Goal: Task Accomplishment & Management: Complete application form

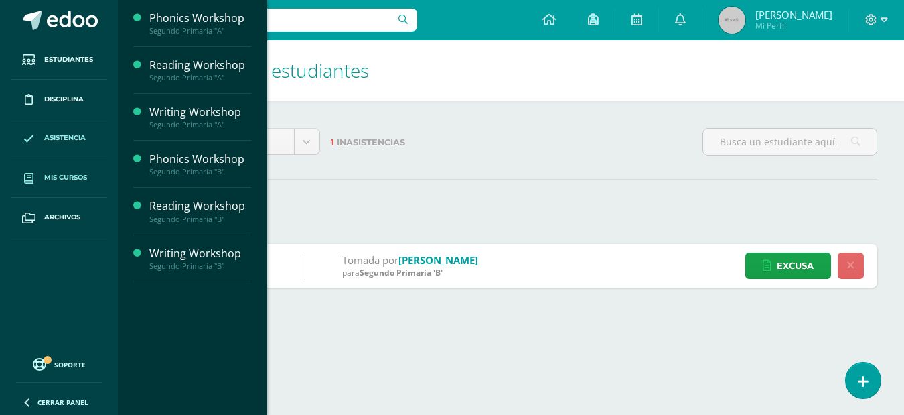
click at [58, 184] on link "Mis cursos" at bounding box center [59, 178] width 96 height 40
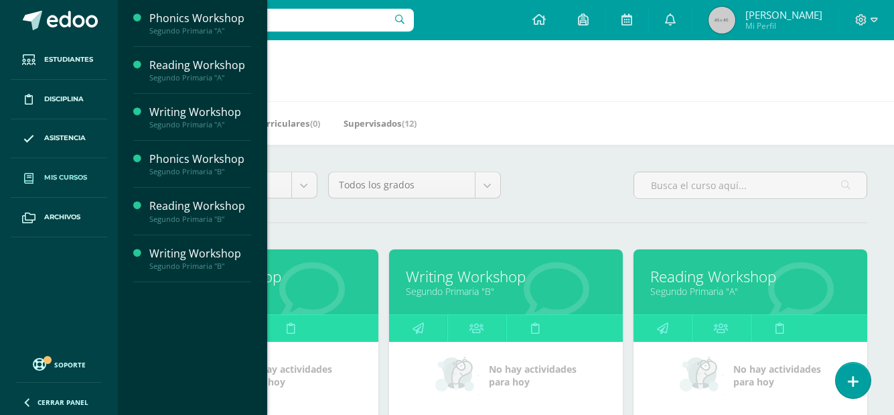
click at [474, 205] on div "Todos los grados Todos los grados Segundo Sexto Cuarto Tercero Quinto Cuarto Qu…" at bounding box center [415, 190] width 184 height 38
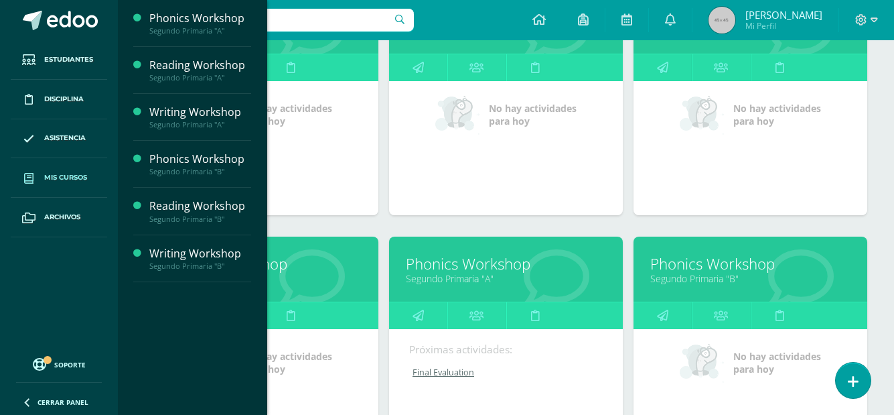
scroll to position [261, 0]
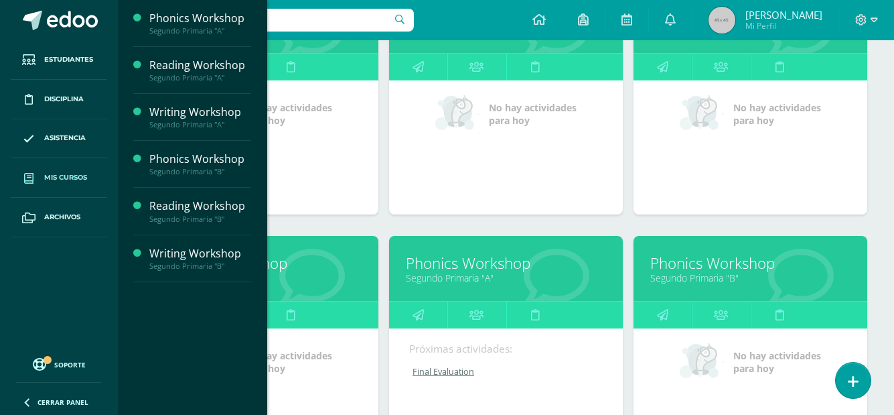
click at [727, 262] on link "Phonics Workshop" at bounding box center [750, 263] width 200 height 21
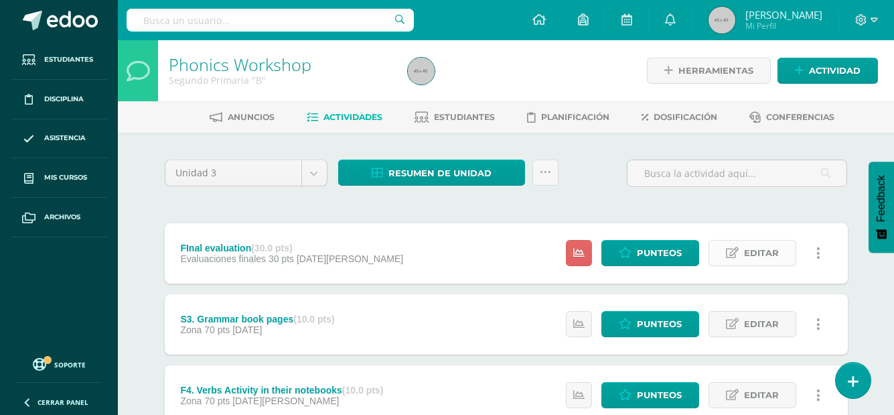
click at [731, 255] on icon at bounding box center [732, 252] width 13 height 11
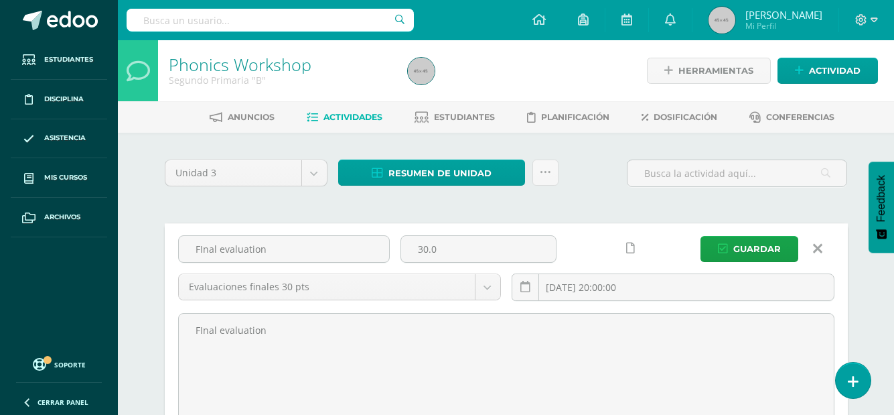
click at [814, 246] on icon at bounding box center [817, 248] width 9 height 15
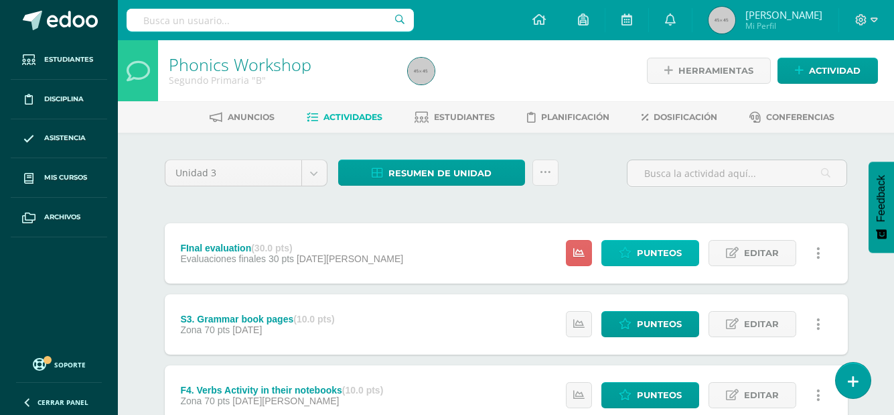
click at [659, 247] on span "Punteos" at bounding box center [659, 252] width 45 height 25
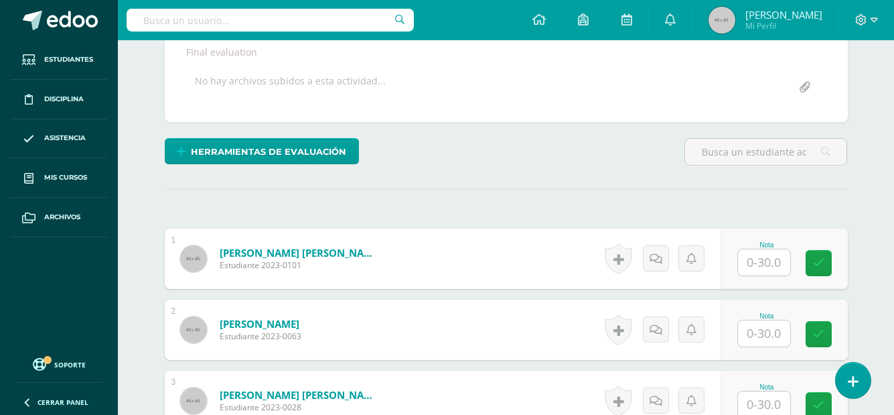
scroll to position [253, 0]
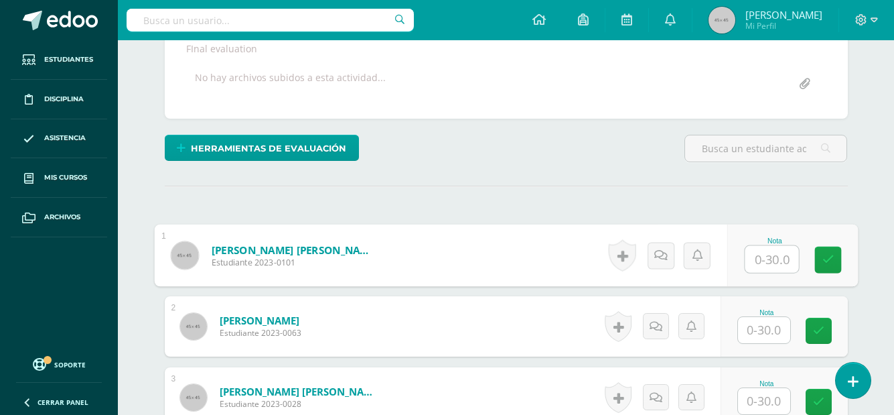
click at [772, 257] on input "text" at bounding box center [772, 259] width 54 height 27
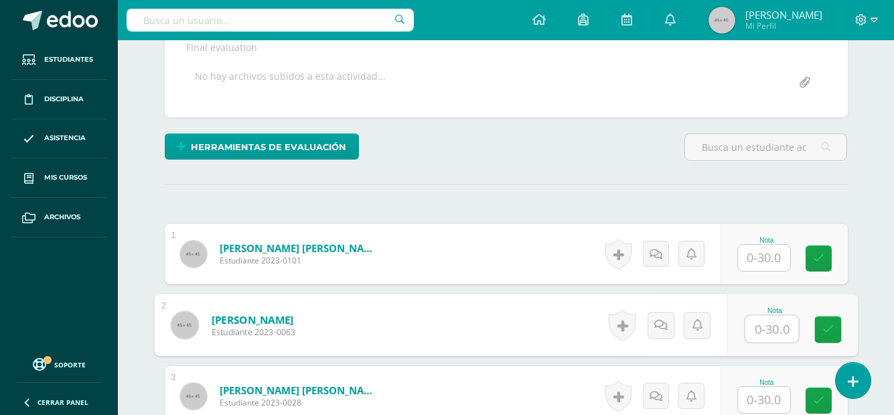
click at [767, 327] on input "text" at bounding box center [772, 329] width 54 height 27
type input "12"
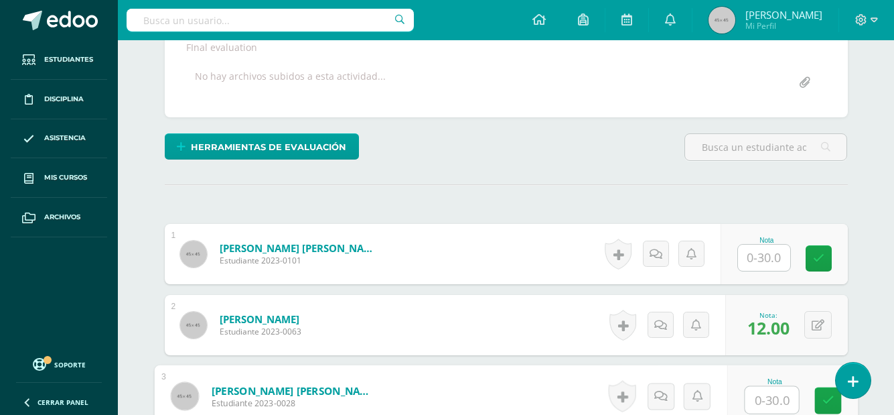
click at [767, 327] on span "12.00" at bounding box center [769, 327] width 42 height 23
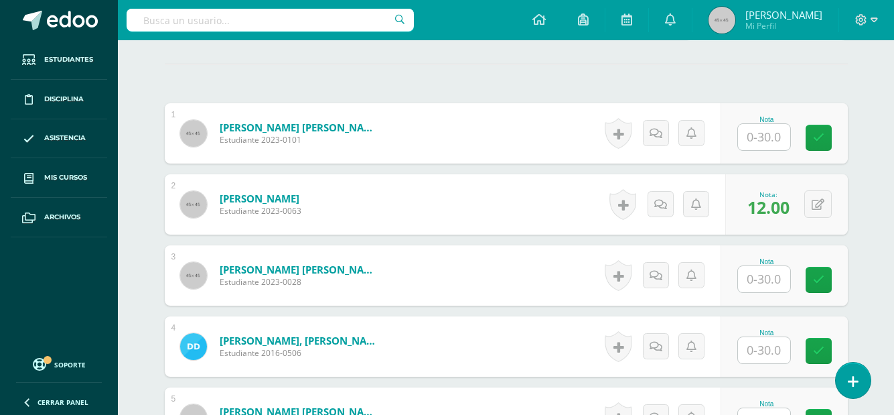
scroll to position [376, 0]
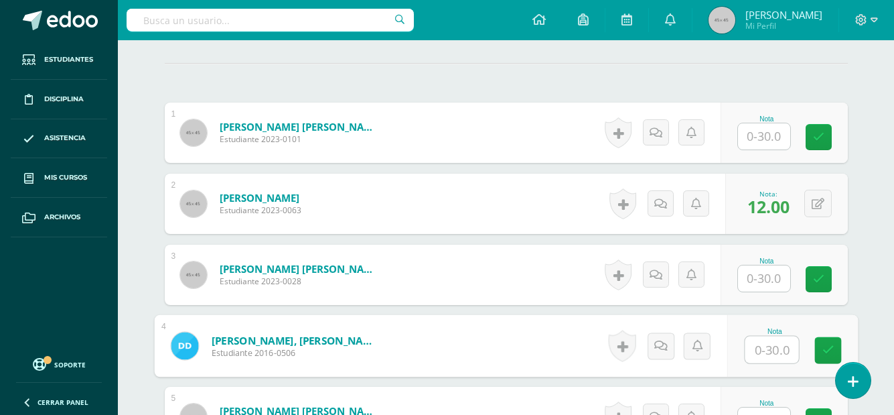
click at [762, 346] on input "text" at bounding box center [772, 349] width 54 height 27
type input "12"
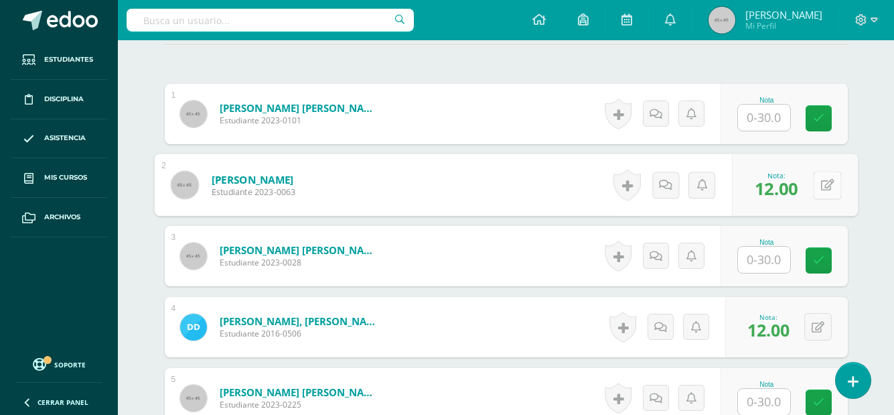
click at [818, 178] on button at bounding box center [827, 185] width 28 height 28
type input "21"
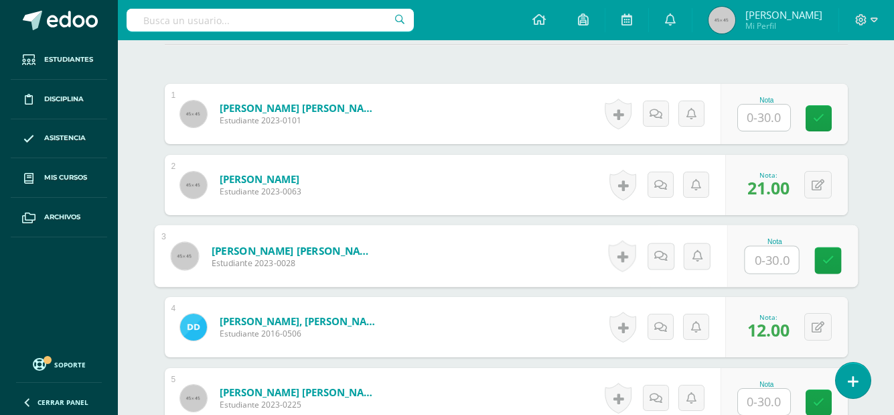
type input "8"
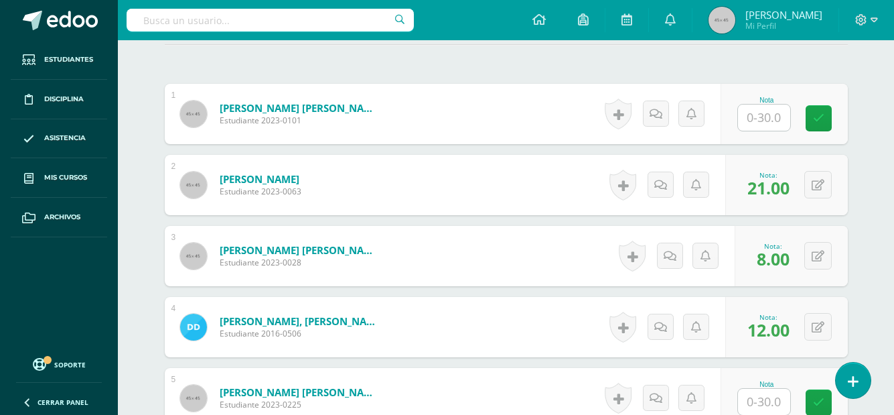
scroll to position [463, 0]
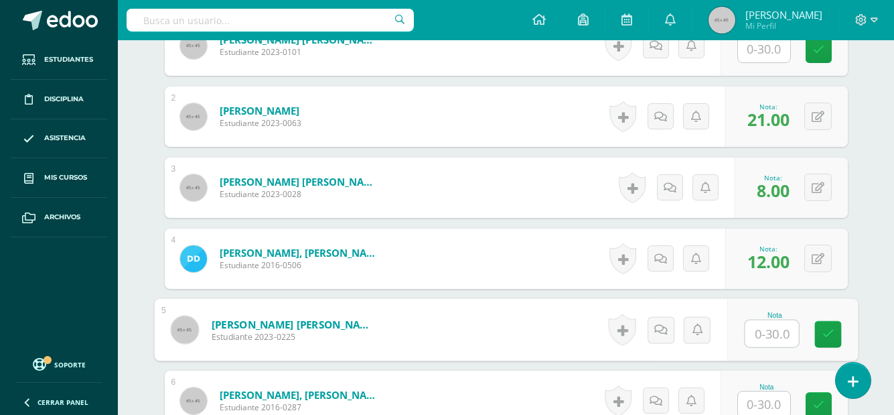
click at [771, 326] on input "text" at bounding box center [772, 333] width 54 height 27
type input "18"
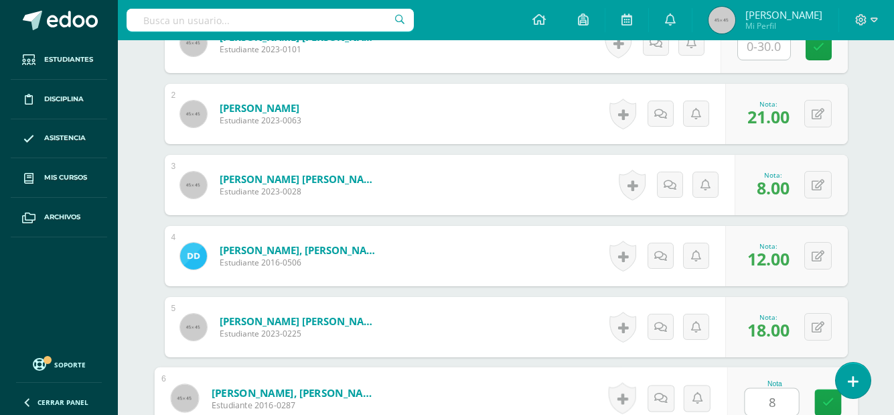
type input "8"
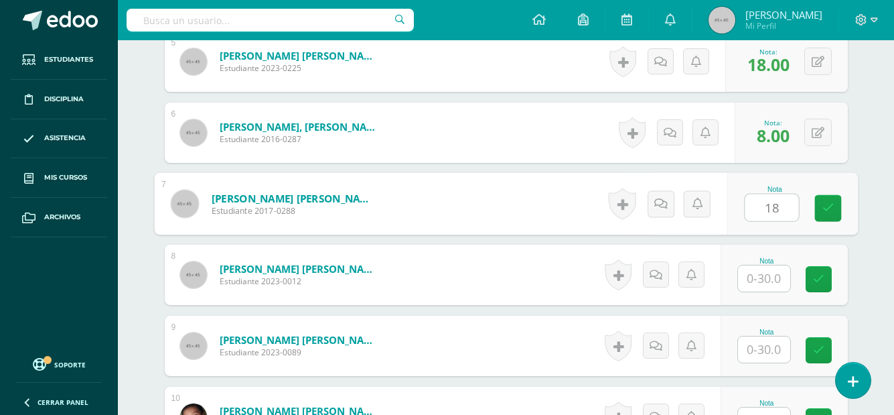
type input "18"
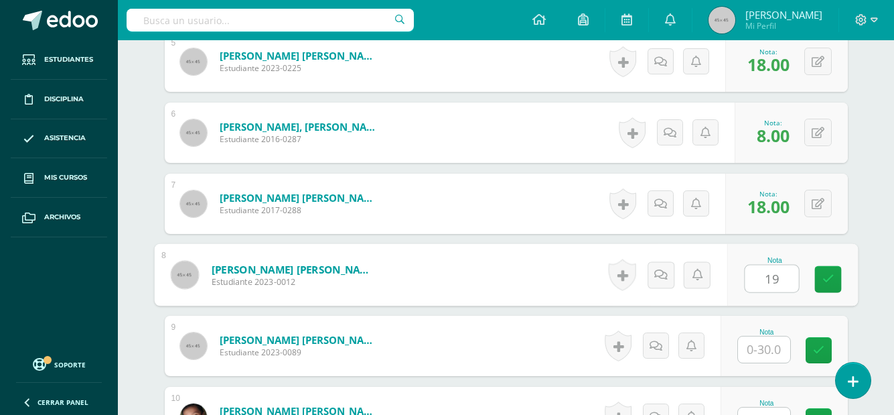
type input "19"
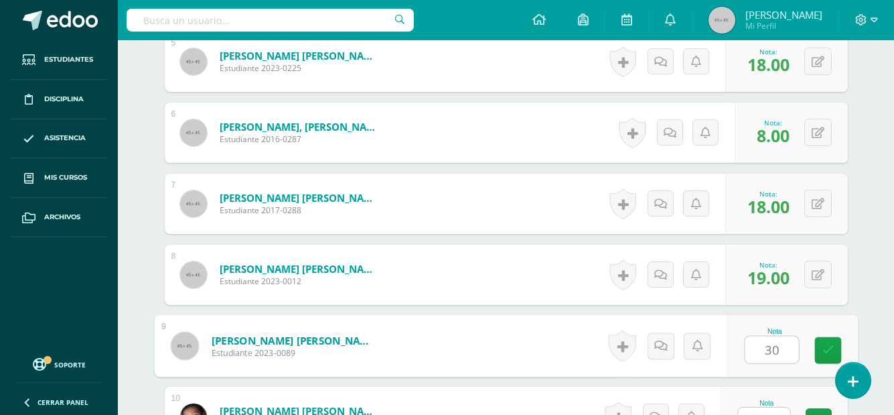
type input "30"
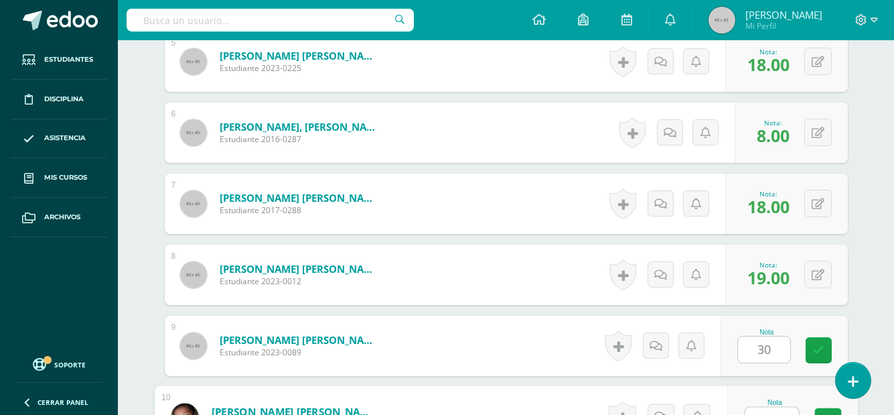
scroll to position [750, 0]
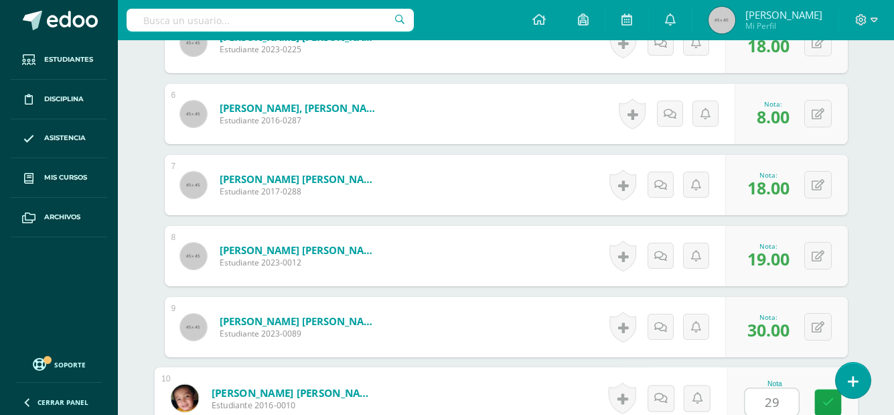
type input "29"
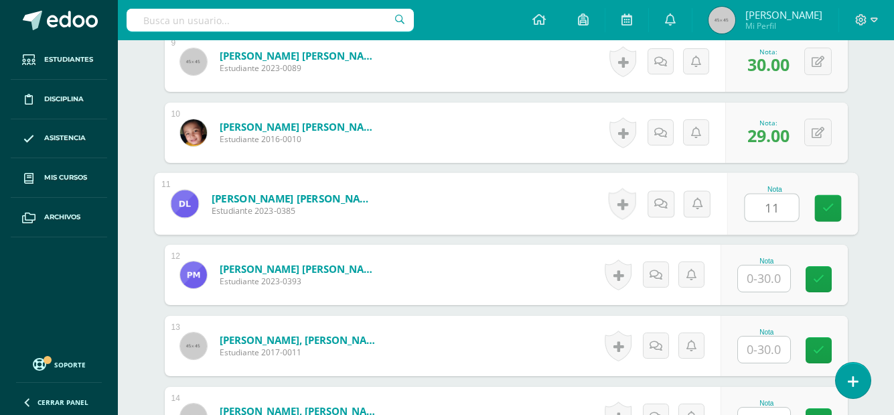
type input "11"
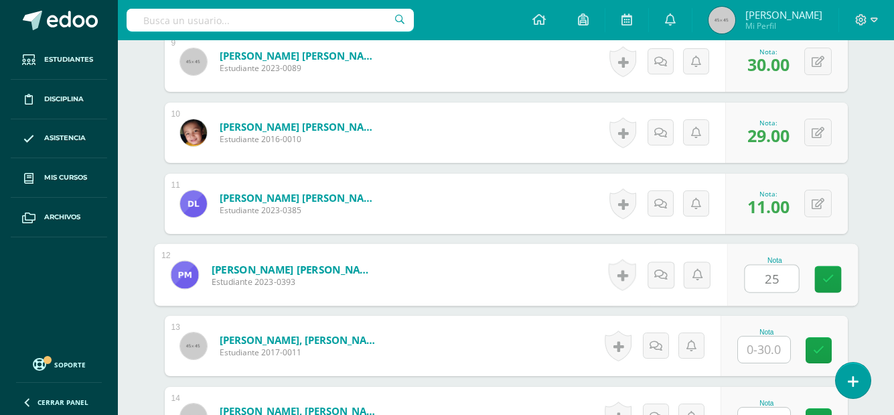
type input "25"
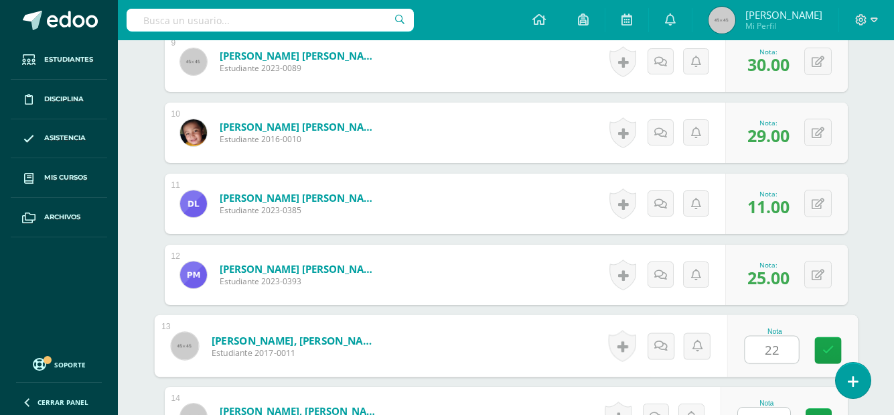
type input "22"
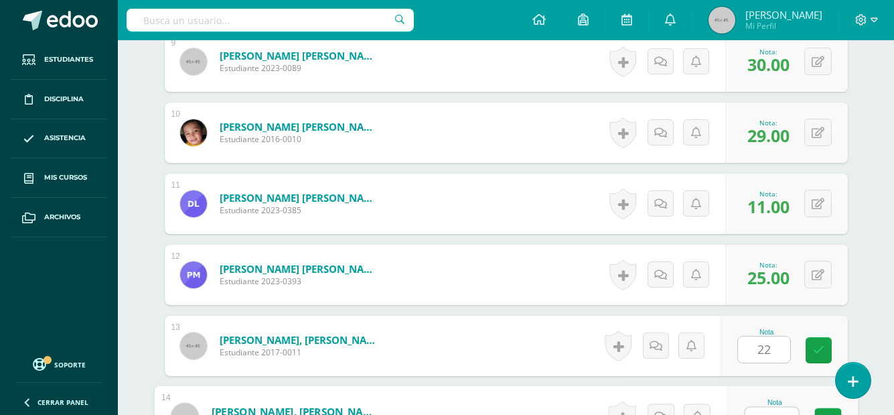
scroll to position [1034, 0]
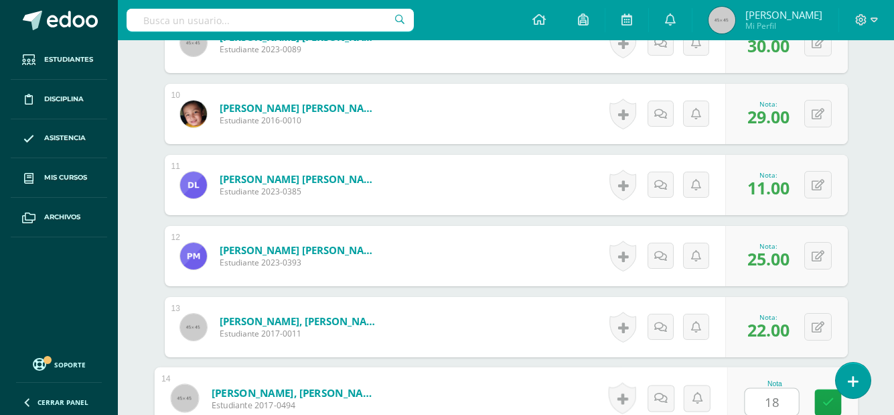
type input "18"
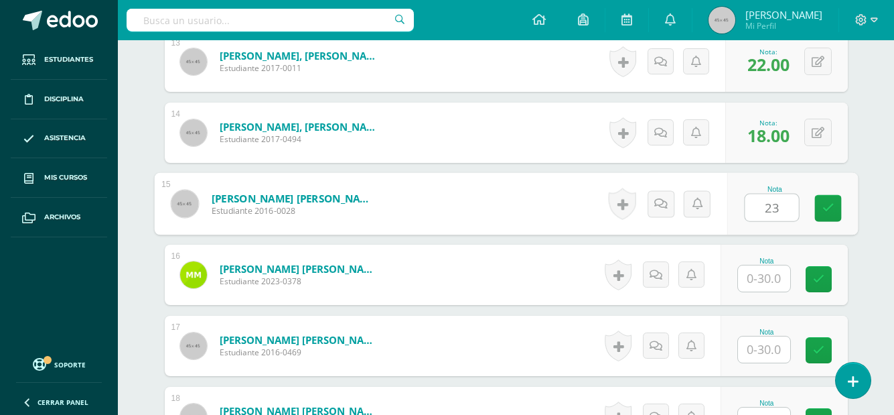
type input "23"
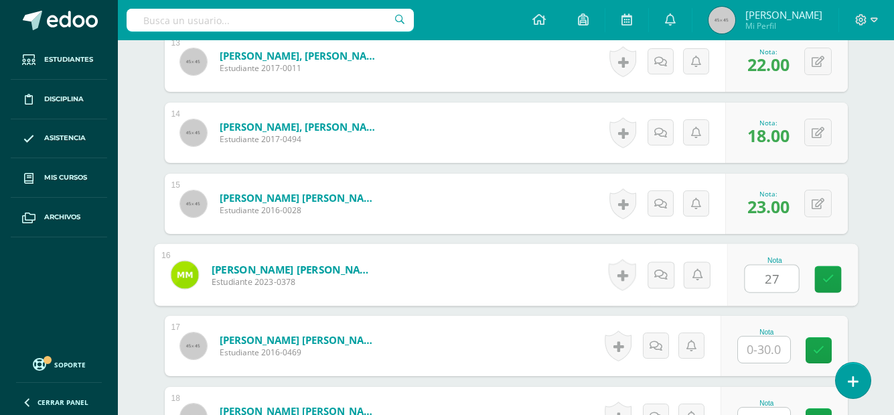
type input "27"
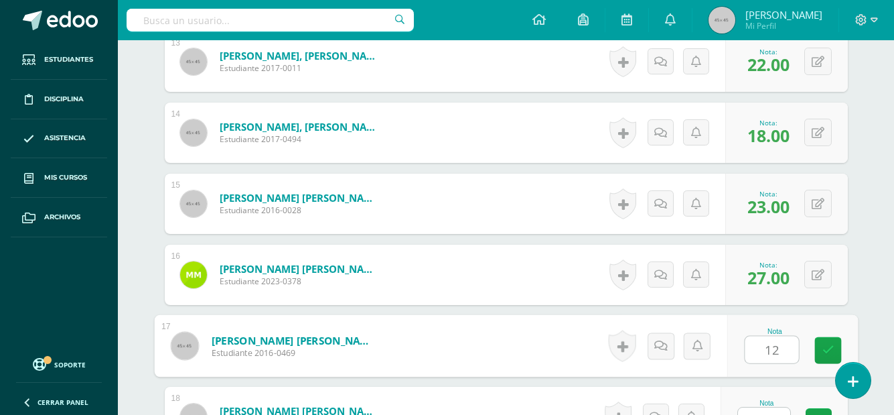
type input "12"
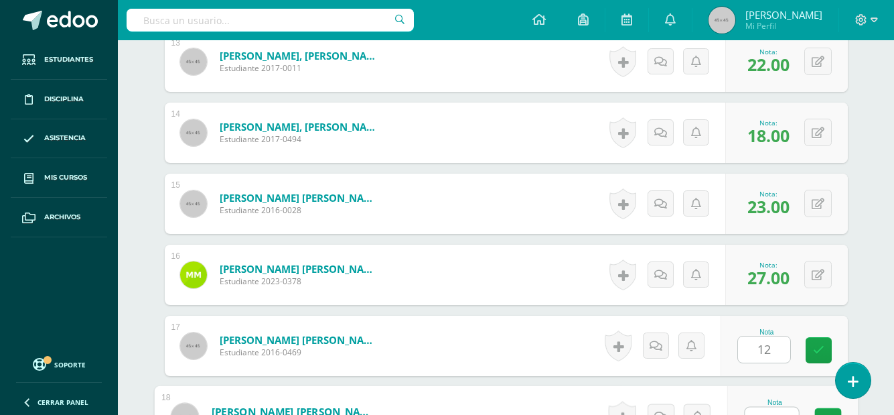
scroll to position [1318, 0]
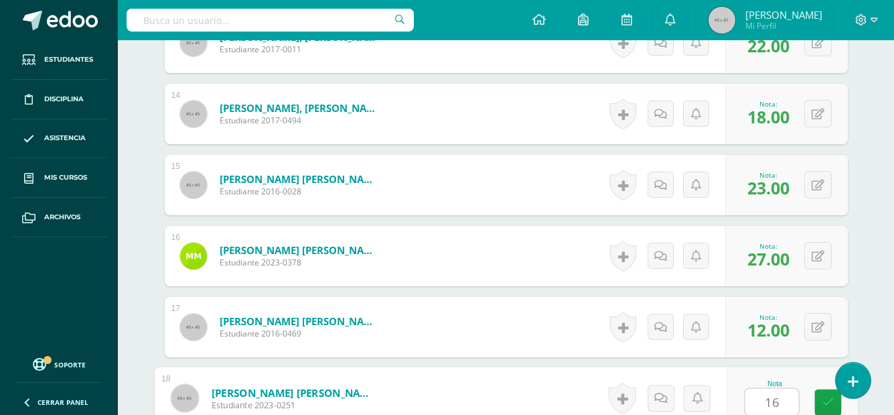
type input "16"
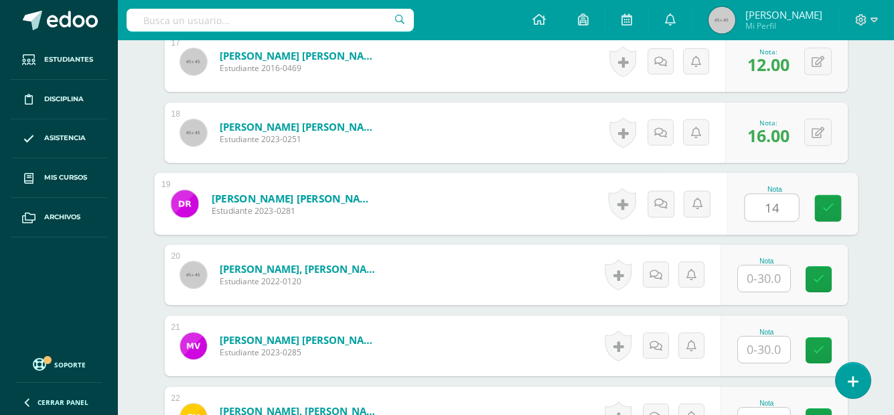
type input "14"
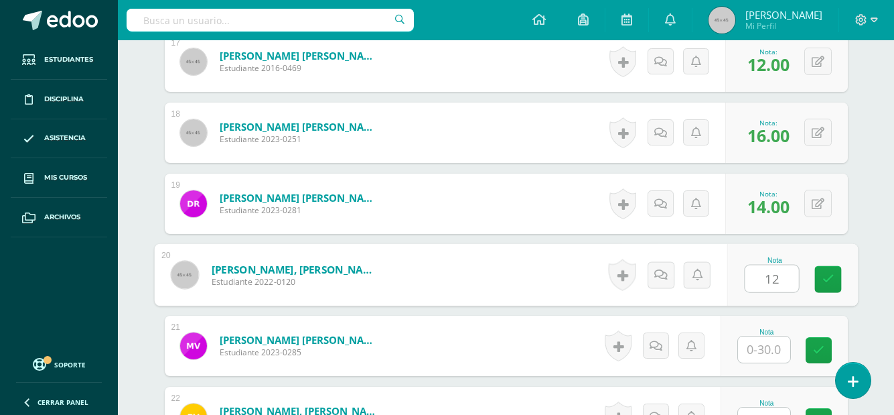
type input "12"
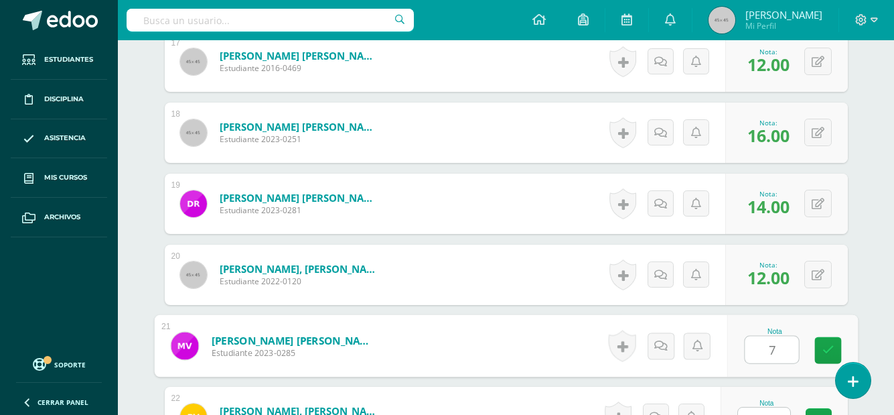
type input "7"
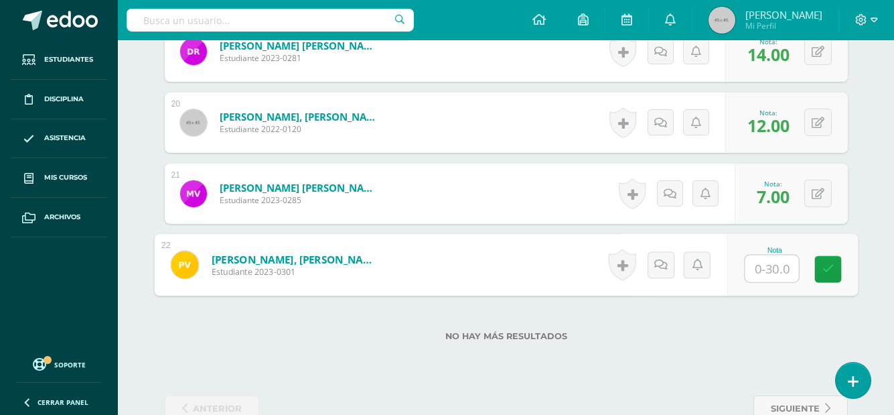
scroll to position [1737, 0]
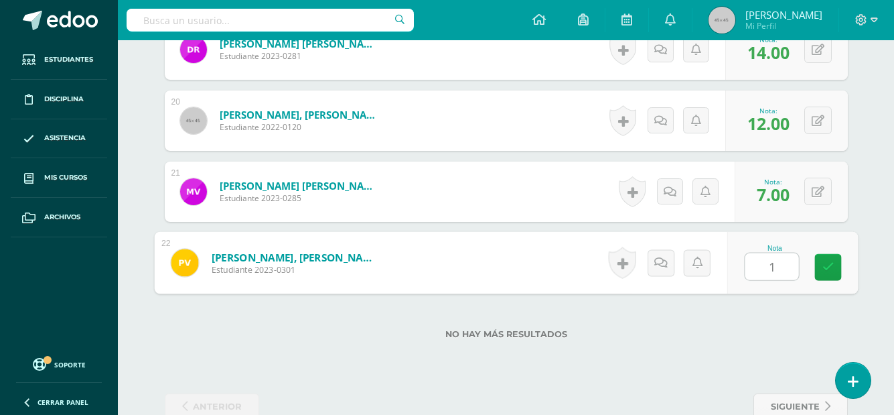
type input "12"
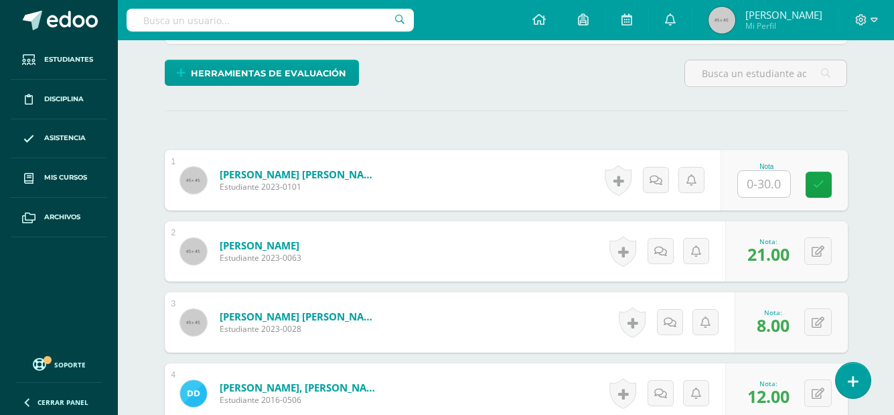
scroll to position [329, 0]
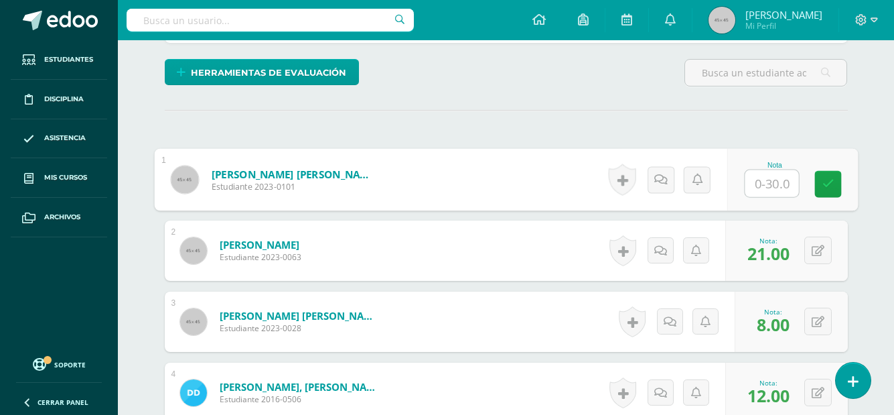
click at [776, 180] on input "text" at bounding box center [772, 183] width 54 height 27
type input "16"
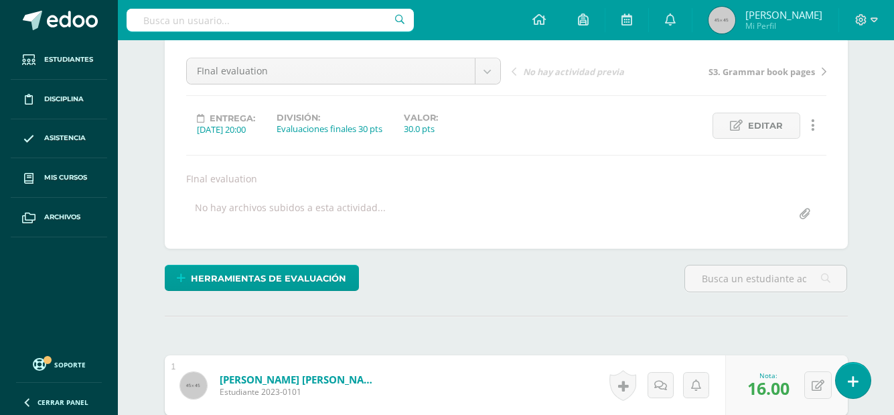
scroll to position [0, 0]
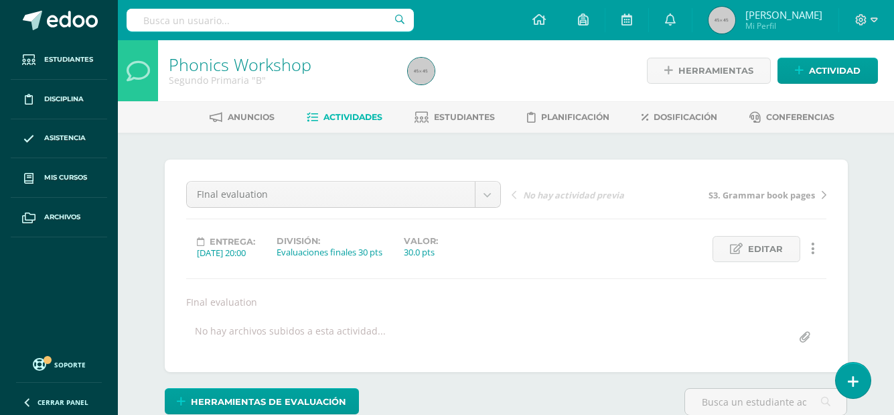
click at [342, 109] on link "Actividades" at bounding box center [345, 117] width 76 height 21
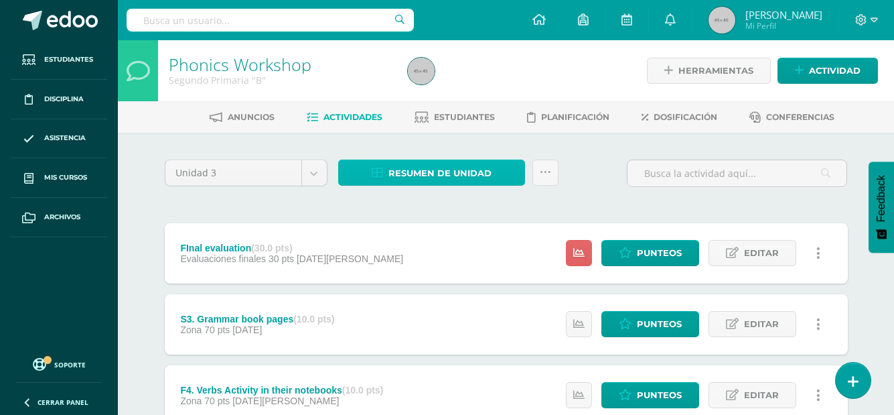
click at [428, 176] on span "Resumen de unidad" at bounding box center [440, 173] width 103 height 25
click at [598, 169] on div "Unidad 3 Unidad 1 Unidad 2 Unidad 3 Unidad 4 Resumen de unidad Subir actividade…" at bounding box center [506, 178] width 694 height 38
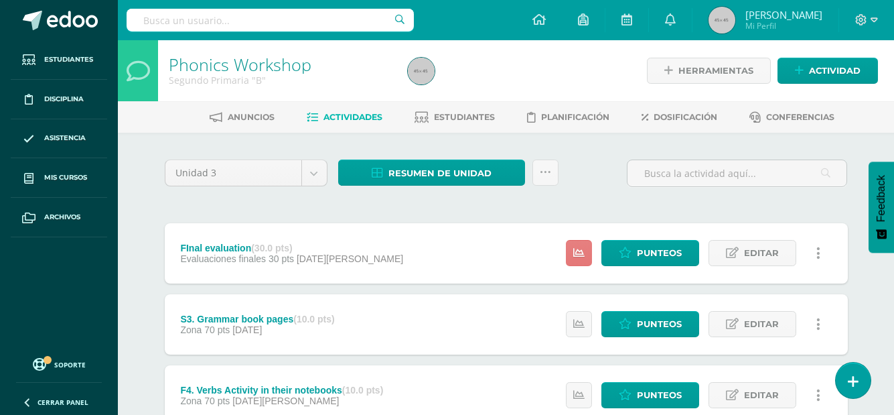
click at [579, 248] on icon at bounding box center [578, 252] width 11 height 11
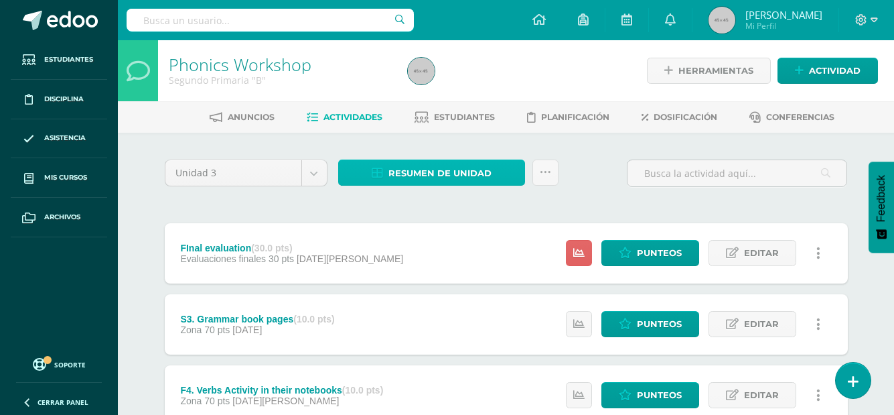
click at [419, 171] on span "Resumen de unidad" at bounding box center [440, 173] width 103 height 25
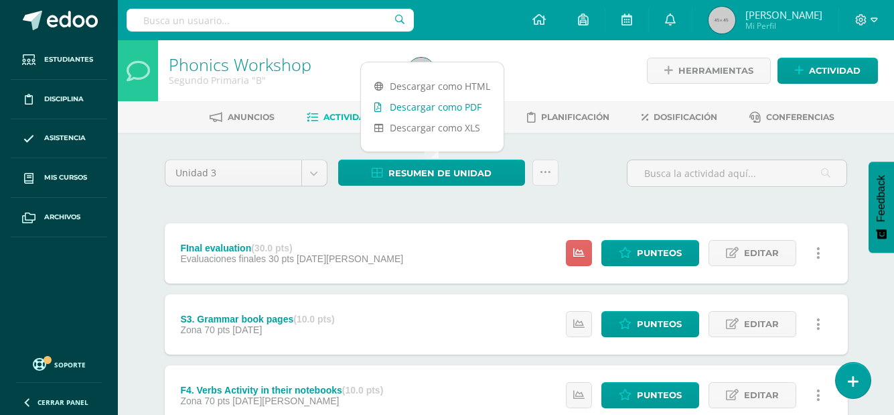
click at [411, 106] on link "Descargar como PDF" at bounding box center [432, 106] width 143 height 21
click at [876, 24] on icon at bounding box center [874, 20] width 7 height 12
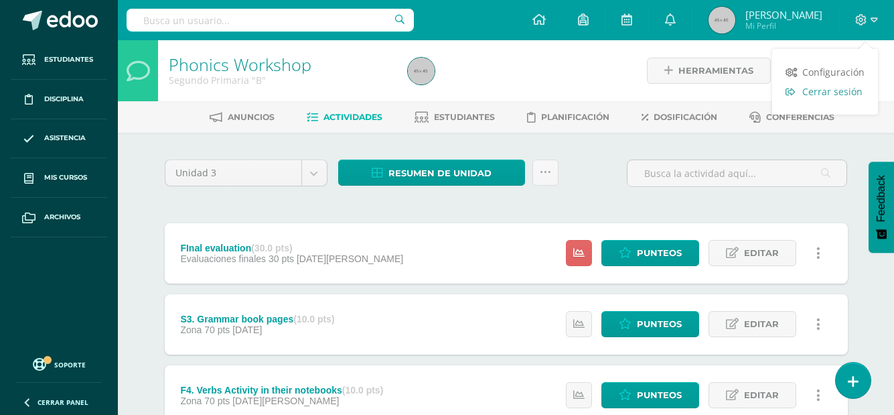
click at [825, 96] on span "Cerrar sesión" at bounding box center [833, 91] width 60 height 13
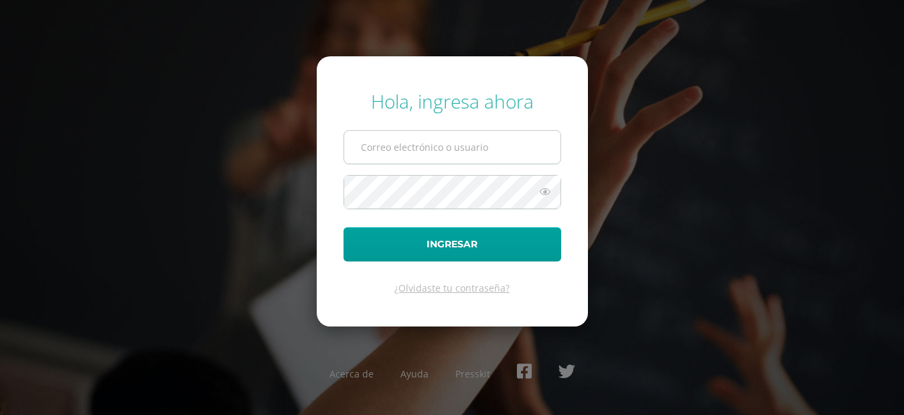
type input "[EMAIL_ADDRESS][DOMAIN_NAME]"
drag, startPoint x: 509, startPoint y: 147, endPoint x: 287, endPoint y: 131, distance: 222.3
click at [287, 131] on div "Hola, ingresa ahora [EMAIL_ADDRESS][DOMAIN_NAME] Ingresar ¿Olvidaste tu contras…" at bounding box center [452, 207] width 864 height 259
type input "[EMAIL_ADDRESS][DOMAIN_NAME]"
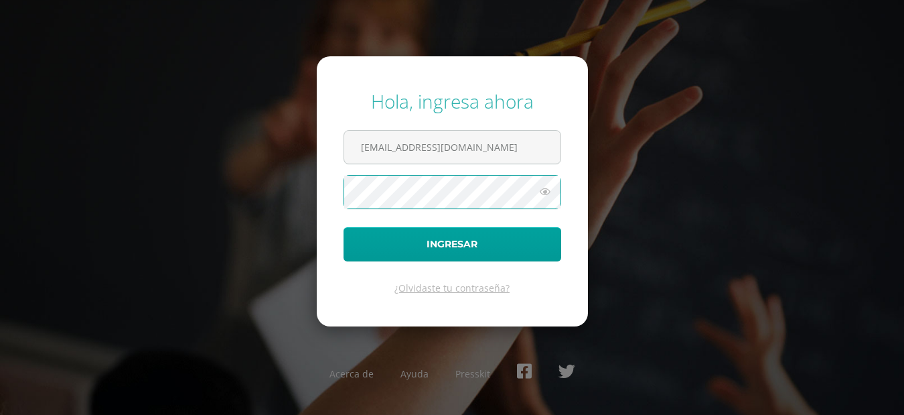
click at [265, 196] on div "Hola, ingresa ahora [EMAIL_ADDRESS][DOMAIN_NAME] Ingresar ¿Olvidaste tu contras…" at bounding box center [452, 207] width 864 height 259
click at [544, 196] on icon at bounding box center [545, 192] width 17 height 16
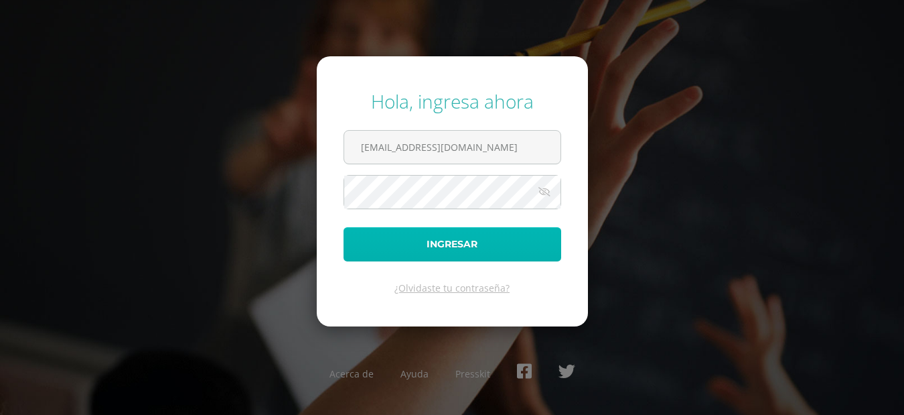
click at [427, 235] on button "Ingresar" at bounding box center [453, 244] width 218 height 34
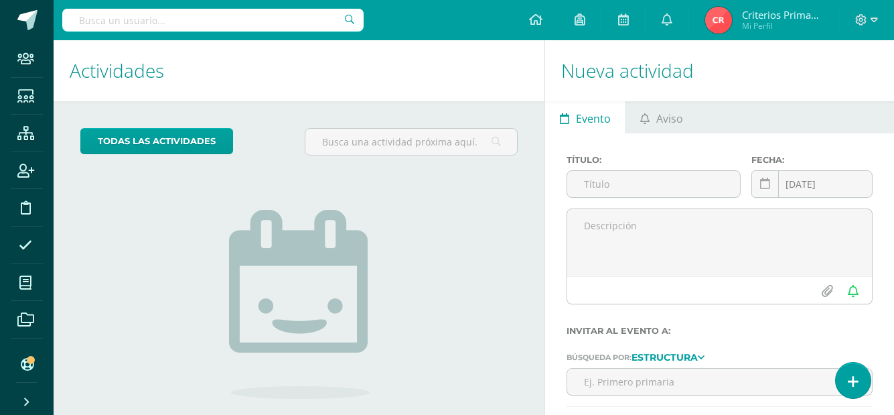
click at [269, 28] on input "text" at bounding box center [212, 20] width 301 height 23
type input "[PERSON_NAME]"
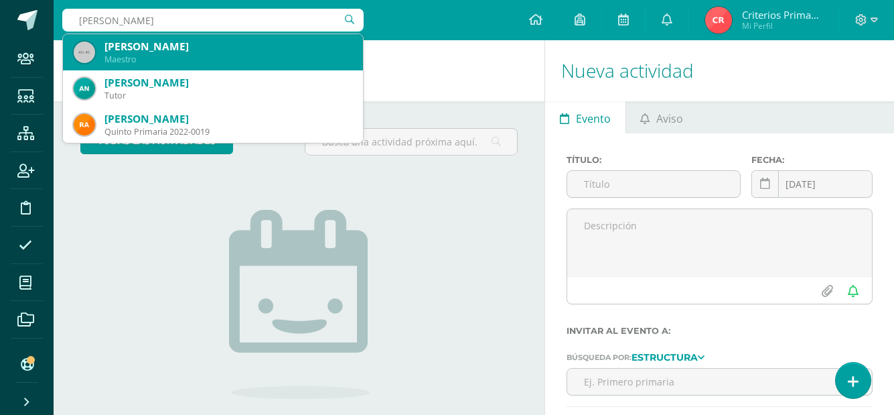
click at [169, 52] on div "[PERSON_NAME]" at bounding box center [228, 47] width 248 height 14
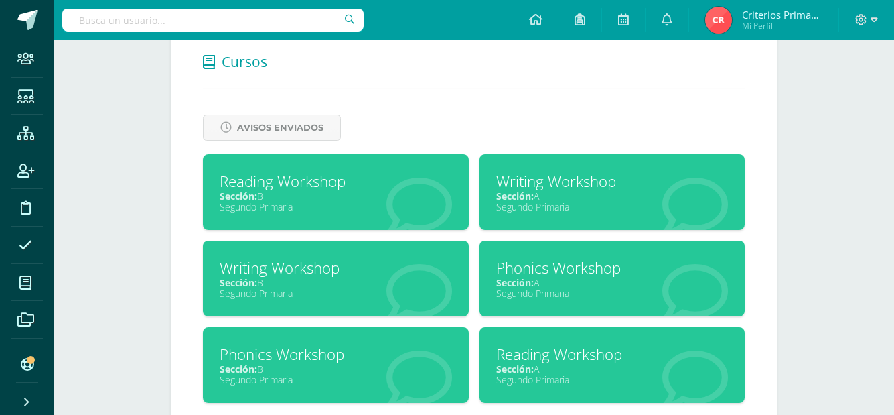
scroll to position [527, 0]
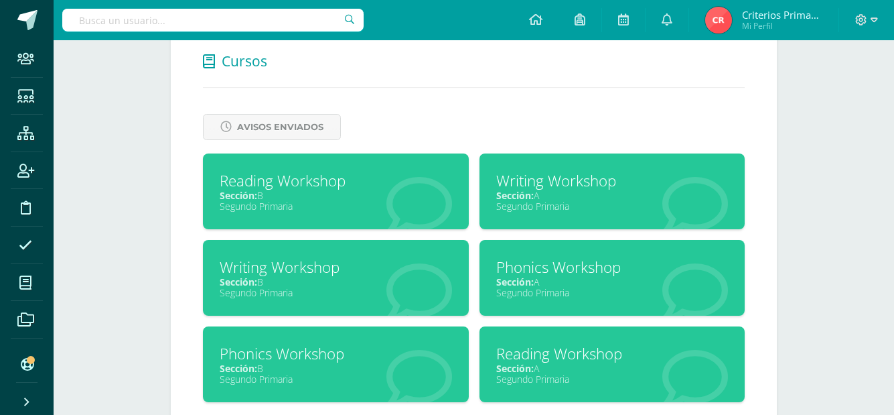
click at [271, 184] on div "Reading Workshop" at bounding box center [336, 180] width 232 height 21
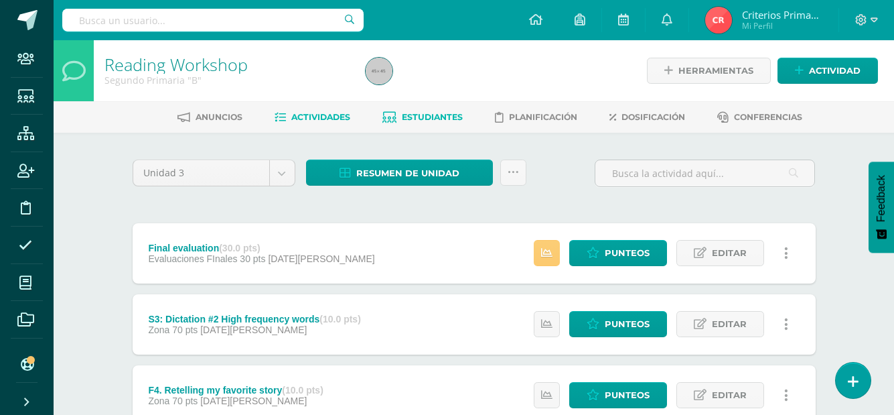
click at [425, 114] on span "Estudiantes" at bounding box center [432, 117] width 61 height 10
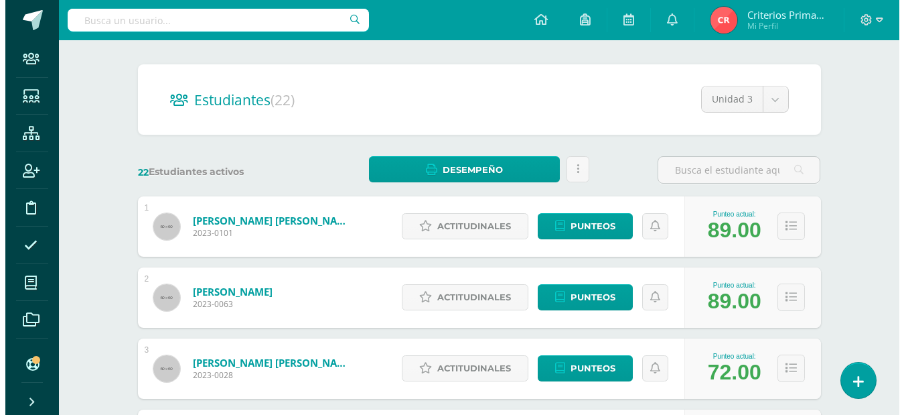
scroll to position [100, 0]
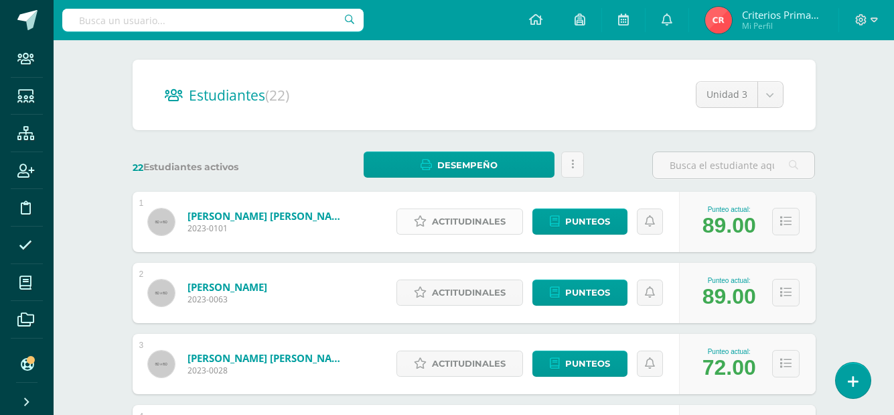
click at [498, 226] on span "Actitudinales" at bounding box center [469, 221] width 74 height 25
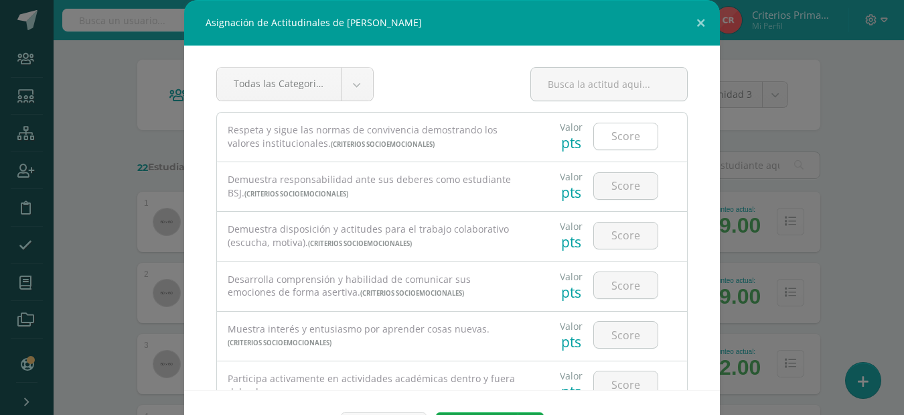
click at [606, 139] on input "number" at bounding box center [626, 136] width 64 height 26
click at [627, 139] on input "number" at bounding box center [626, 136] width 64 height 26
type input "4"
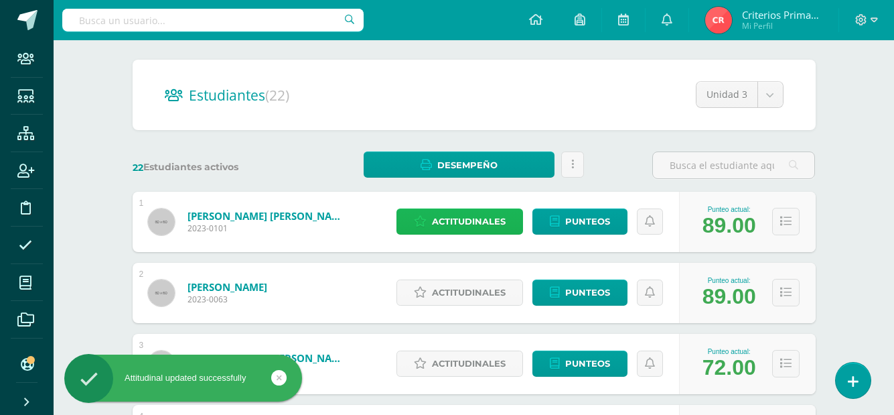
click at [498, 211] on span "Actitudinales" at bounding box center [469, 221] width 74 height 25
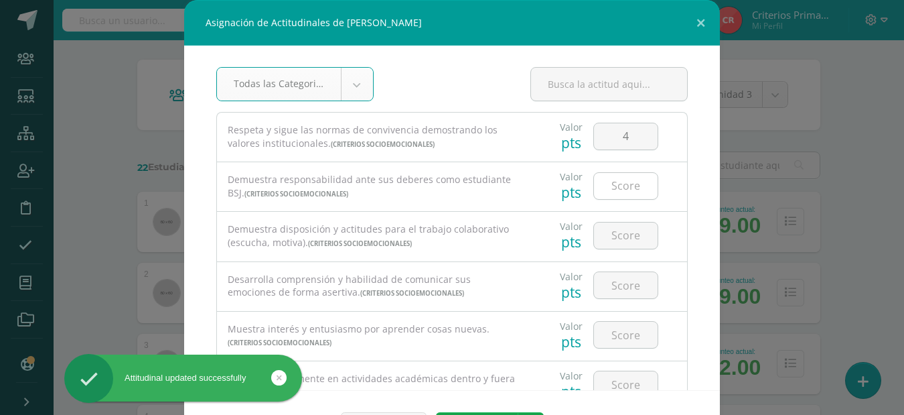
click at [615, 187] on input "number" at bounding box center [626, 186] width 64 height 26
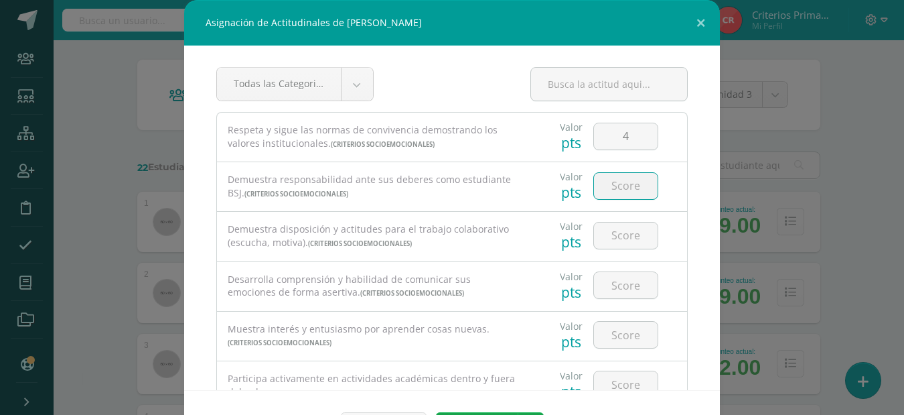
type input "3"
type input "4"
click at [621, 239] on input "number" at bounding box center [626, 235] width 64 height 26
type input "4"
click at [612, 276] on input "number" at bounding box center [626, 285] width 64 height 26
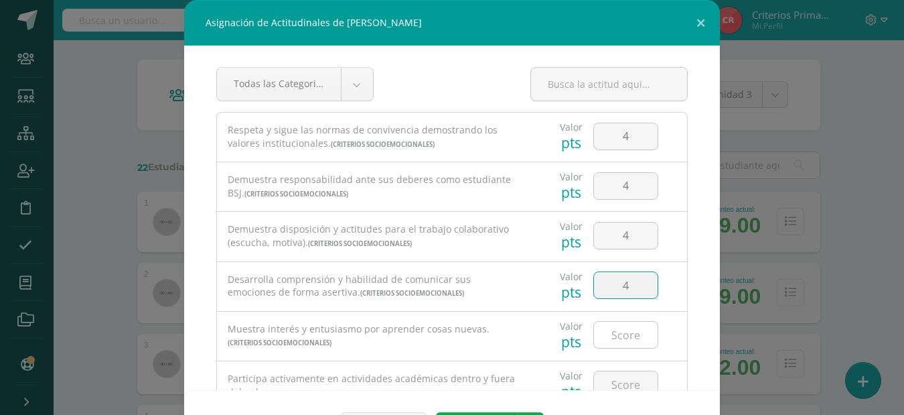
type input "4"
click at [618, 338] on input "number" at bounding box center [626, 335] width 64 height 26
type input "4"
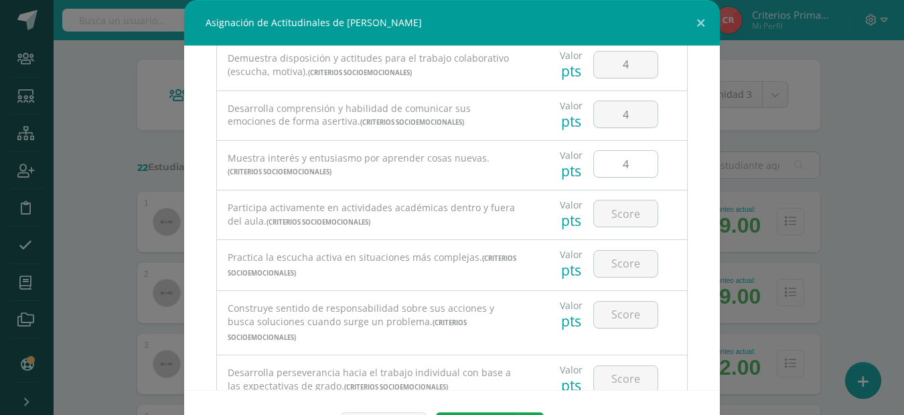
scroll to position [171, 0]
click at [600, 207] on input "number" at bounding box center [626, 213] width 64 height 26
type input "4"
click at [616, 261] on input "number" at bounding box center [626, 263] width 64 height 26
type input "4"
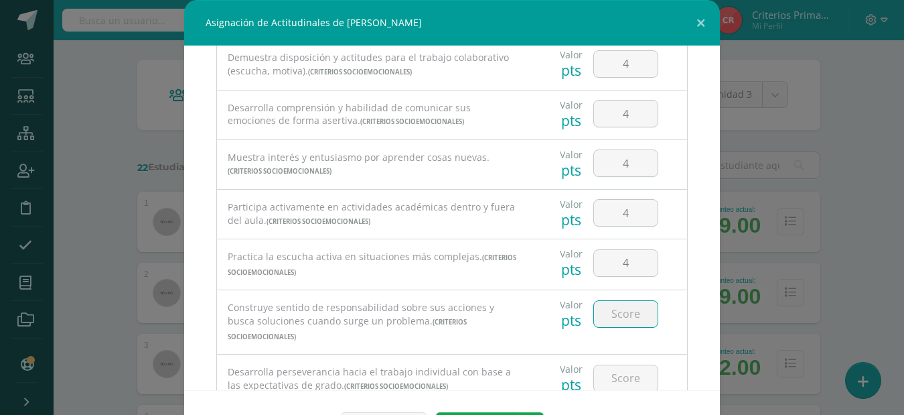
click at [612, 315] on input "number" at bounding box center [626, 314] width 64 height 26
type input "4"
click at [619, 365] on input "number" at bounding box center [626, 378] width 64 height 26
type input "4"
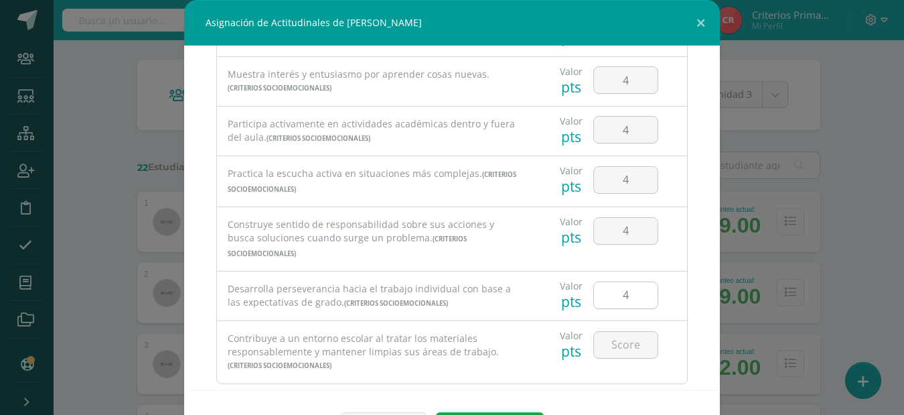
scroll to position [268, 0]
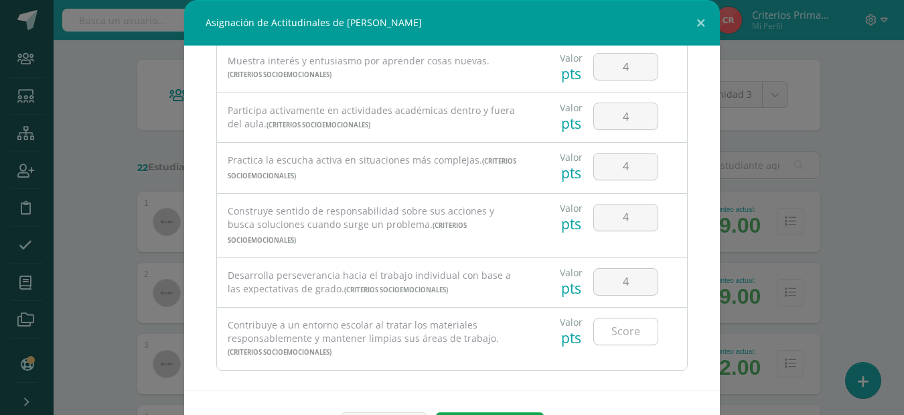
click at [611, 320] on input "number" at bounding box center [626, 331] width 64 height 26
type input "4"
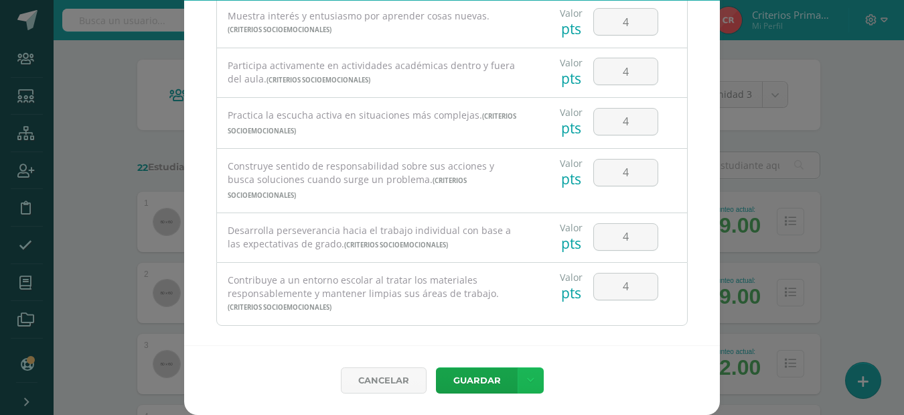
click at [527, 376] on icon at bounding box center [530, 379] width 7 height 11
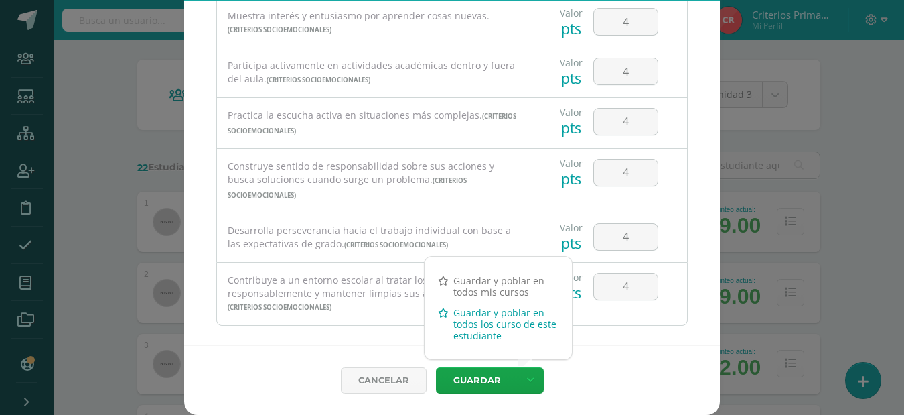
click at [498, 326] on link "Guardar y poblar en todos los curso de este estudiante" at bounding box center [498, 324] width 147 height 44
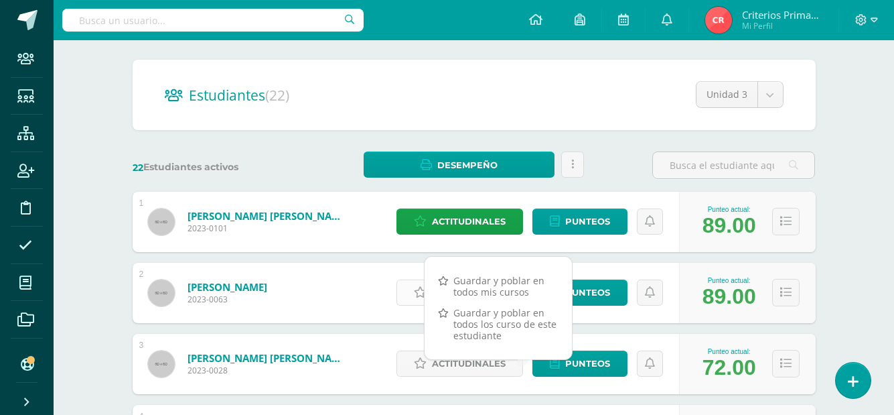
click at [413, 295] on link "Actitudinales" at bounding box center [460, 292] width 127 height 26
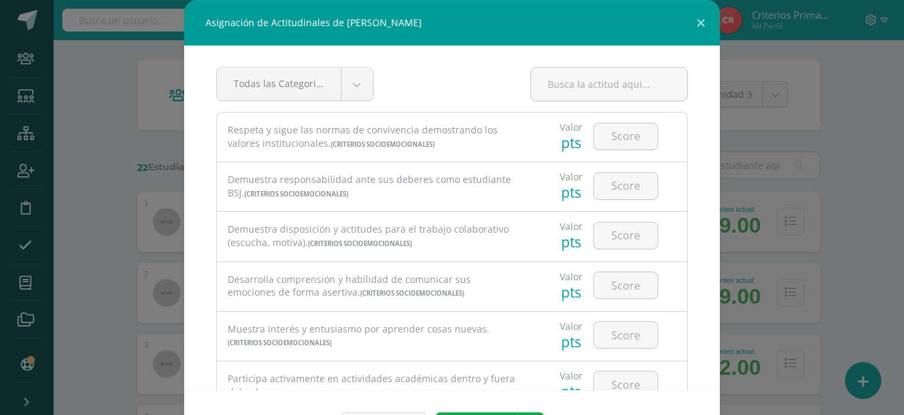
click at [413, 295] on div "Desarrolla comprensión y habilidad de comunicar sus emociones de forma asertiva…" at bounding box center [373, 286] width 313 height 49
click at [596, 133] on input "number" at bounding box center [626, 136] width 64 height 26
type input "4"
click at [620, 193] on input "number" at bounding box center [626, 186] width 64 height 26
type input "4"
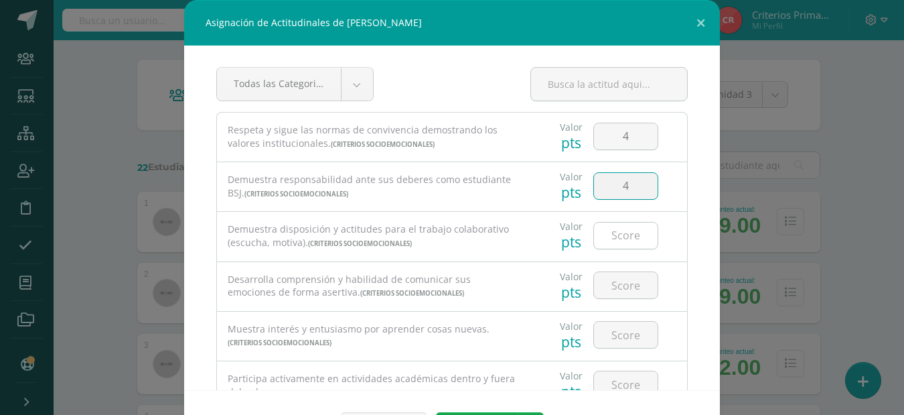
click at [600, 240] on input "number" at bounding box center [626, 235] width 64 height 26
type input "4"
click at [624, 285] on input "number" at bounding box center [626, 285] width 64 height 26
type input "4"
click at [615, 335] on input "number" at bounding box center [626, 335] width 64 height 26
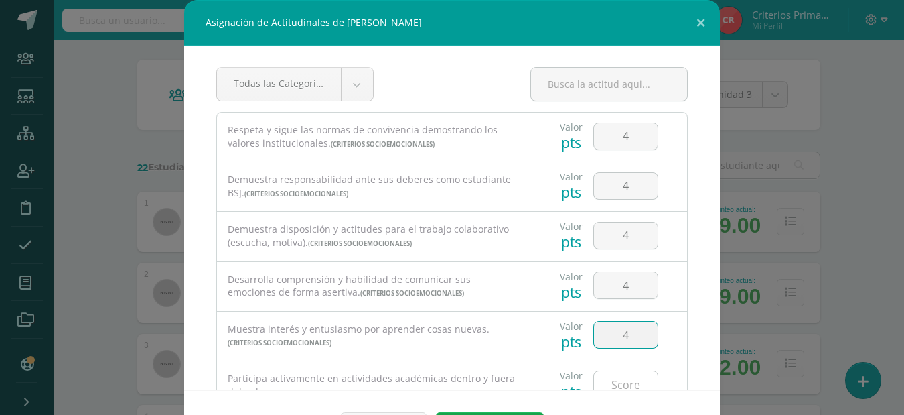
type input "4"
click at [626, 376] on input "number" at bounding box center [626, 384] width 64 height 26
type input "4"
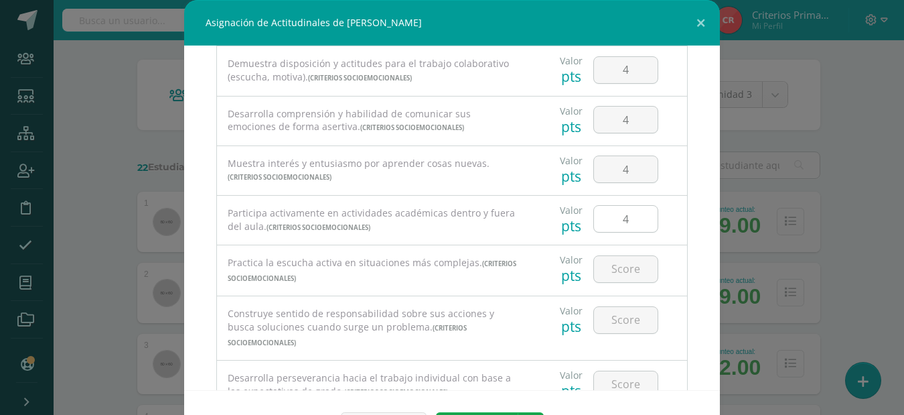
scroll to position [166, 0]
click at [606, 261] on input "number" at bounding box center [626, 268] width 64 height 26
type input "4"
click at [620, 316] on input "number" at bounding box center [626, 319] width 64 height 26
type input "4"
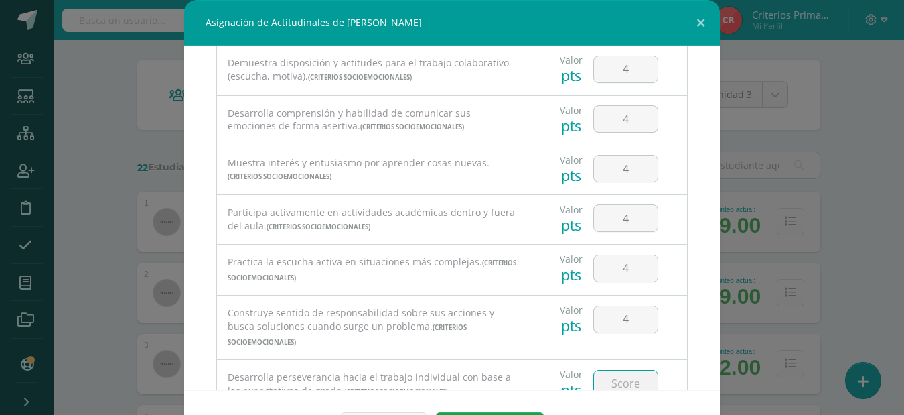
click at [616, 376] on input "number" at bounding box center [626, 383] width 64 height 26
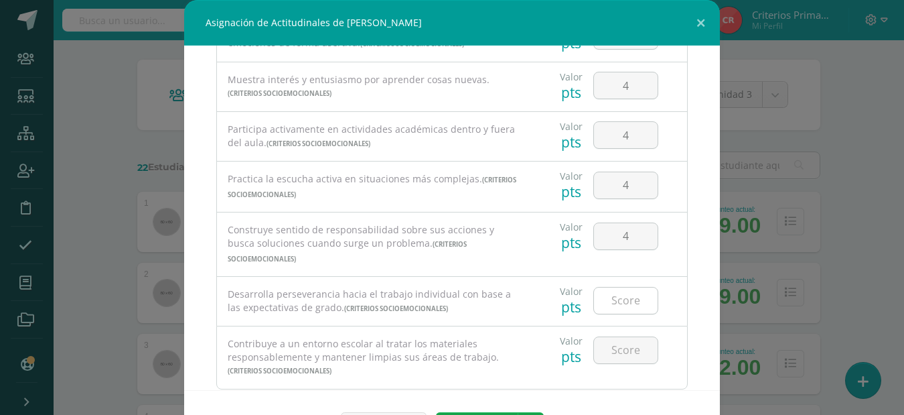
scroll to position [268, 0]
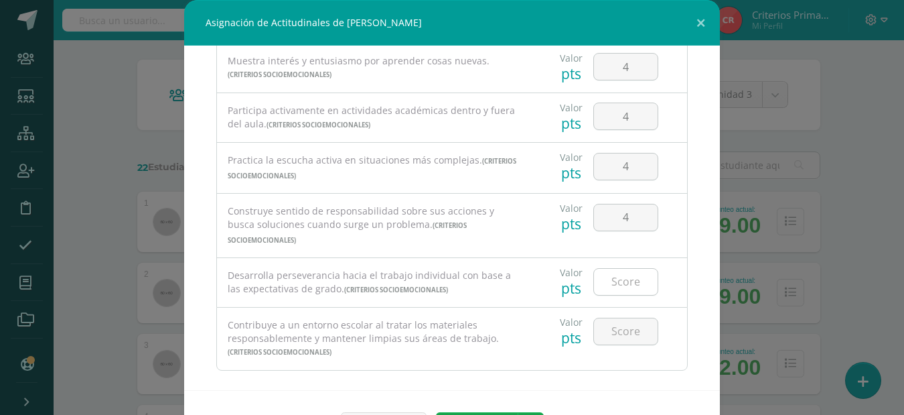
click at [630, 278] on input "number" at bounding box center [626, 282] width 64 height 26
type input "4"
click at [602, 318] on input "number" at bounding box center [626, 331] width 64 height 26
type input "4"
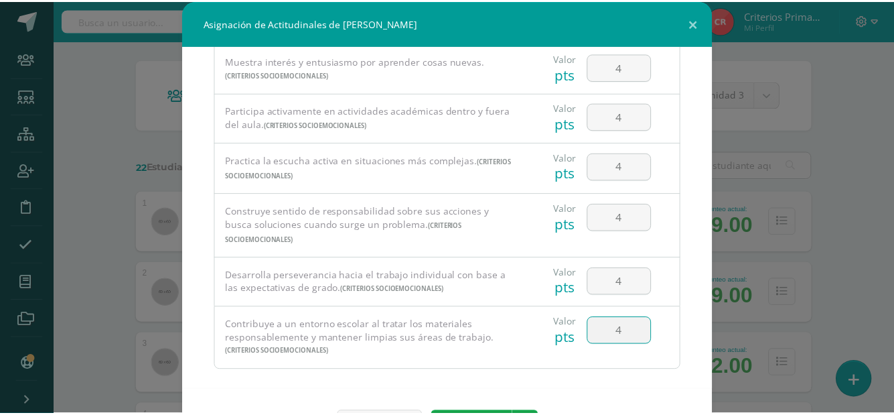
scroll to position [45, 0]
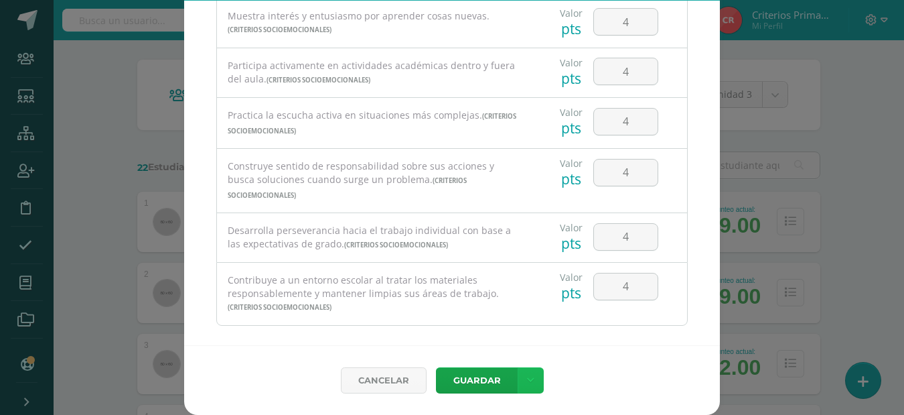
click at [527, 380] on icon at bounding box center [530, 379] width 7 height 11
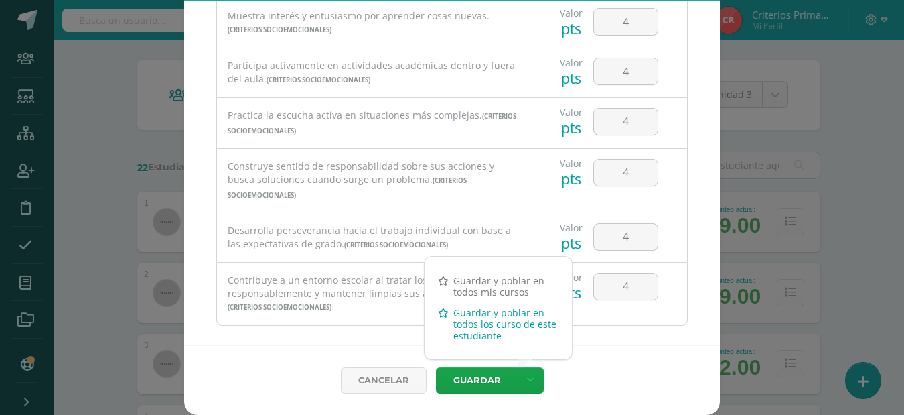
click at [474, 316] on link "Guardar y poblar en todos los curso de este estudiante" at bounding box center [498, 324] width 147 height 44
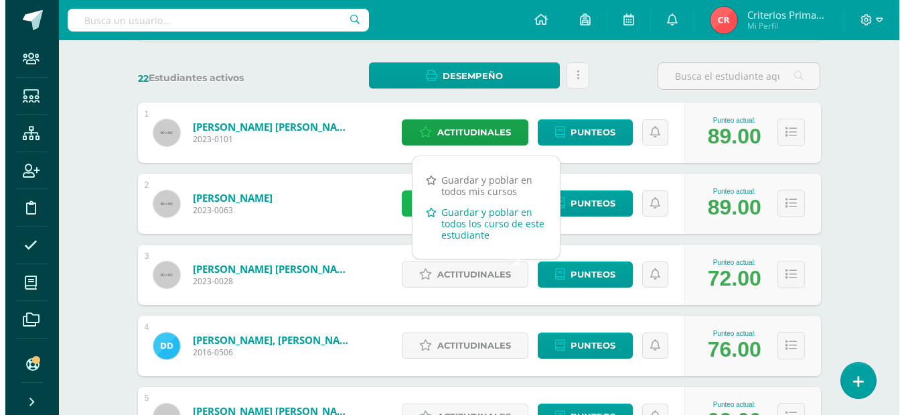
scroll to position [221, 0]
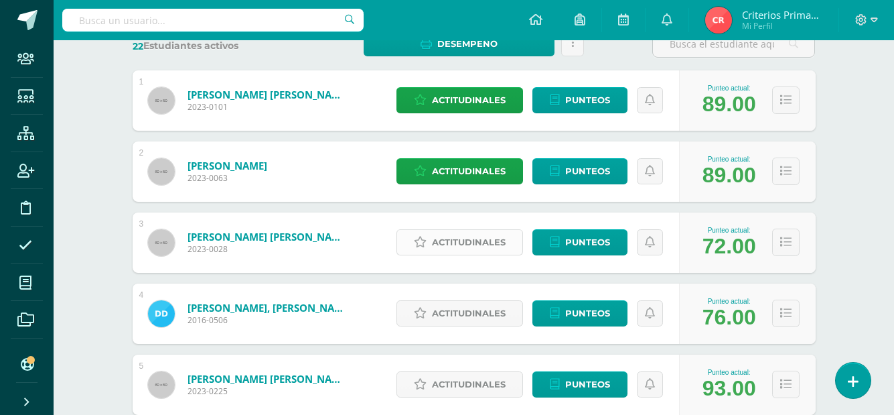
click at [476, 241] on span "Actitudinales" at bounding box center [469, 242] width 74 height 25
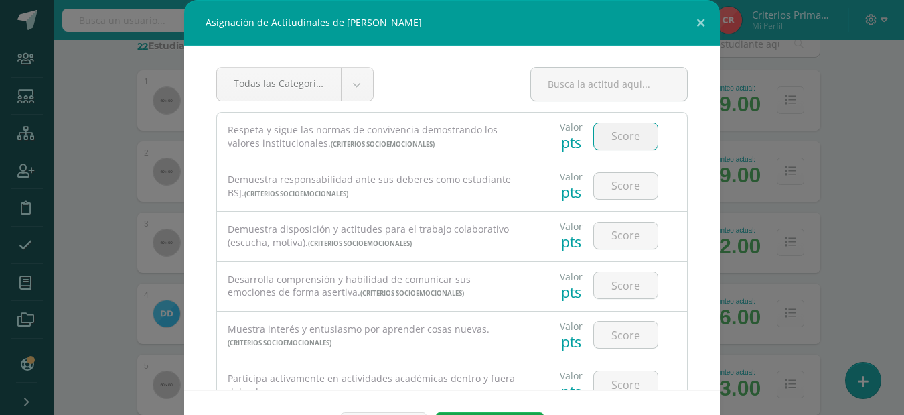
click at [606, 135] on input "number" at bounding box center [626, 136] width 64 height 26
type input "3"
click at [622, 180] on input "number" at bounding box center [626, 186] width 64 height 26
type input "2"
click at [615, 242] on input "number" at bounding box center [626, 235] width 64 height 26
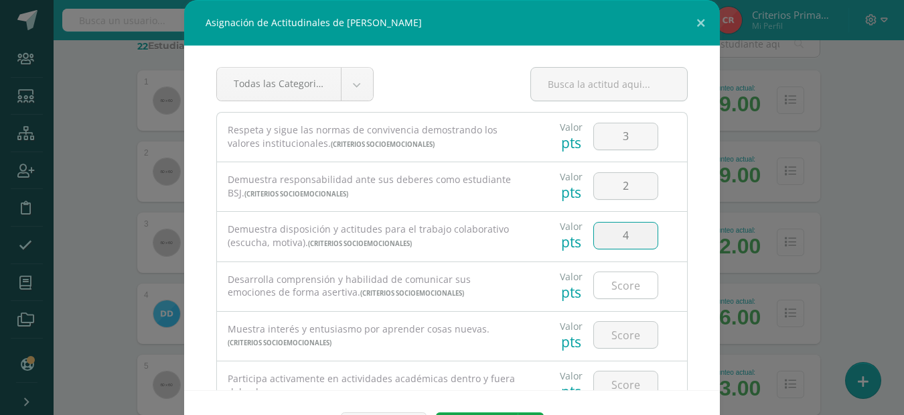
type input "4"
click at [607, 287] on input "number" at bounding box center [626, 285] width 64 height 26
type input "3"
click at [607, 324] on input "number" at bounding box center [626, 335] width 64 height 26
type input "3"
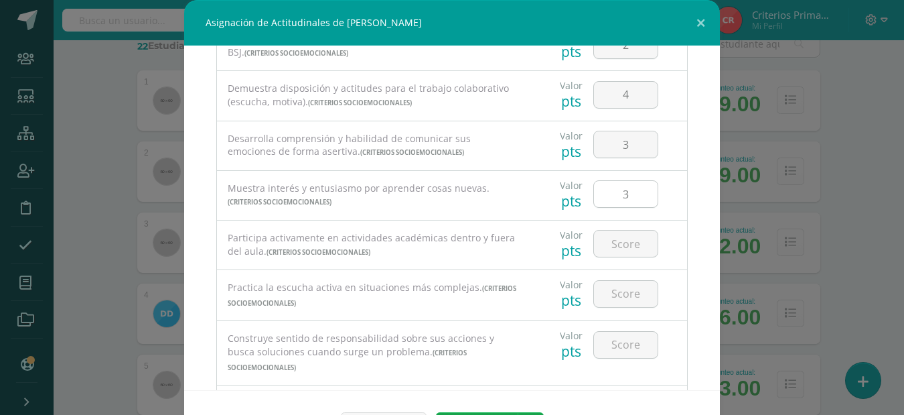
scroll to position [141, 0]
click at [608, 245] on input "number" at bounding box center [626, 243] width 64 height 26
type input "4"
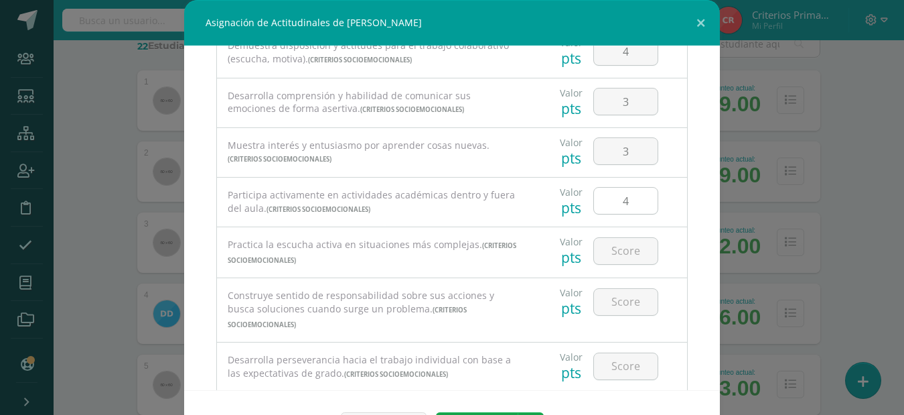
scroll to position [204, 0]
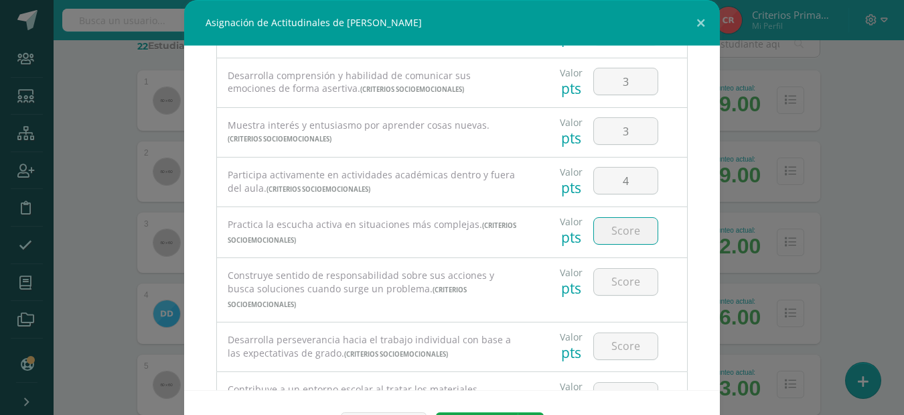
click at [622, 240] on input "number" at bounding box center [626, 231] width 64 height 26
type input "3"
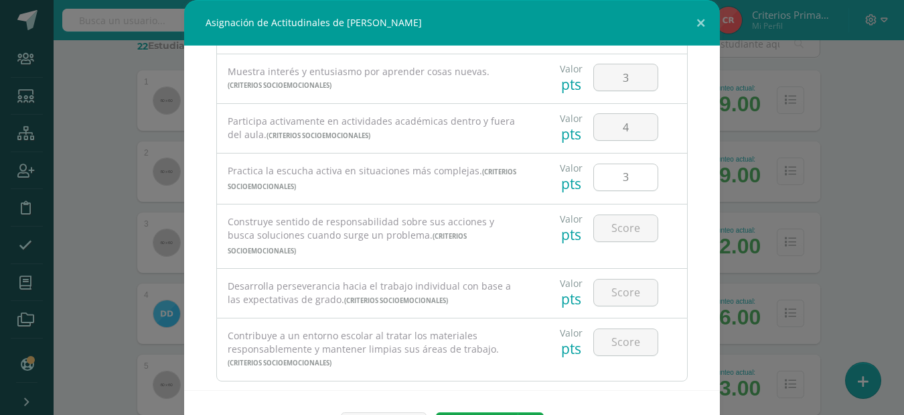
scroll to position [258, 0]
click at [622, 228] on input "number" at bounding box center [626, 227] width 64 height 26
type input "3"
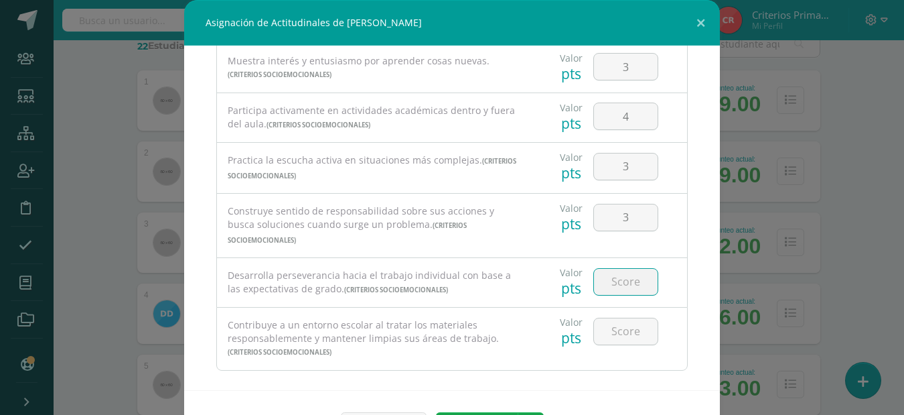
click at [614, 269] on input "number" at bounding box center [626, 282] width 64 height 26
type input "3"
click at [628, 318] on input "number" at bounding box center [626, 331] width 64 height 26
type input "4"
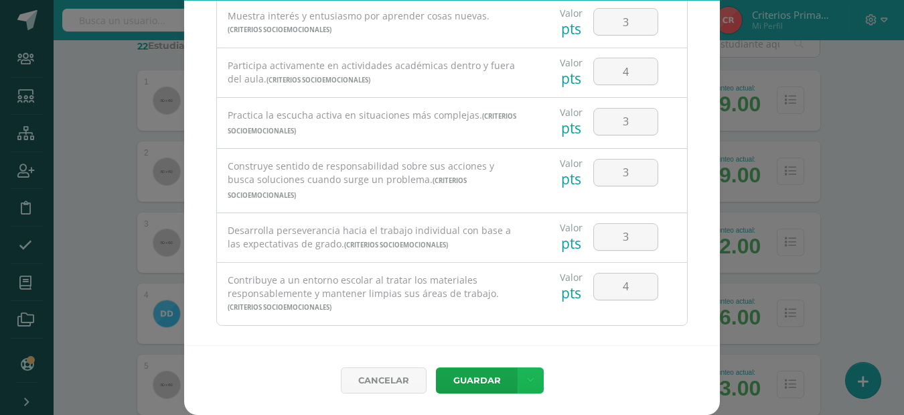
click at [520, 377] on link at bounding box center [531, 380] width 26 height 26
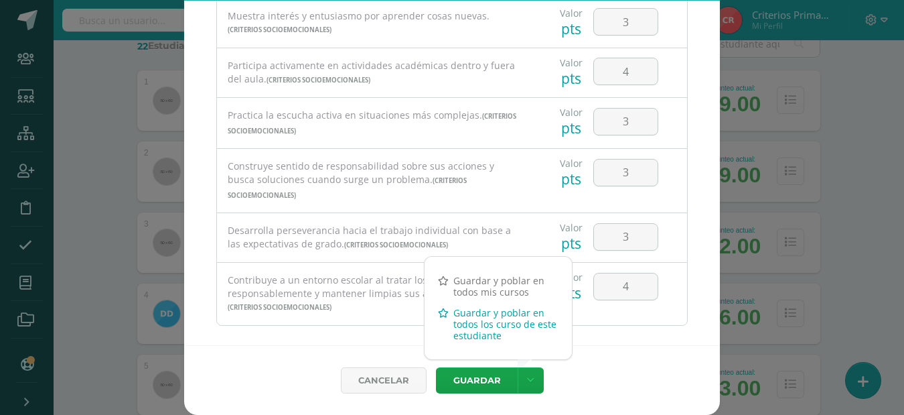
click at [490, 319] on link "Guardar y poblar en todos los curso de este estudiante" at bounding box center [498, 324] width 147 height 44
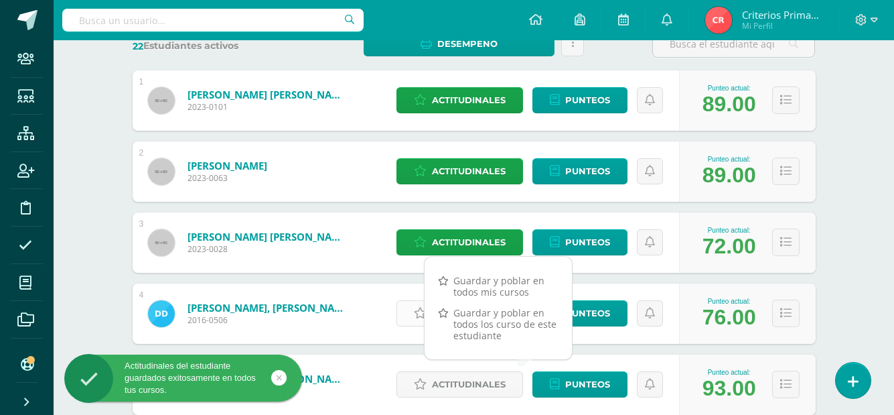
click at [408, 315] on link "Actitudinales" at bounding box center [460, 313] width 127 height 26
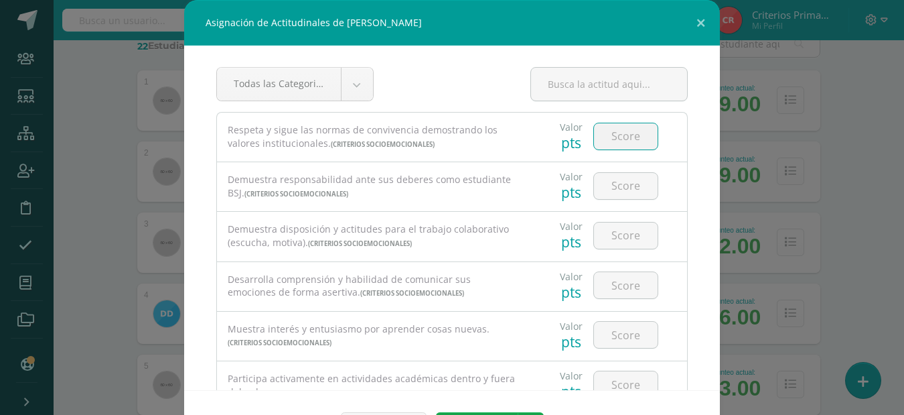
click at [626, 143] on input "number" at bounding box center [626, 136] width 64 height 26
type input "4"
click at [636, 188] on input "number" at bounding box center [626, 186] width 64 height 26
type input "3"
click at [608, 234] on input "number" at bounding box center [626, 235] width 64 height 26
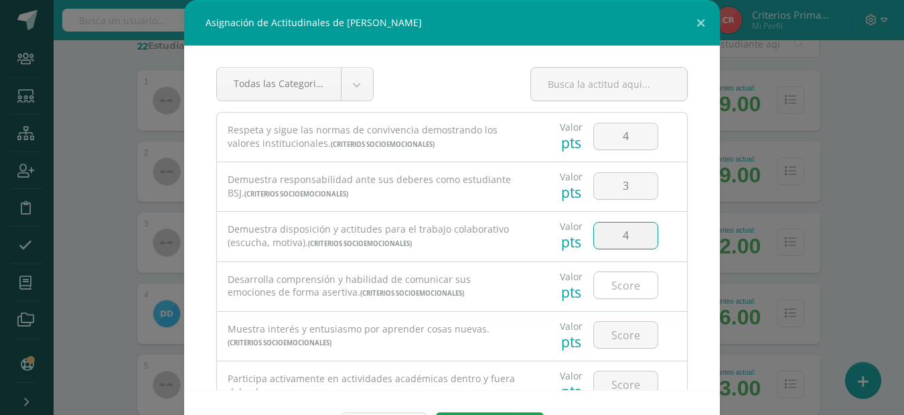
type input "4"
click at [619, 291] on input "number" at bounding box center [626, 285] width 64 height 26
type input "3"
click at [618, 336] on input "number" at bounding box center [626, 335] width 64 height 26
type input "3"
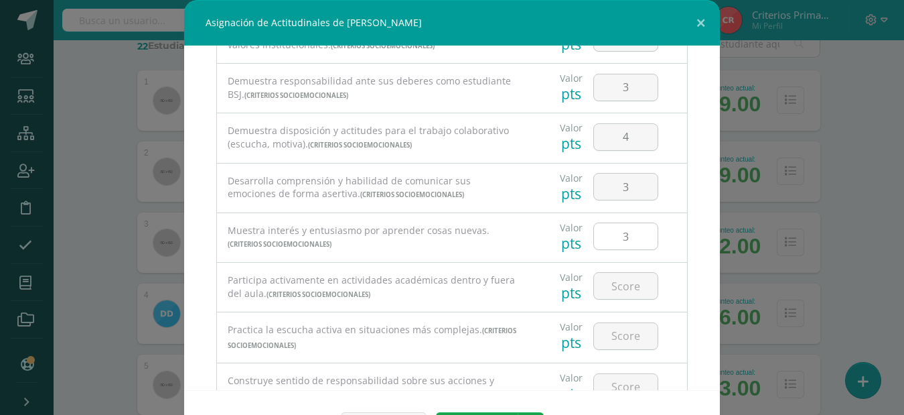
scroll to position [153, 0]
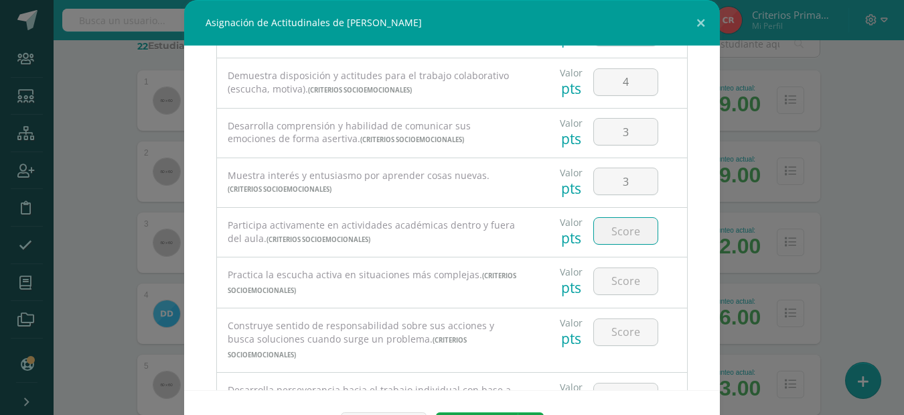
click at [600, 235] on input "number" at bounding box center [626, 231] width 64 height 26
type input "4"
click at [626, 283] on input "number" at bounding box center [626, 281] width 64 height 26
type input "4"
click at [625, 336] on input "number" at bounding box center [626, 332] width 64 height 26
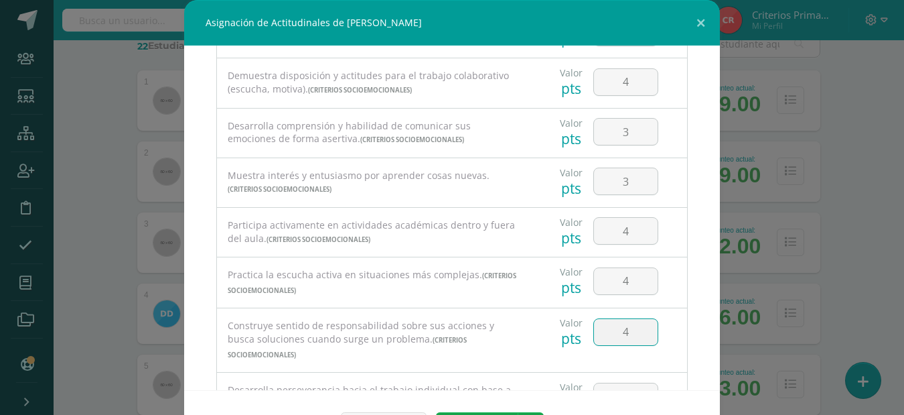
type input "4"
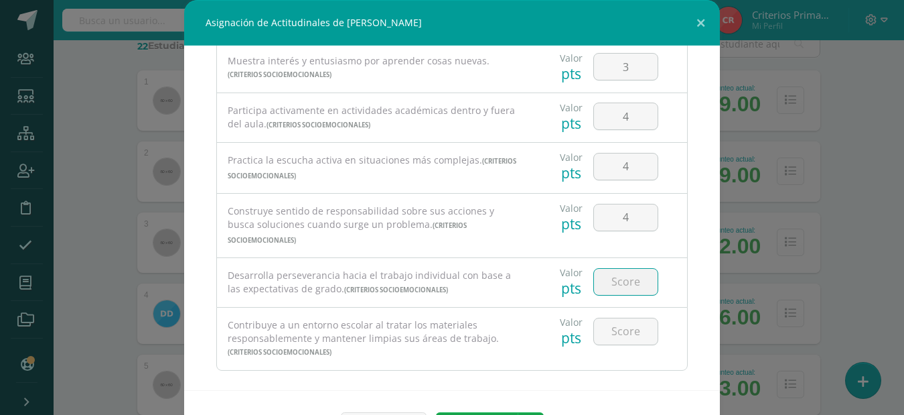
click at [624, 278] on input "number" at bounding box center [626, 282] width 64 height 26
type input "4"
click at [623, 318] on input "number" at bounding box center [626, 331] width 64 height 26
type input "4"
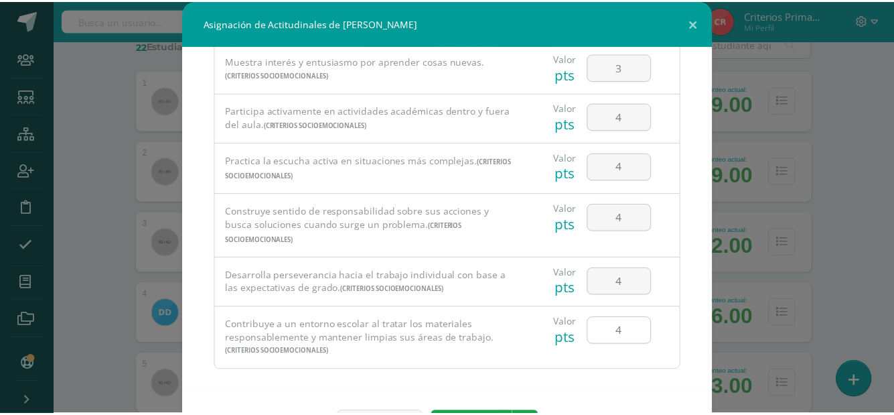
scroll to position [45, 0]
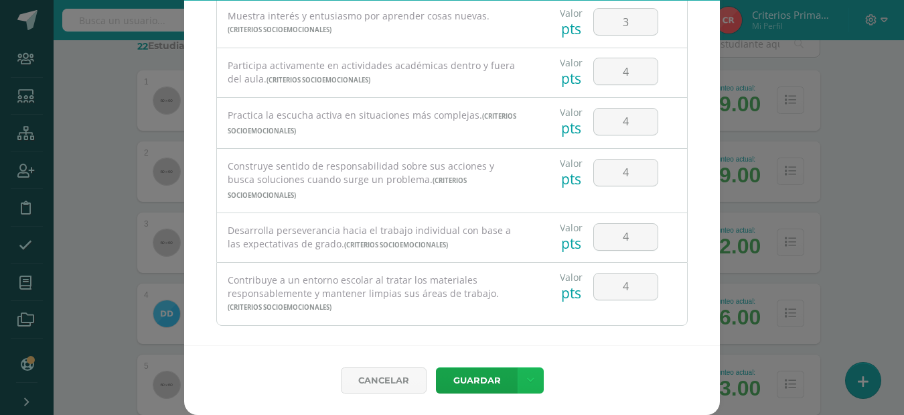
click at [528, 382] on icon at bounding box center [530, 379] width 7 height 11
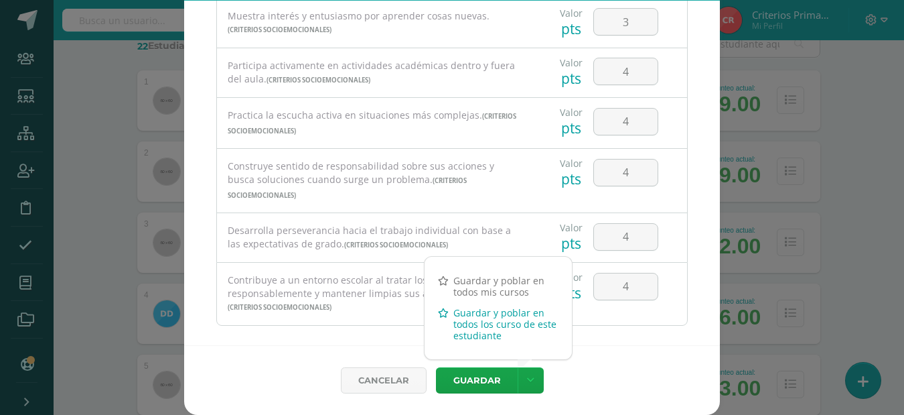
click at [500, 332] on link "Guardar y poblar en todos los curso de este estudiante" at bounding box center [498, 324] width 147 height 44
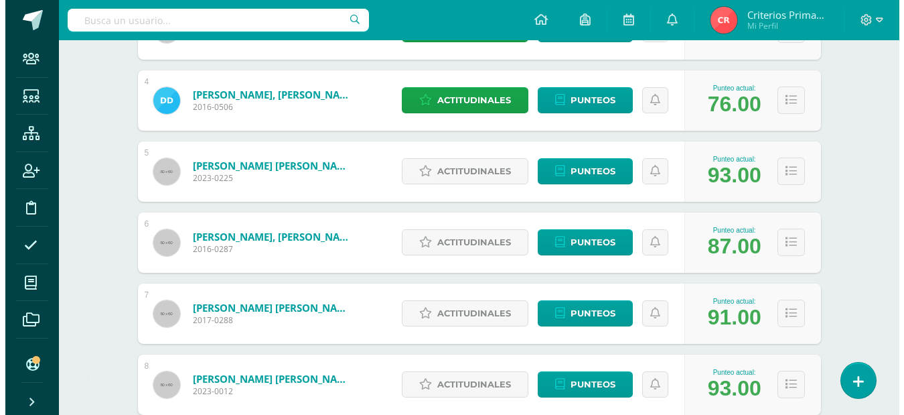
scroll to position [436, 0]
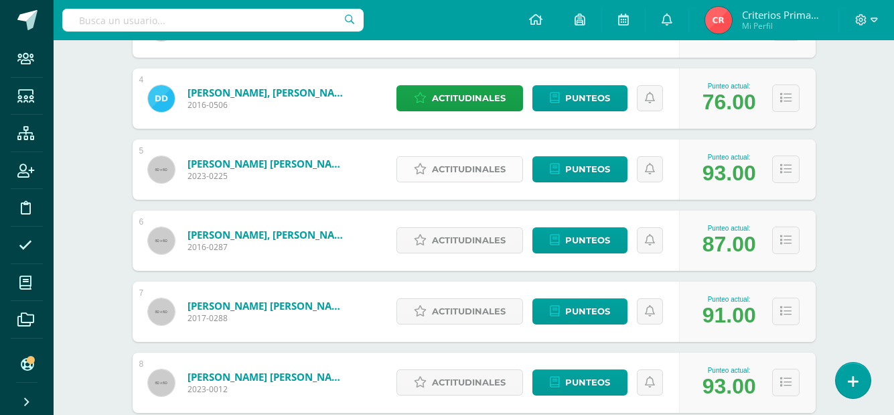
click at [477, 166] on span "Actitudinales" at bounding box center [469, 169] width 74 height 25
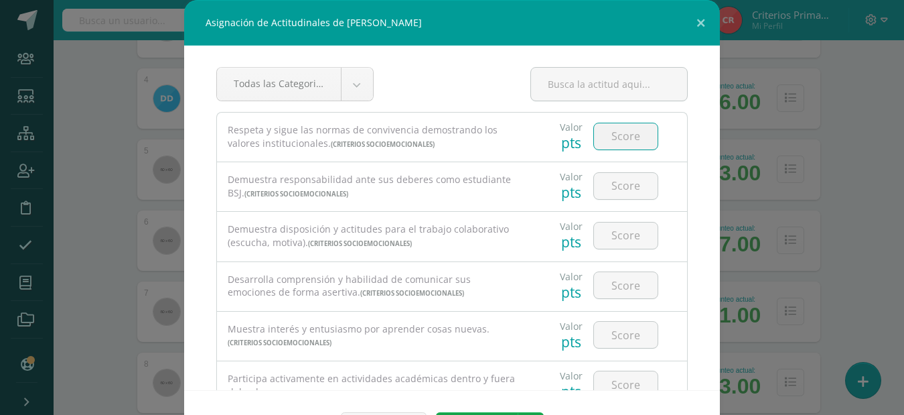
click at [608, 146] on input "number" at bounding box center [626, 136] width 64 height 26
type input "4"
click at [619, 198] on input "number" at bounding box center [626, 186] width 64 height 26
type input "4"
click at [612, 239] on input "number" at bounding box center [626, 235] width 64 height 26
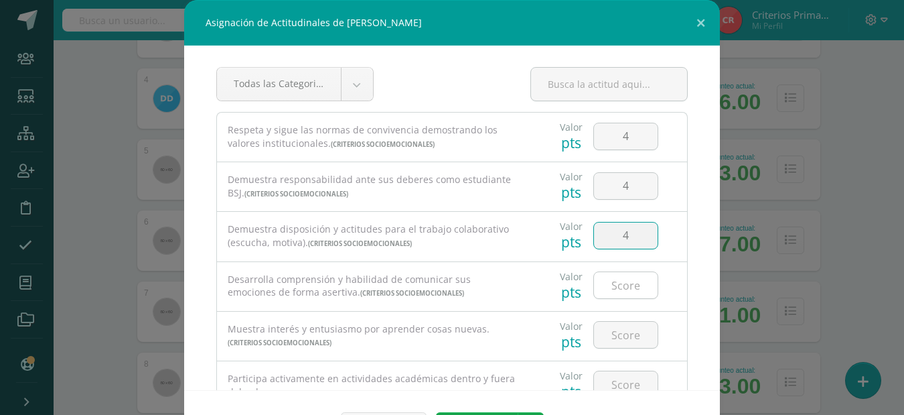
type input "4"
click at [620, 287] on input "number" at bounding box center [626, 285] width 64 height 26
type input "4"
click at [618, 336] on input "number" at bounding box center [626, 335] width 64 height 26
type input "4"
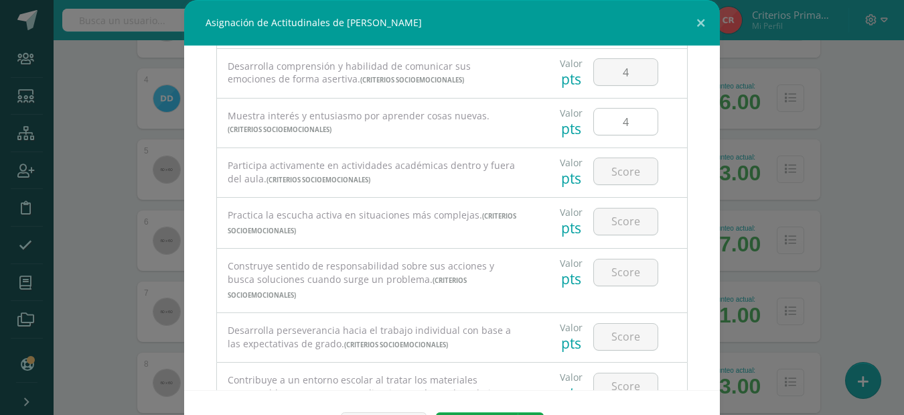
scroll to position [216, 0]
click at [604, 171] on input "number" at bounding box center [626, 168] width 64 height 26
type input "4"
click at [617, 218] on input "number" at bounding box center [626, 219] width 64 height 26
type input "4"
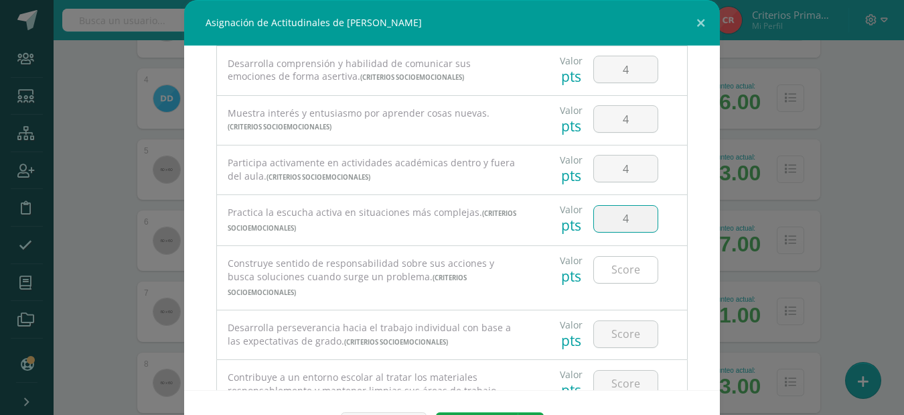
click at [609, 279] on input "number" at bounding box center [626, 270] width 64 height 26
type input "4"
click at [614, 321] on input "number" at bounding box center [626, 334] width 64 height 26
type input "4"
click at [613, 370] on input "number" at bounding box center [626, 383] width 64 height 26
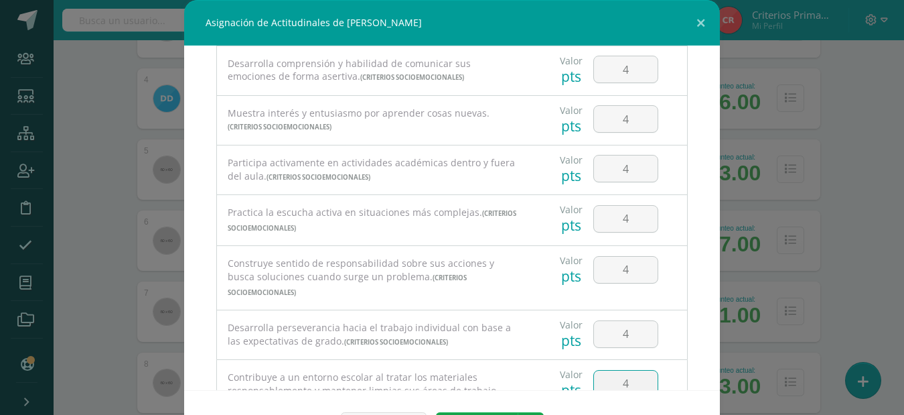
type input "4"
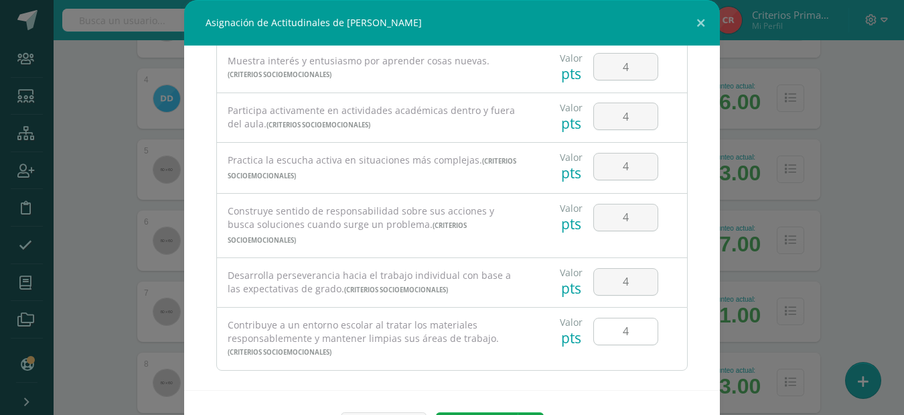
scroll to position [45, 0]
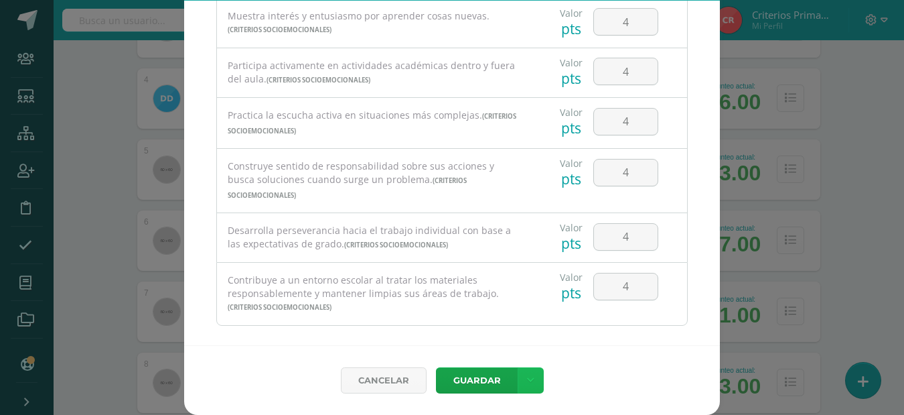
click at [520, 378] on link at bounding box center [531, 380] width 26 height 26
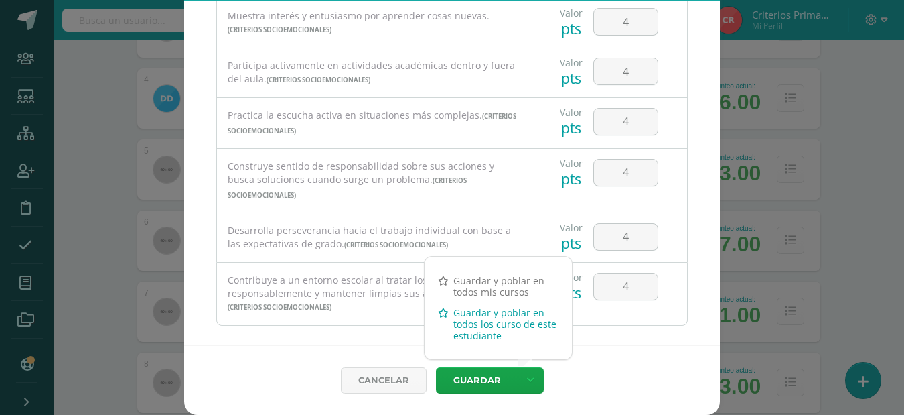
click at [507, 323] on link "Guardar y poblar en todos los curso de este estudiante" at bounding box center [498, 324] width 147 height 44
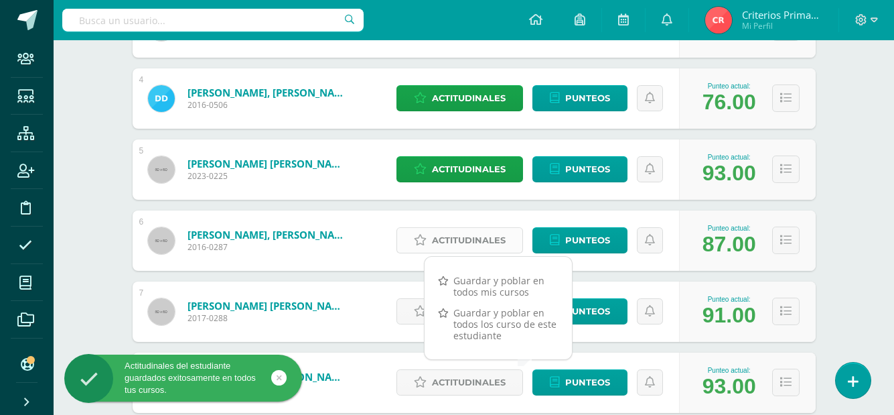
click at [440, 236] on span "Actitudinales" at bounding box center [469, 240] width 74 height 25
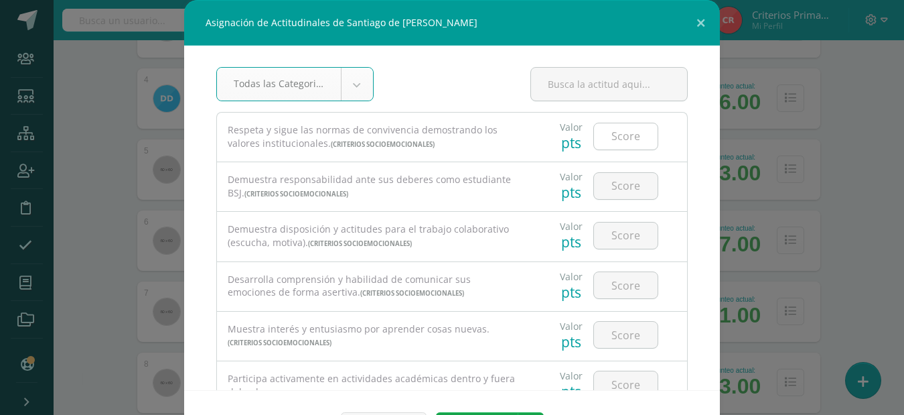
click at [596, 139] on input "number" at bounding box center [626, 136] width 64 height 26
type input "4"
click at [619, 172] on div at bounding box center [626, 185] width 65 height 27
click at [620, 187] on input "number" at bounding box center [626, 186] width 64 height 26
type input "3"
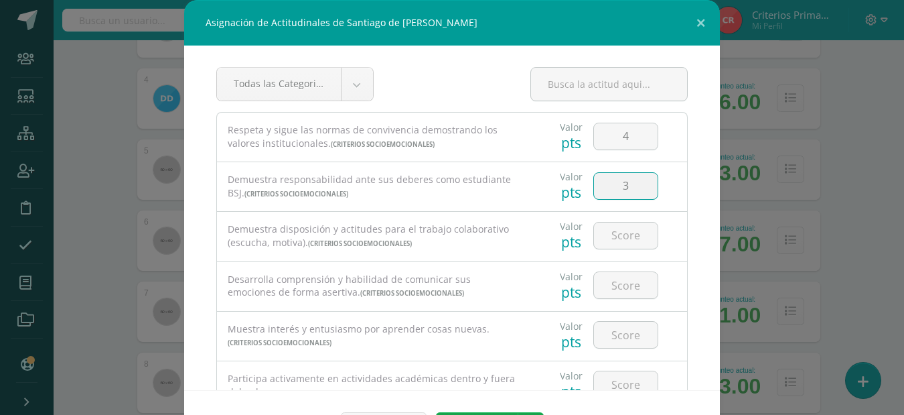
click at [632, 253] on div at bounding box center [626, 235] width 76 height 47
click at [624, 242] on input "number" at bounding box center [626, 235] width 64 height 26
type input "4"
click at [619, 289] on input "number" at bounding box center [626, 285] width 64 height 26
type input "4"
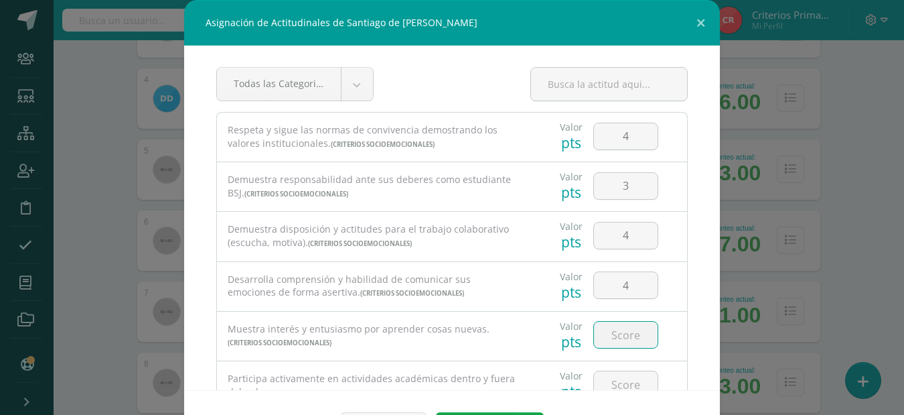
click at [619, 326] on input "number" at bounding box center [626, 335] width 64 height 26
type input "4"
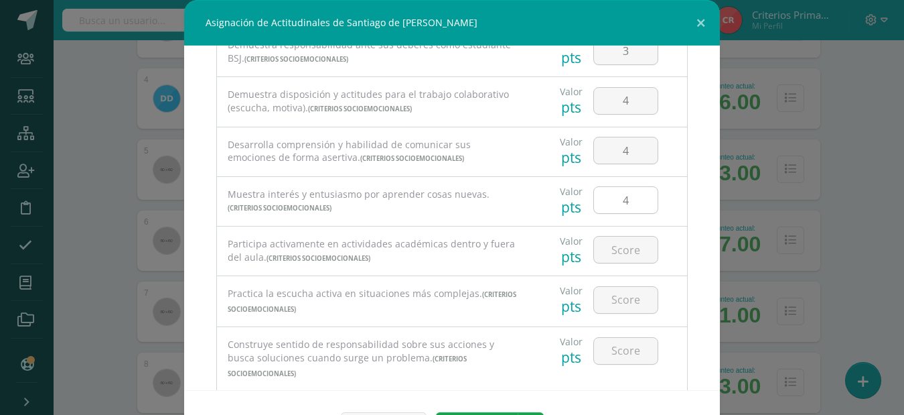
scroll to position [148, 0]
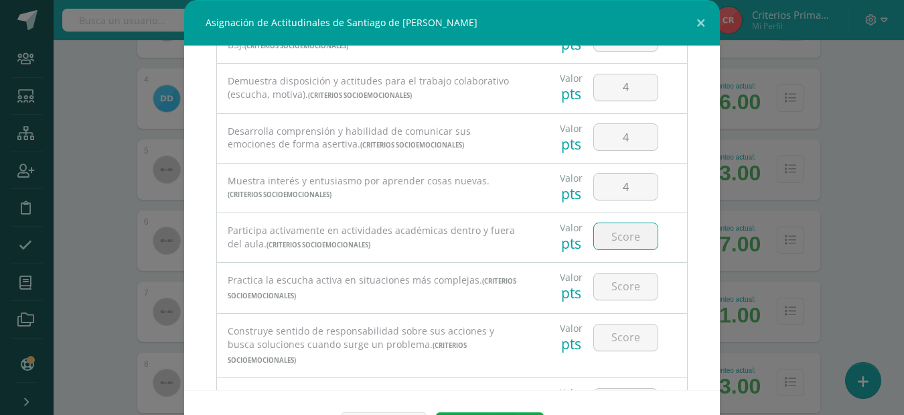
click at [608, 249] on input "number" at bounding box center [626, 236] width 64 height 26
type input "4"
click at [640, 289] on input "number" at bounding box center [626, 286] width 64 height 26
type input "4"
click at [635, 336] on input "number" at bounding box center [626, 337] width 64 height 26
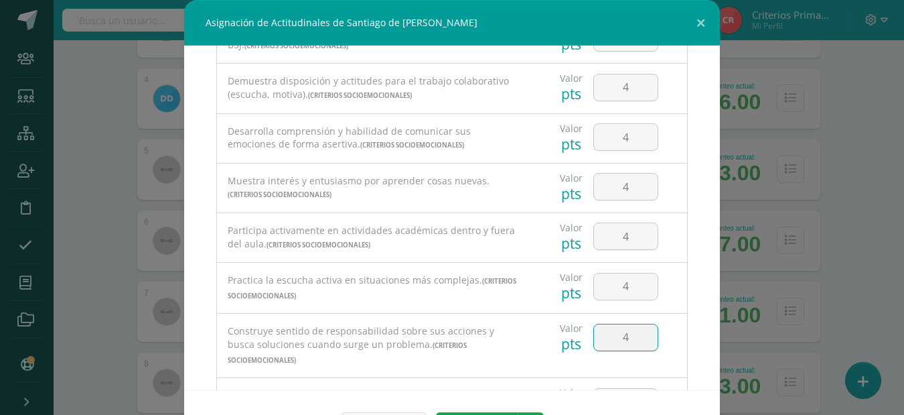
type input "4"
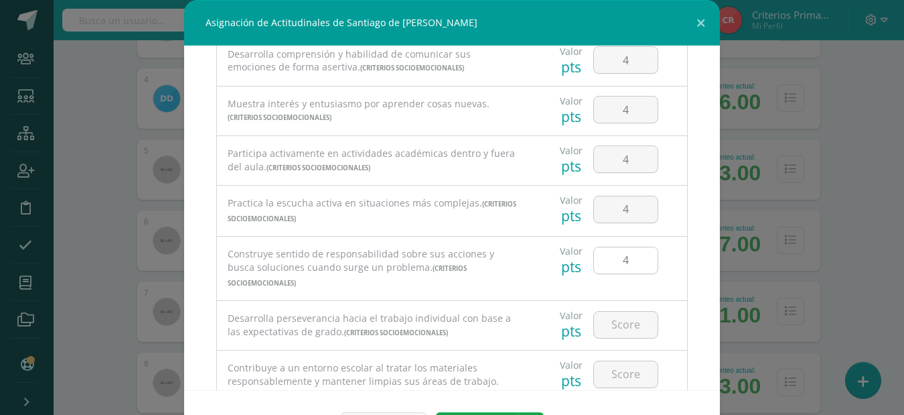
scroll to position [268, 0]
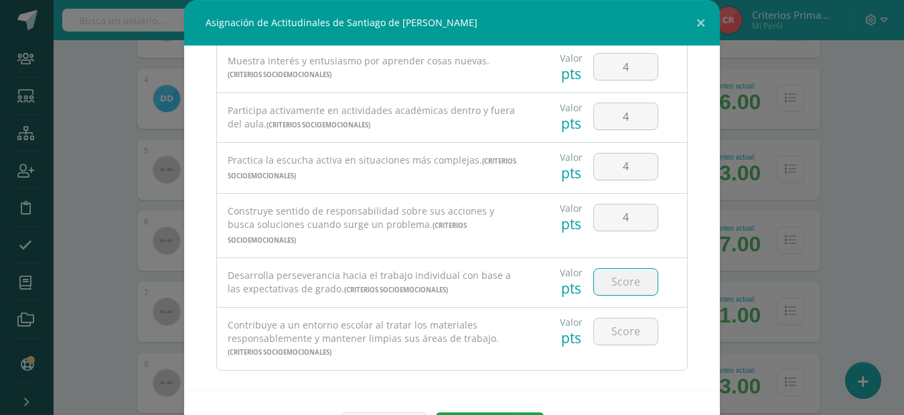
click at [626, 269] on input "number" at bounding box center [626, 282] width 64 height 26
type input "3"
click at [627, 324] on input "number" at bounding box center [626, 331] width 64 height 26
type input "3"
type input "2"
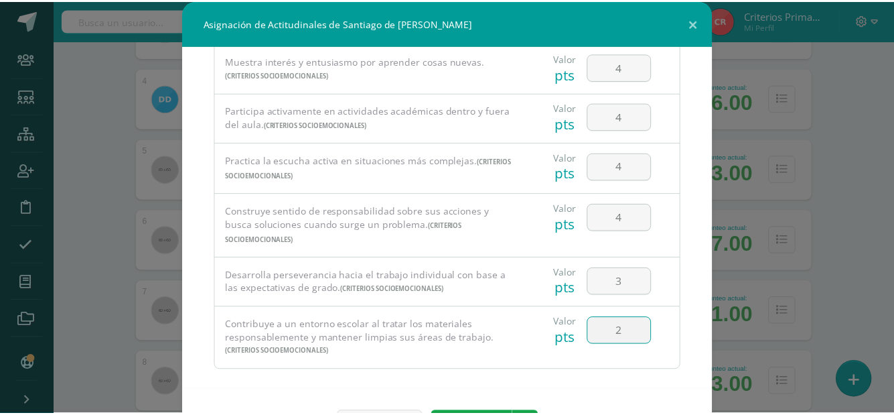
scroll to position [45, 0]
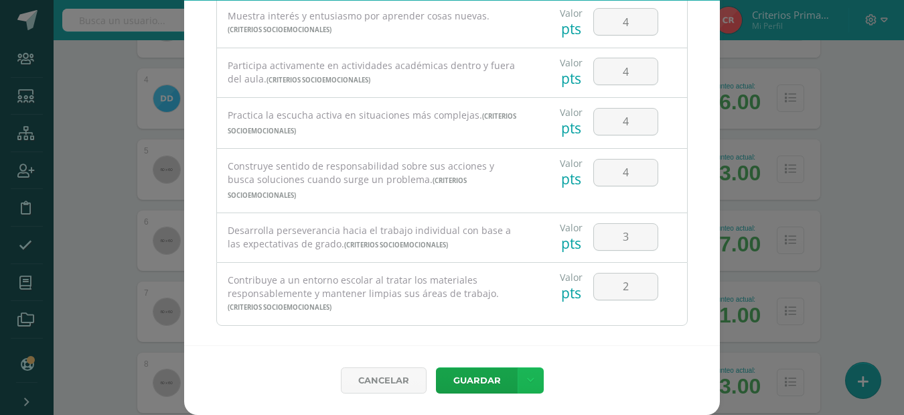
click at [529, 377] on link at bounding box center [531, 380] width 26 height 26
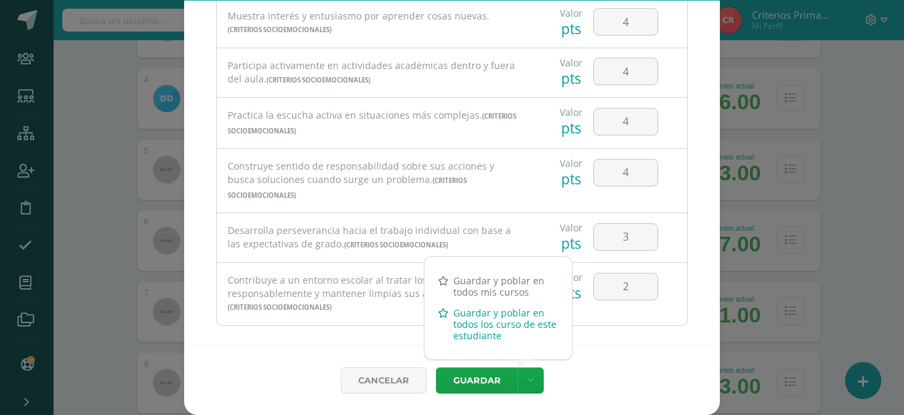
click at [517, 322] on link "Guardar y poblar en todos los curso de este estudiante" at bounding box center [498, 324] width 147 height 44
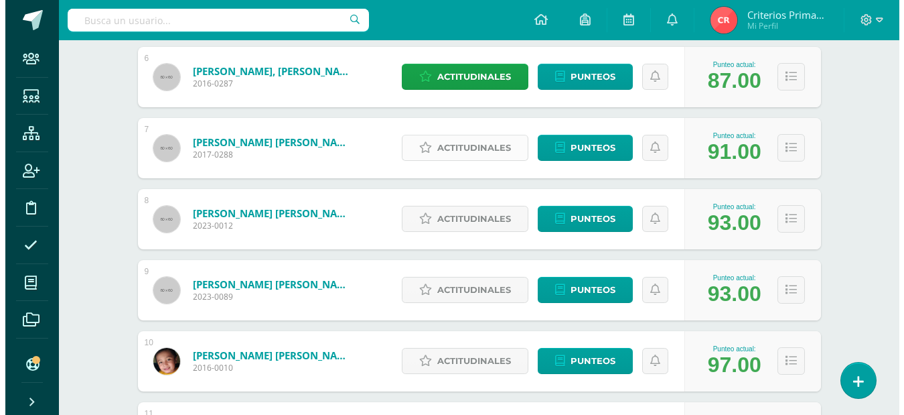
scroll to position [591, 0]
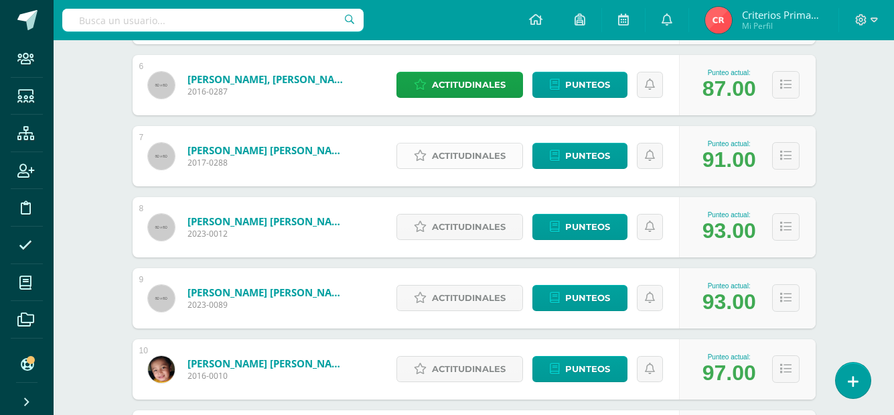
click at [441, 159] on span "Actitudinales" at bounding box center [469, 155] width 74 height 25
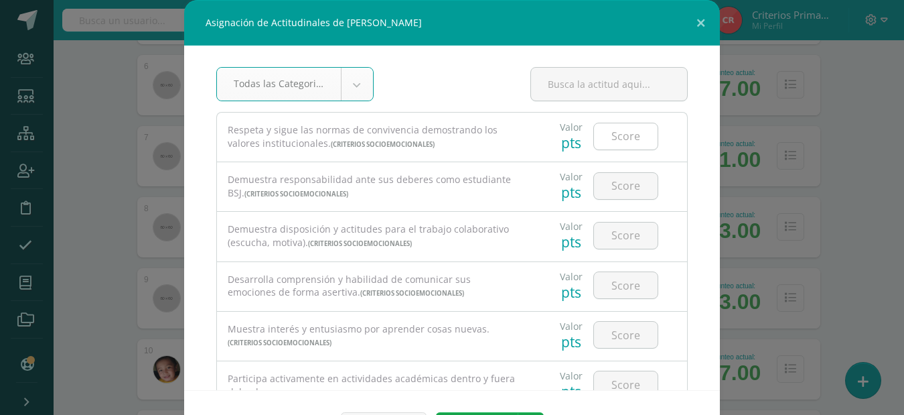
click at [628, 143] on input "number" at bounding box center [626, 136] width 64 height 26
type input "3"
click at [621, 183] on input "number" at bounding box center [626, 186] width 64 height 26
type input "4"
click at [632, 232] on input "number" at bounding box center [626, 235] width 64 height 26
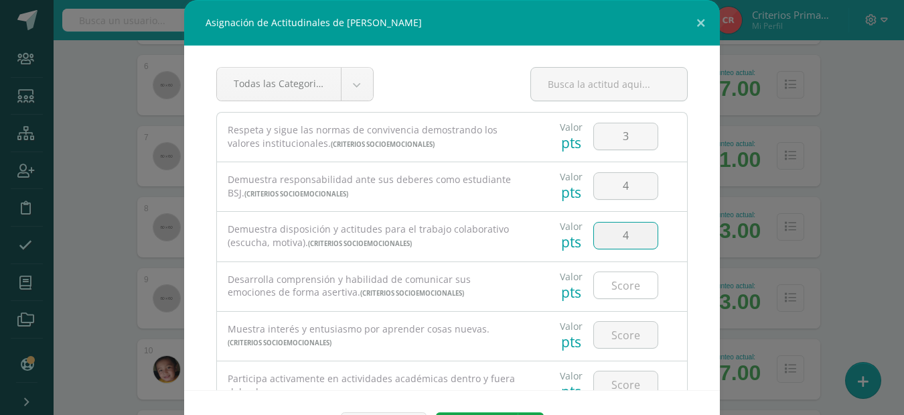
type input "4"
click at [624, 286] on input "number" at bounding box center [626, 285] width 64 height 26
type input "4"
click at [621, 336] on input "number" at bounding box center [626, 335] width 64 height 26
type input "4"
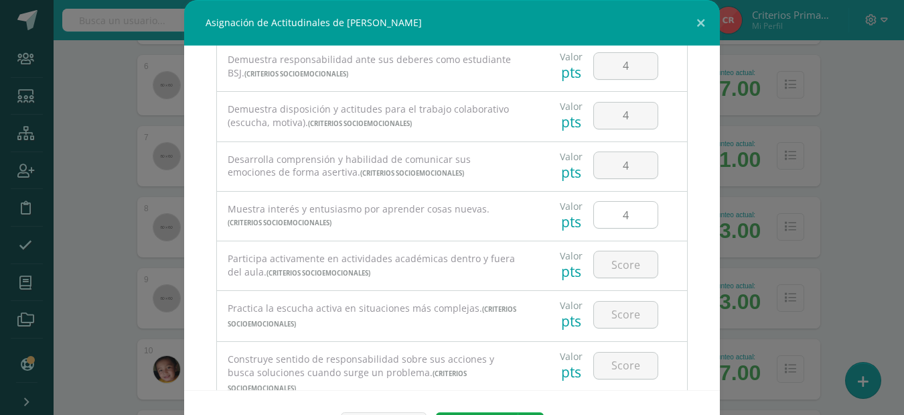
scroll to position [120, 0]
click at [596, 263] on input "number" at bounding box center [626, 264] width 64 height 26
type input "4"
click at [631, 306] on input "number" at bounding box center [626, 314] width 64 height 26
type input "4"
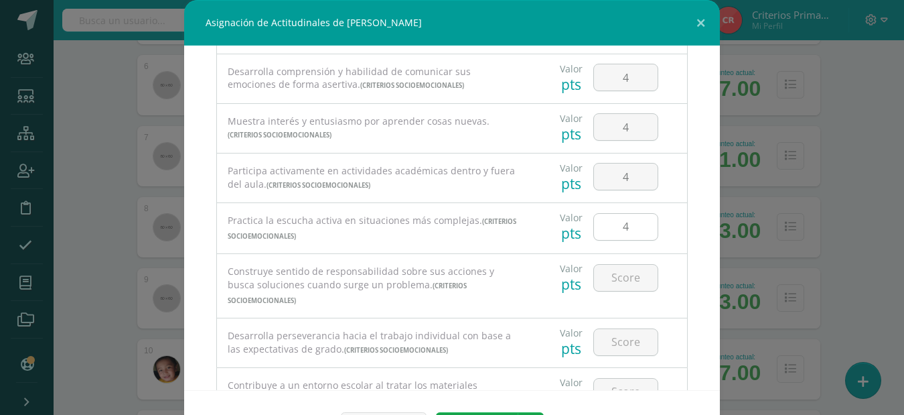
scroll to position [208, 0]
click at [616, 282] on input "number" at bounding box center [626, 277] width 64 height 26
type input "4"
click at [623, 328] on input "number" at bounding box center [626, 341] width 64 height 26
type input "4"
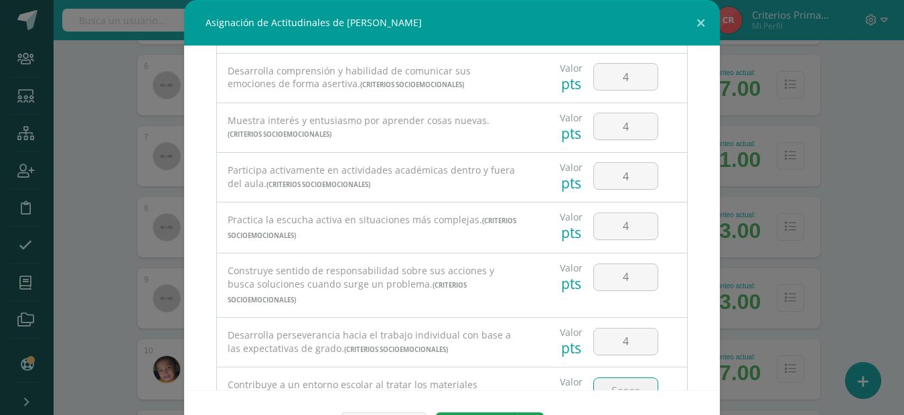
click at [620, 378] on input "number" at bounding box center [626, 391] width 64 height 26
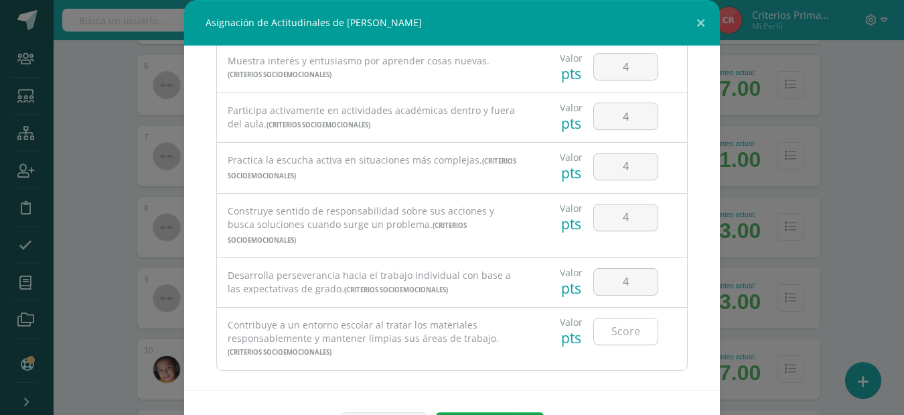
click at [599, 319] on input "number" at bounding box center [626, 331] width 64 height 26
type input "4"
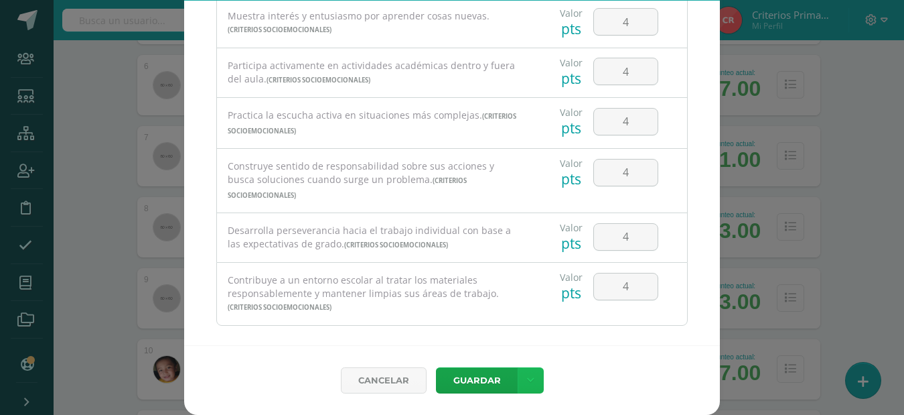
click at [531, 374] on link at bounding box center [531, 380] width 26 height 26
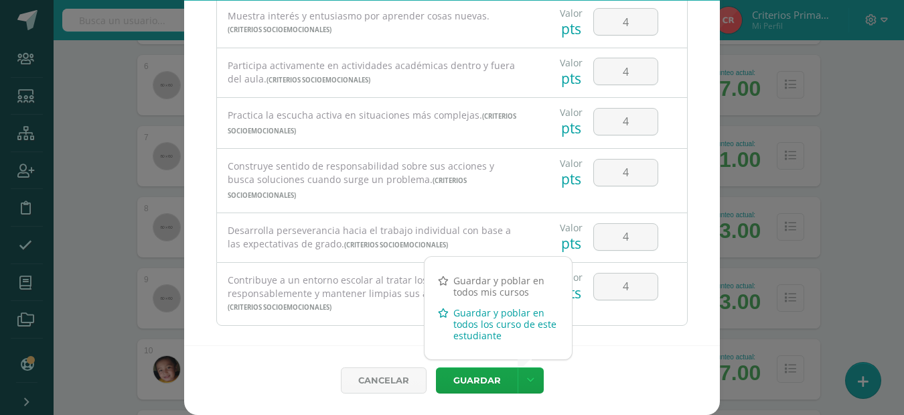
click at [508, 313] on link "Guardar y poblar en todos los curso de este estudiante" at bounding box center [498, 324] width 147 height 44
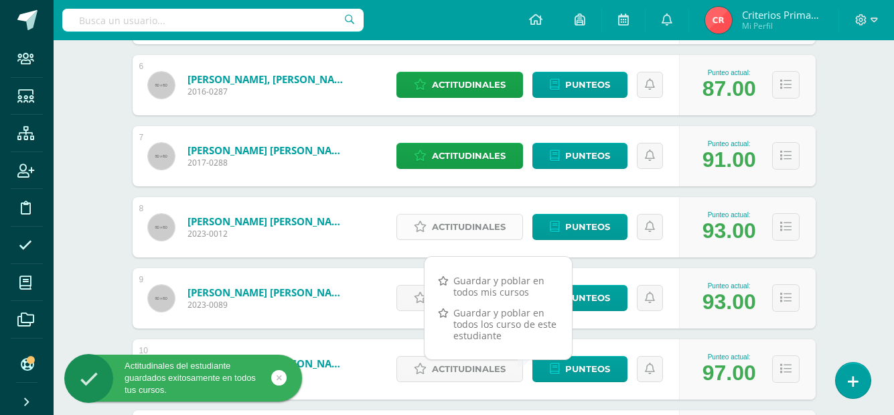
click at [472, 225] on span "Actitudinales" at bounding box center [469, 226] width 74 height 25
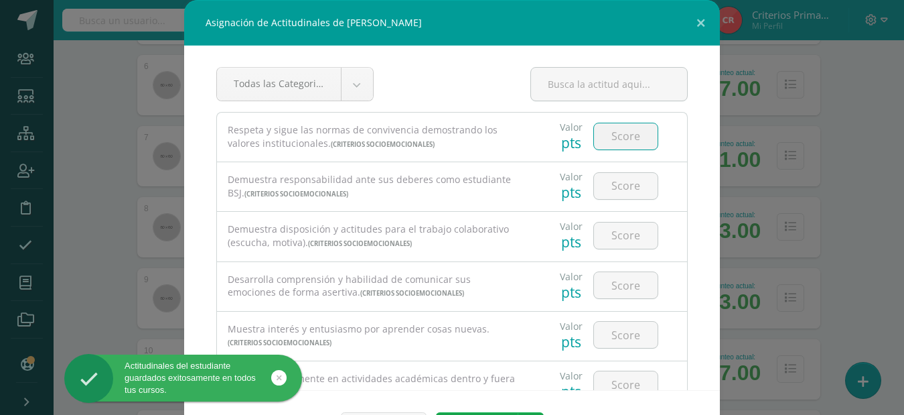
click at [594, 136] on input "number" at bounding box center [626, 136] width 64 height 26
type input "4"
click at [606, 184] on input "number" at bounding box center [626, 186] width 64 height 26
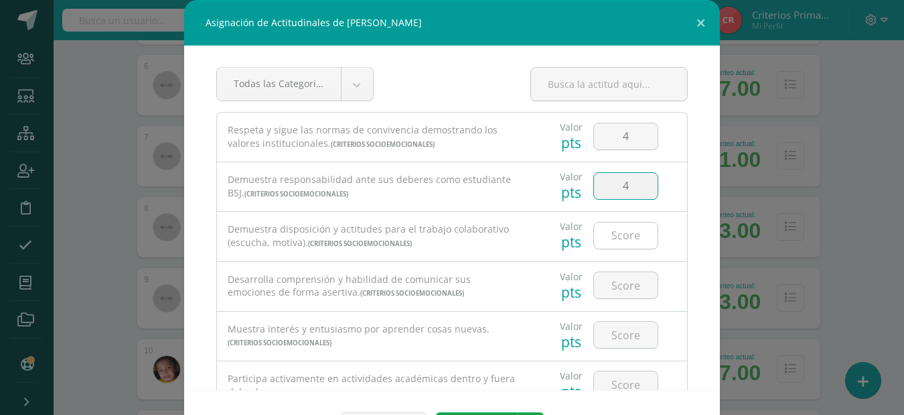
type input "4"
click at [614, 238] on input "number" at bounding box center [626, 235] width 64 height 26
type input "4"
click at [629, 277] on input "number" at bounding box center [626, 285] width 64 height 26
type input "4"
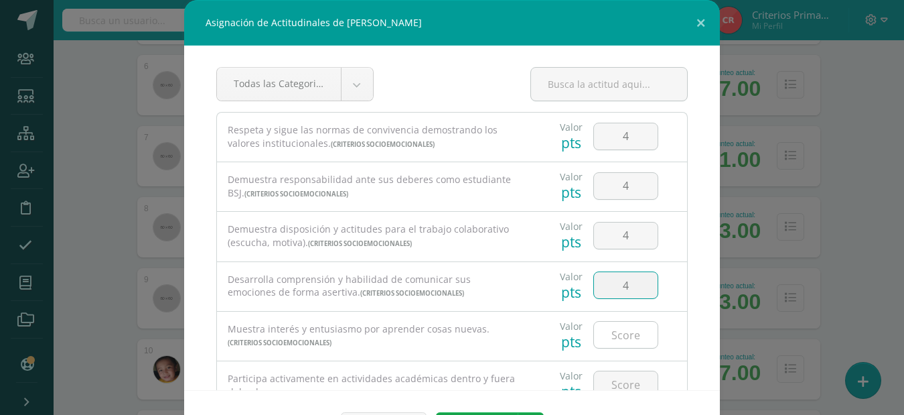
click at [629, 326] on input "number" at bounding box center [626, 335] width 64 height 26
type input "4"
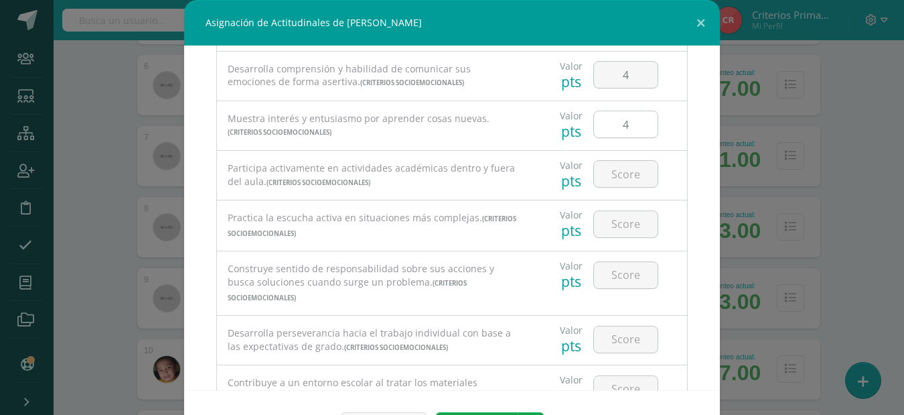
scroll to position [211, 0]
click at [616, 173] on input "number" at bounding box center [626, 173] width 64 height 26
type input "4"
click at [622, 233] on input "number" at bounding box center [626, 223] width 64 height 26
type input "4"
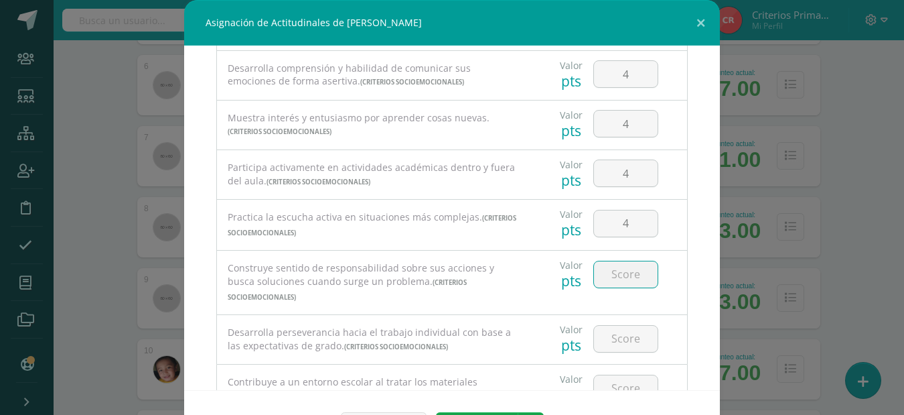
click at [634, 279] on input "number" at bounding box center [626, 274] width 64 height 26
type input "4"
click at [622, 326] on input "number" at bounding box center [626, 339] width 64 height 26
type input "4"
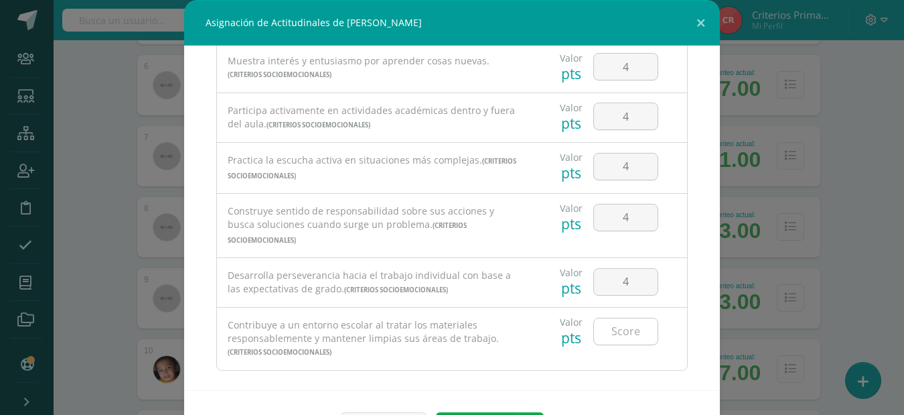
click at [620, 318] on input "number" at bounding box center [626, 331] width 64 height 26
type input "4"
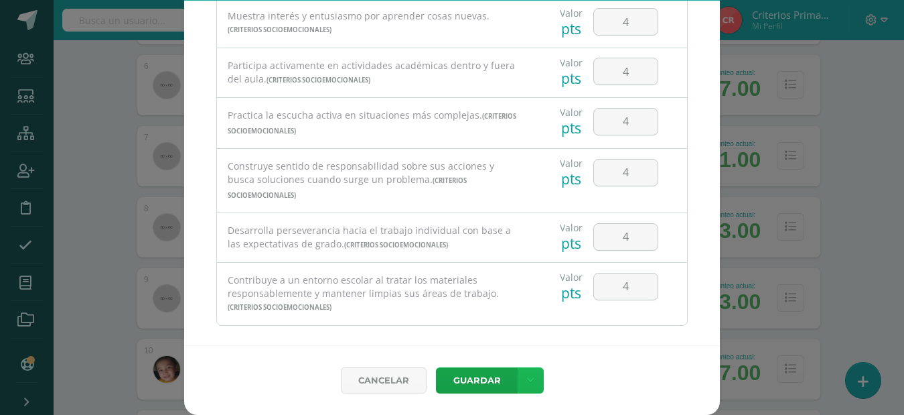
click at [520, 387] on link at bounding box center [531, 380] width 26 height 26
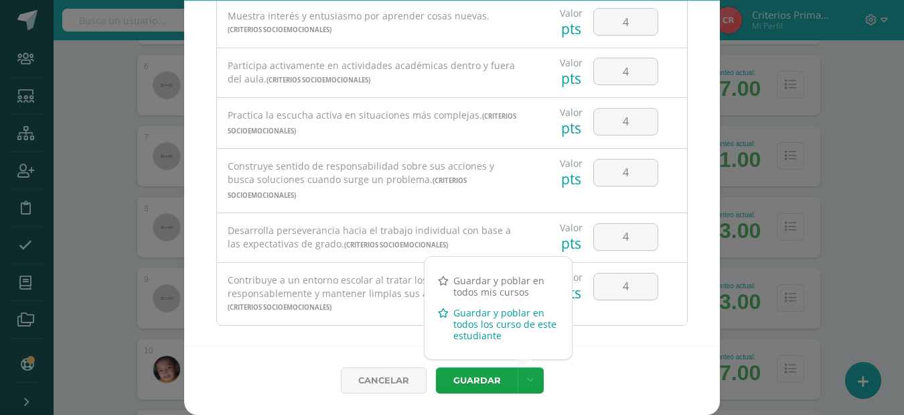
click at [480, 320] on link "Guardar y poblar en todos los curso de este estudiante" at bounding box center [498, 324] width 147 height 44
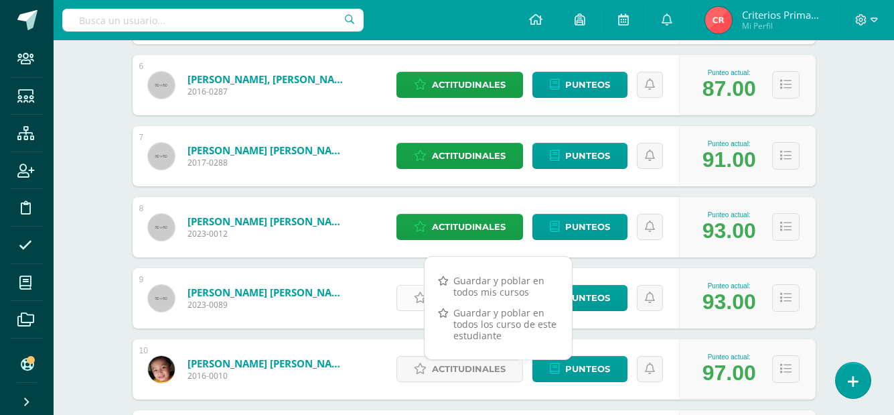
click at [415, 298] on icon at bounding box center [420, 297] width 13 height 11
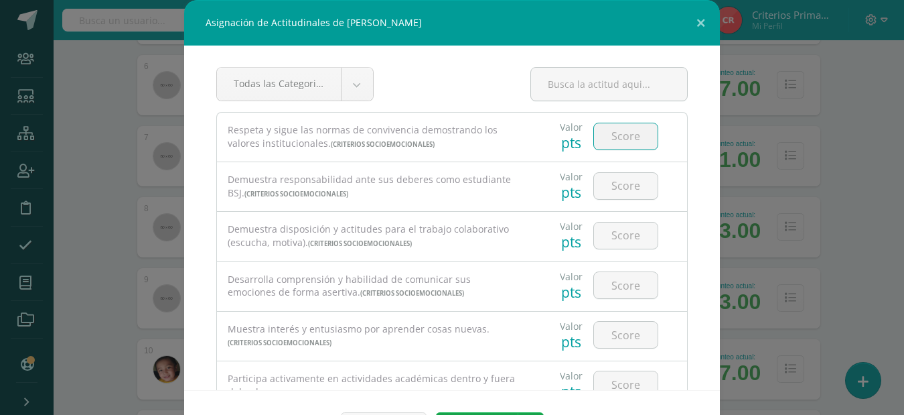
click at [615, 145] on input "number" at bounding box center [626, 136] width 64 height 26
type input "4"
click at [622, 182] on input "number" at bounding box center [626, 186] width 64 height 26
type input "4"
click at [618, 243] on input "number" at bounding box center [626, 235] width 64 height 26
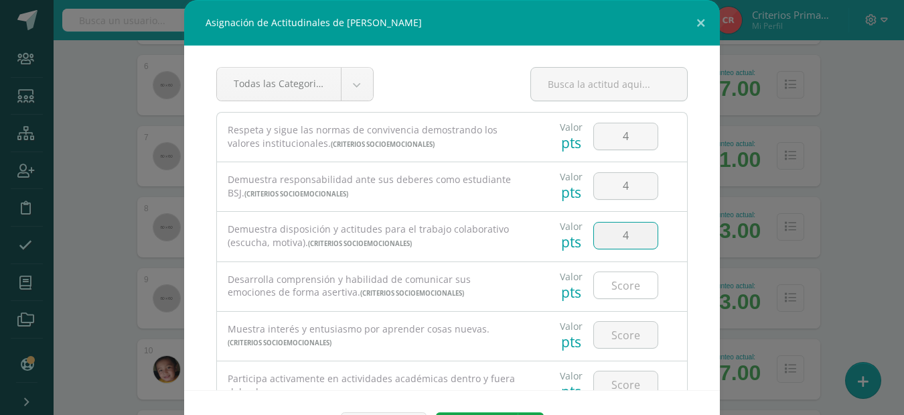
type input "4"
click at [622, 283] on input "number" at bounding box center [626, 285] width 64 height 26
type input "4"
click at [612, 328] on input "number" at bounding box center [626, 335] width 64 height 26
type input "4"
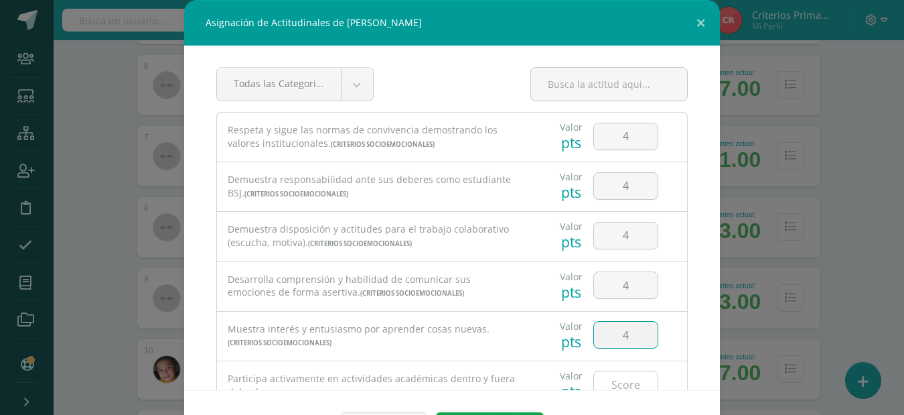
click at [619, 380] on input "number" at bounding box center [626, 384] width 64 height 26
type input "4"
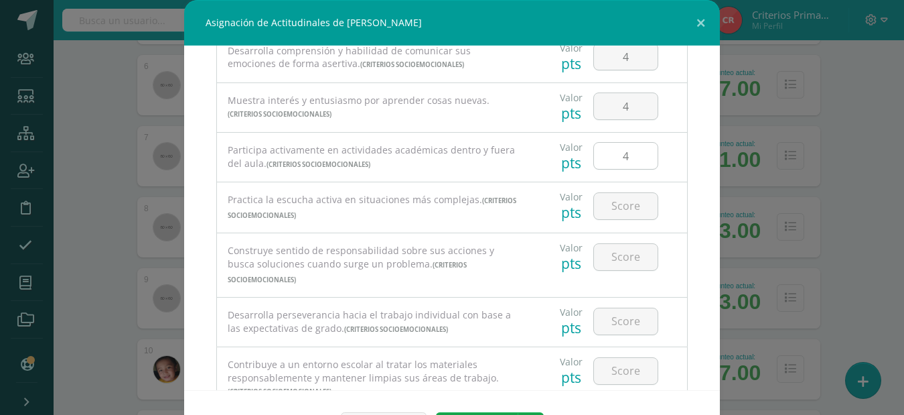
scroll to position [229, 0]
click at [602, 207] on input "number" at bounding box center [626, 205] width 64 height 26
type input "4"
click at [616, 259] on input "number" at bounding box center [626, 256] width 64 height 26
type input "4"
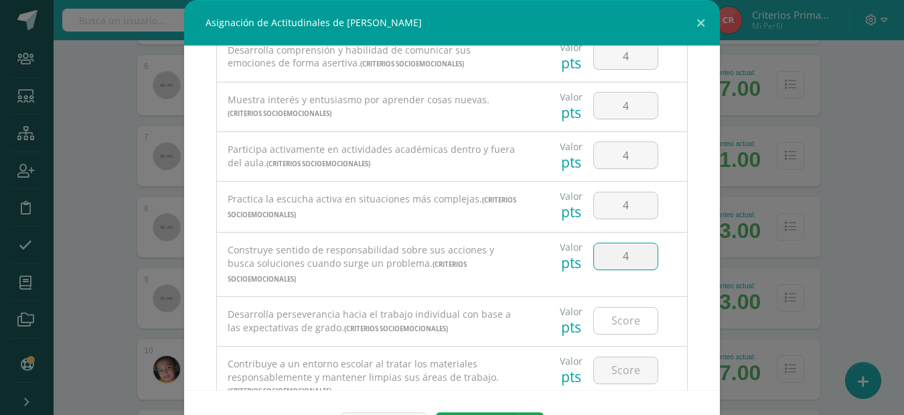
click at [621, 307] on input "number" at bounding box center [626, 320] width 64 height 26
type input "4"
click at [630, 357] on input "number" at bounding box center [626, 370] width 64 height 26
type input "4"
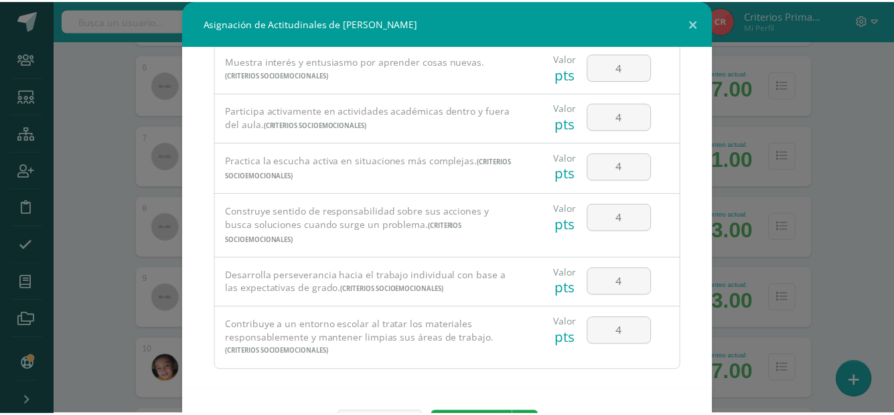
scroll to position [45, 0]
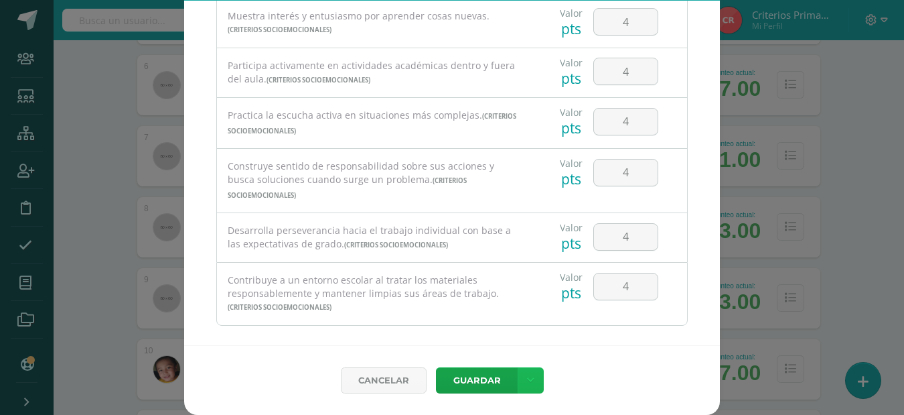
click at [519, 377] on link at bounding box center [531, 380] width 26 height 26
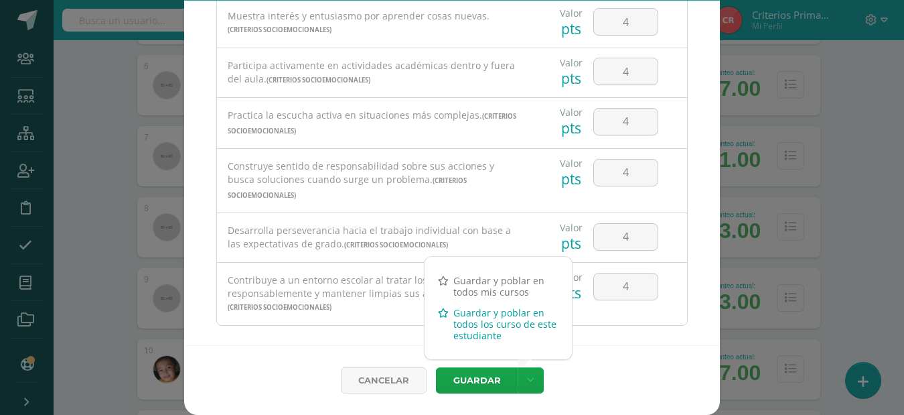
click at [463, 326] on link "Guardar y poblar en todos los curso de este estudiante" at bounding box center [498, 324] width 147 height 44
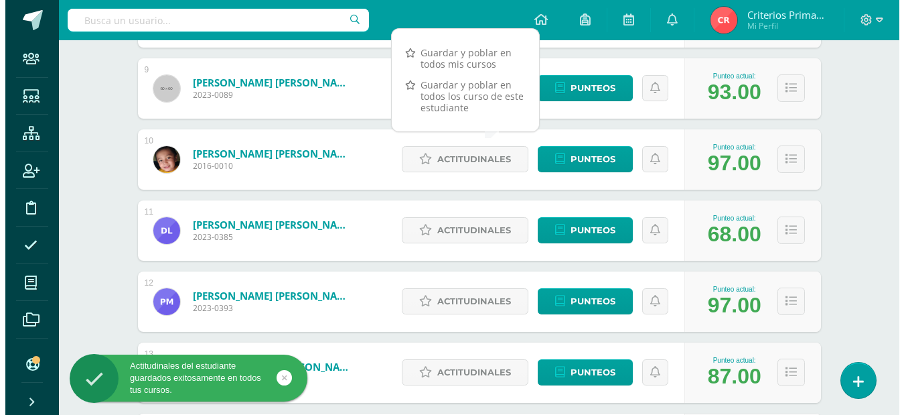
scroll to position [821, 0]
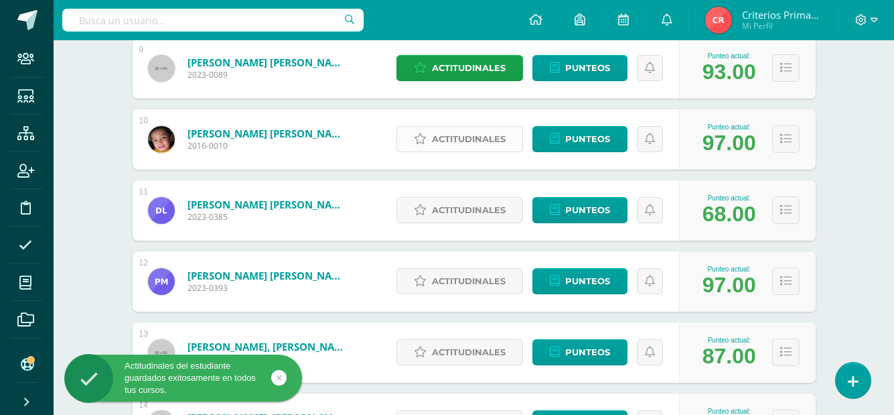
click at [431, 134] on link "Actitudinales" at bounding box center [460, 139] width 127 height 26
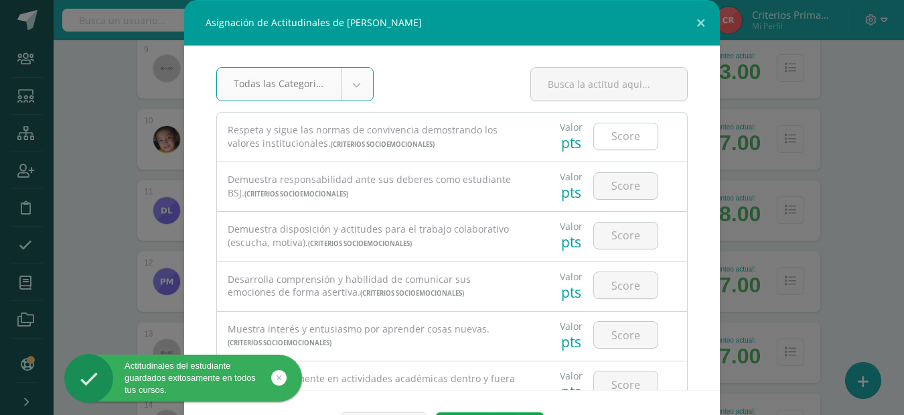
click at [626, 139] on input "number" at bounding box center [626, 136] width 64 height 26
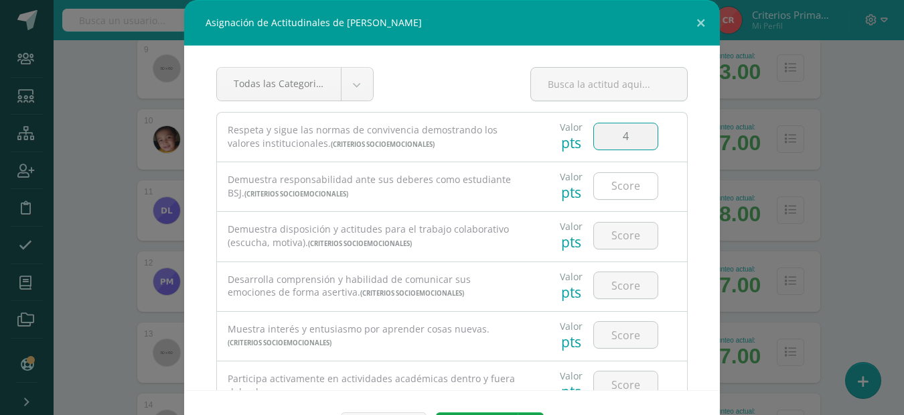
type input "4"
click at [627, 184] on input "number" at bounding box center [626, 186] width 64 height 26
type input "4"
click at [629, 232] on input "number" at bounding box center [626, 235] width 64 height 26
type input "4"
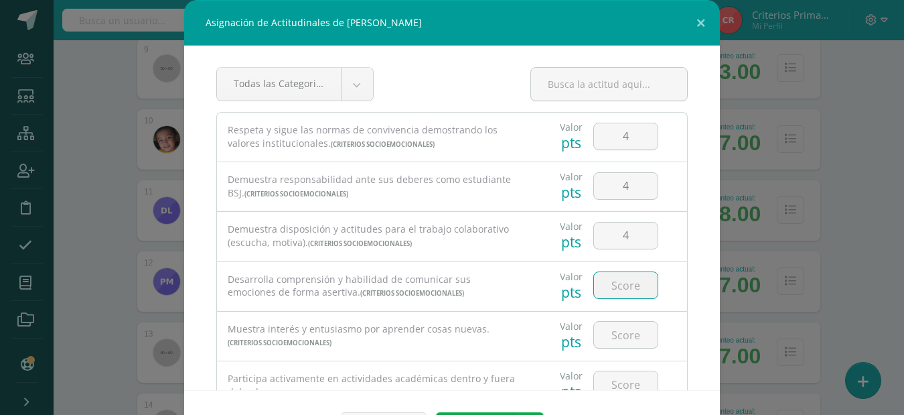
click at [617, 285] on input "number" at bounding box center [626, 285] width 64 height 26
type input "4"
click at [613, 335] on input "number" at bounding box center [626, 335] width 64 height 26
type input "4"
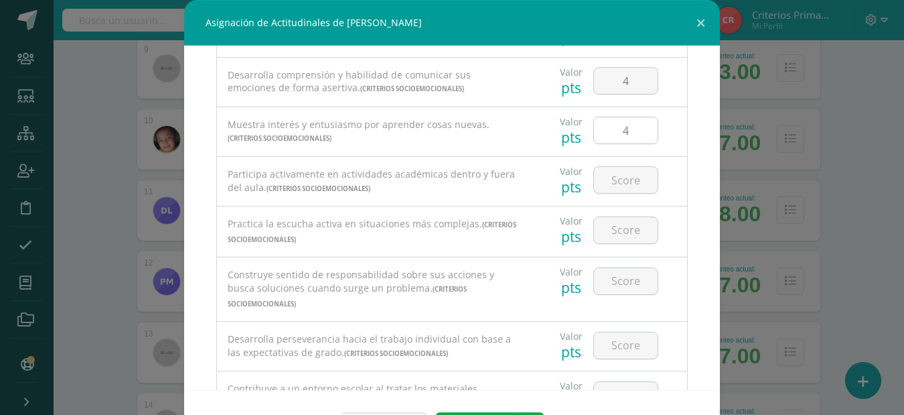
scroll to position [236, 0]
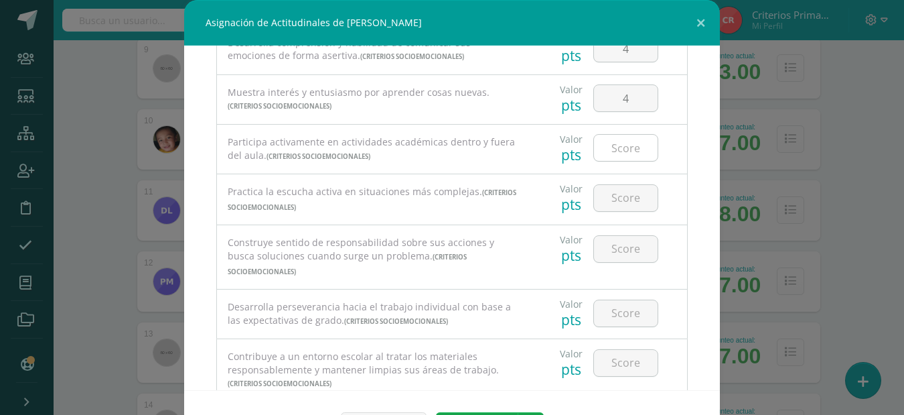
click at [616, 147] on input "number" at bounding box center [626, 148] width 64 height 26
type input "4"
click at [624, 196] on input "number" at bounding box center [626, 198] width 64 height 26
type input "4"
click at [618, 255] on input "number" at bounding box center [626, 249] width 64 height 26
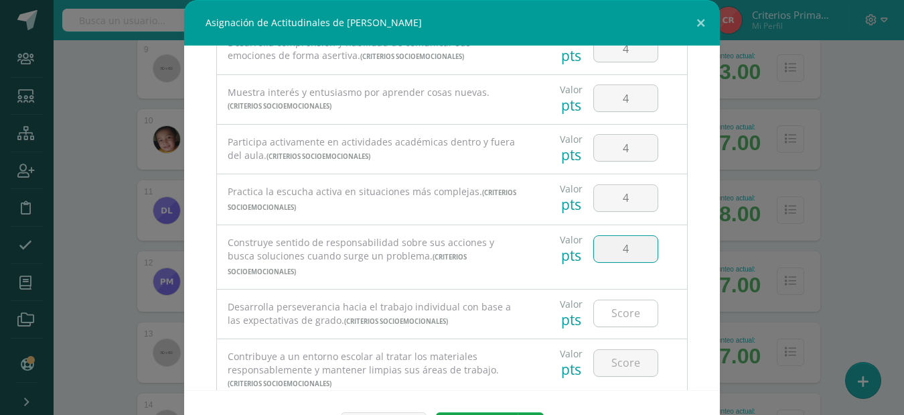
type input "4"
click at [623, 300] on input "number" at bounding box center [626, 313] width 64 height 26
type input "4"
click at [623, 350] on input "number" at bounding box center [626, 363] width 64 height 26
type input "4"
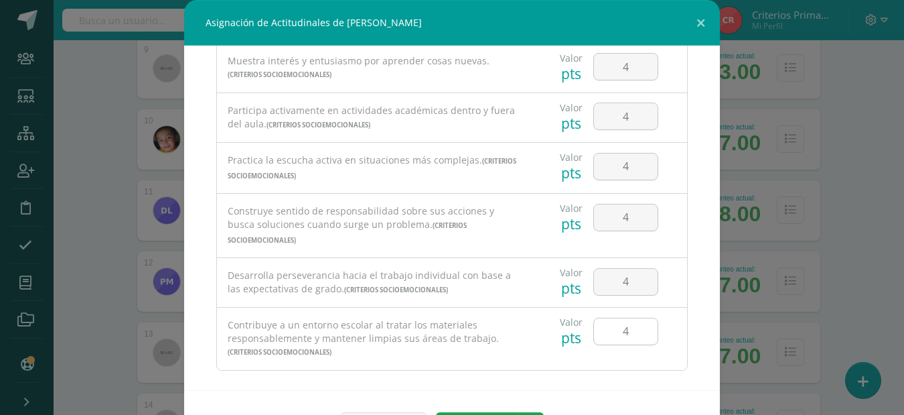
scroll to position [45, 0]
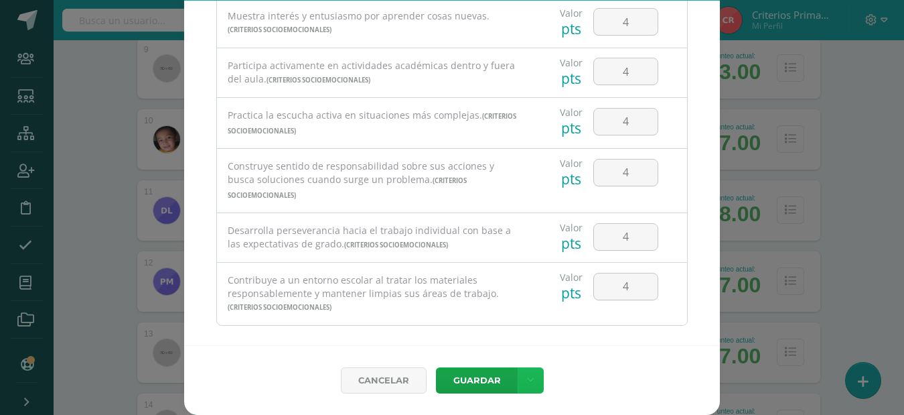
click at [527, 374] on icon at bounding box center [530, 379] width 7 height 11
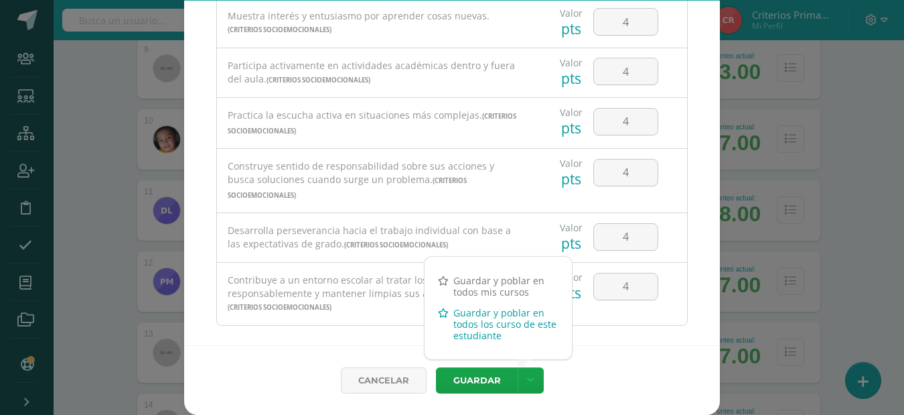
click at [496, 330] on link "Guardar y poblar en todos los curso de este estudiante" at bounding box center [498, 324] width 147 height 44
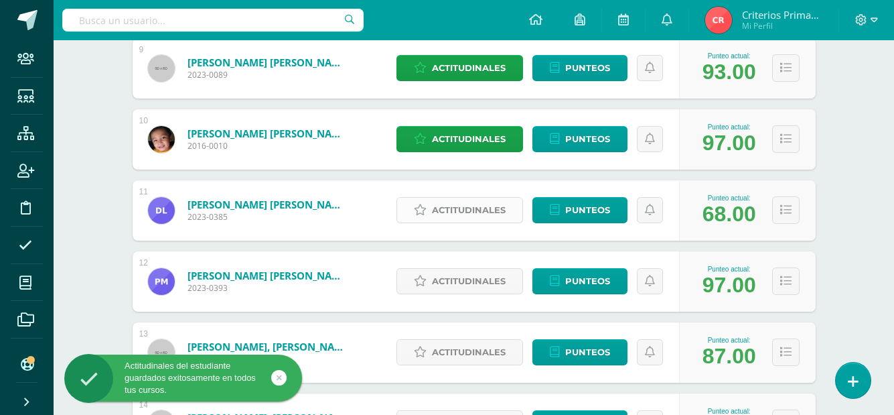
click at [452, 204] on span "Actitudinales" at bounding box center [469, 210] width 74 height 25
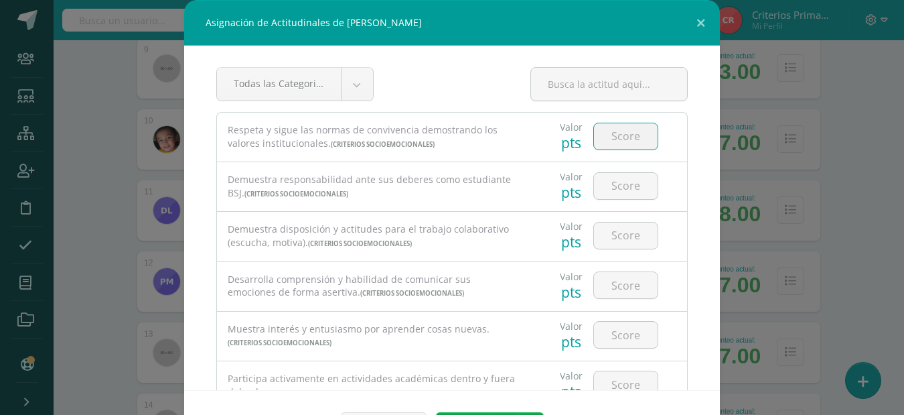
click at [622, 131] on input "number" at bounding box center [626, 136] width 64 height 26
type input "2"
click at [608, 176] on input "number" at bounding box center [626, 186] width 64 height 26
type input "2"
click at [614, 237] on input "number" at bounding box center [626, 235] width 64 height 26
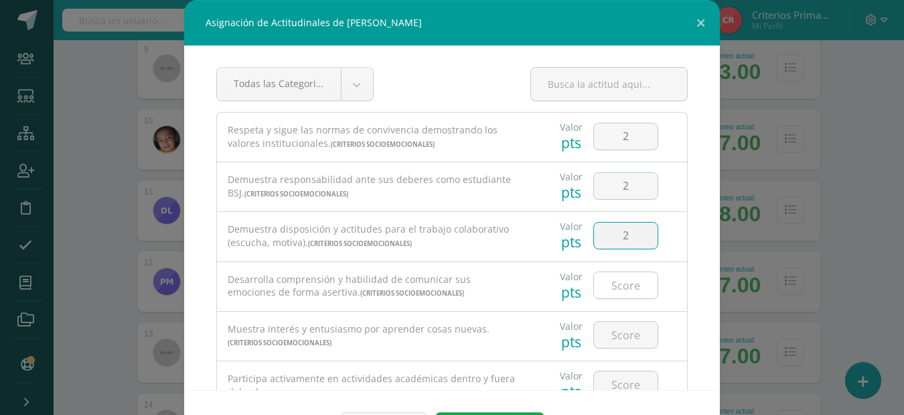
type input "2"
click at [611, 287] on input "number" at bounding box center [626, 285] width 64 height 26
type input "2"
click at [625, 346] on input "number" at bounding box center [626, 335] width 64 height 26
type input "4"
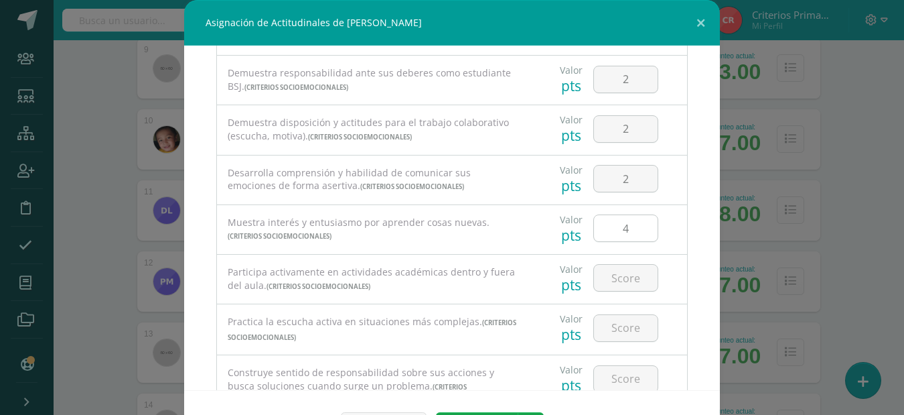
scroll to position [141, 0]
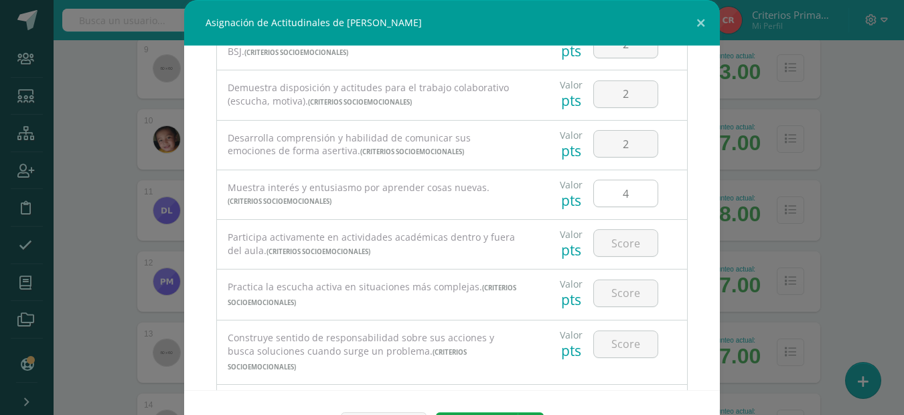
click at [634, 185] on input "4" at bounding box center [626, 193] width 64 height 26
type input "3"
click at [596, 250] on input "number" at bounding box center [626, 243] width 64 height 26
type input "3"
click at [610, 281] on input "number" at bounding box center [626, 293] width 64 height 26
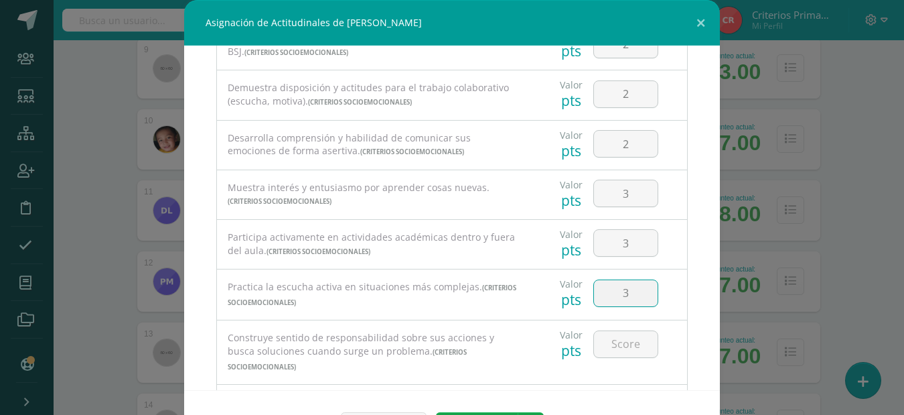
type input "3"
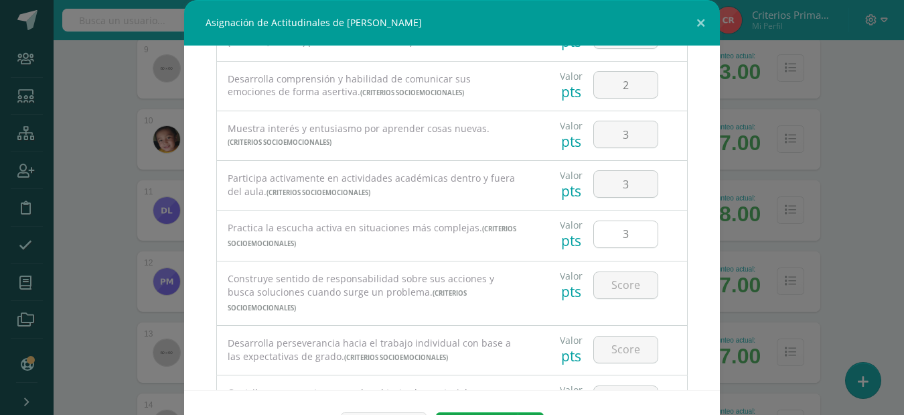
scroll to position [251, 0]
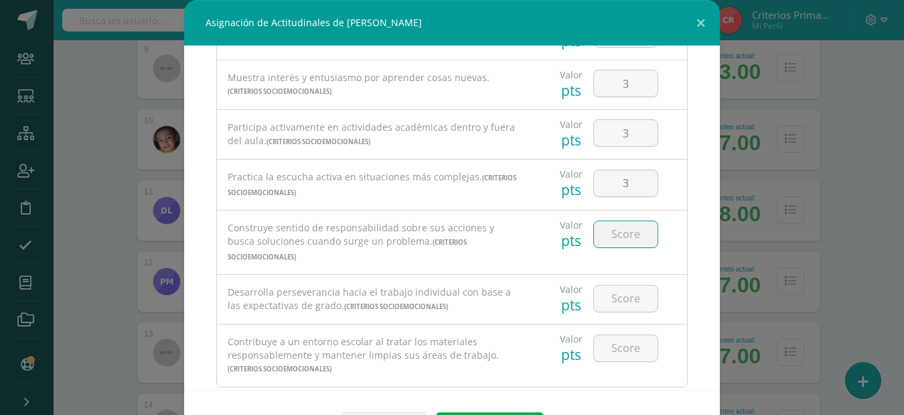
click at [636, 238] on input "number" at bounding box center [626, 234] width 64 height 26
type input "3"
click at [632, 290] on input "number" at bounding box center [626, 298] width 64 height 26
type input "2"
click at [632, 335] on input "number" at bounding box center [626, 348] width 64 height 26
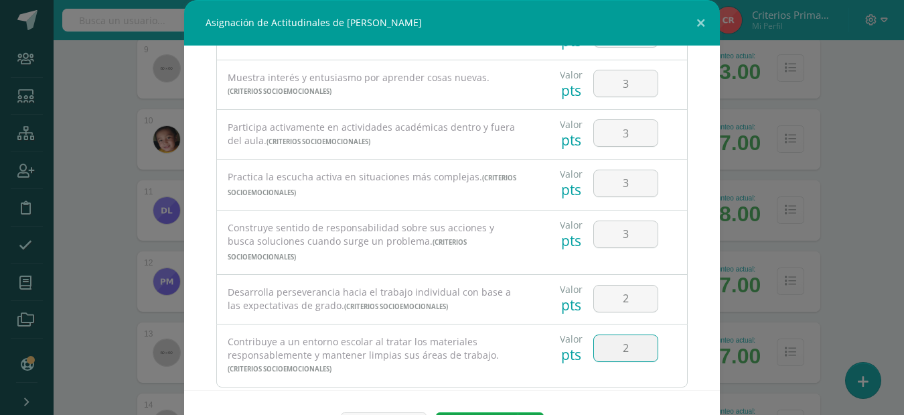
type input "2"
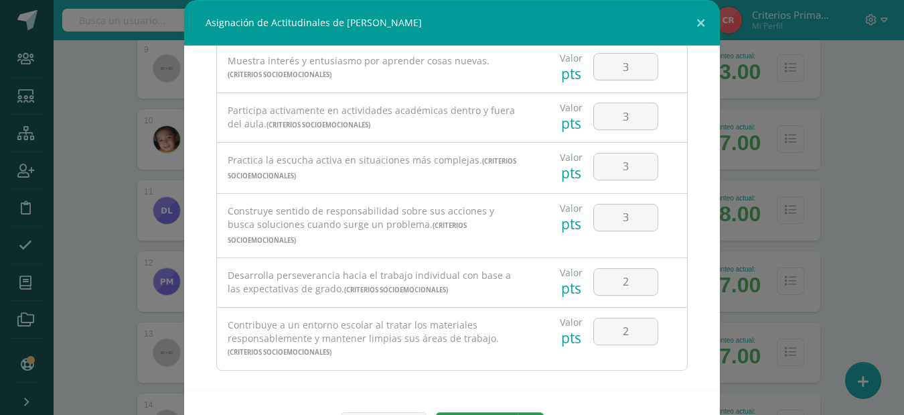
scroll to position [45, 0]
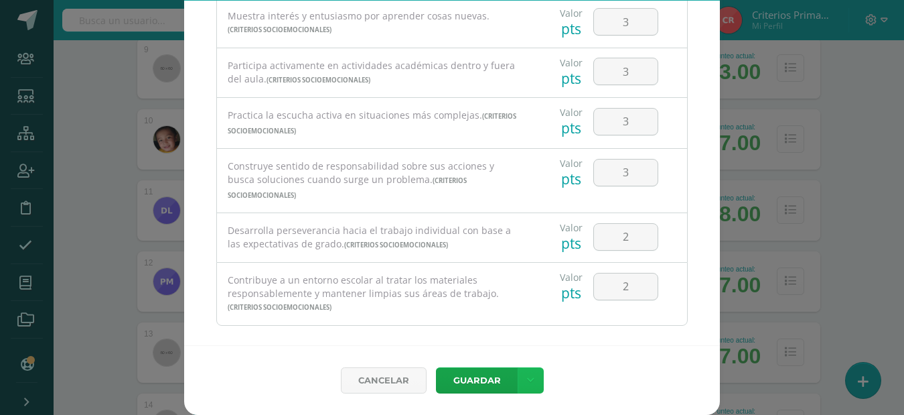
click at [523, 368] on link at bounding box center [531, 380] width 26 height 26
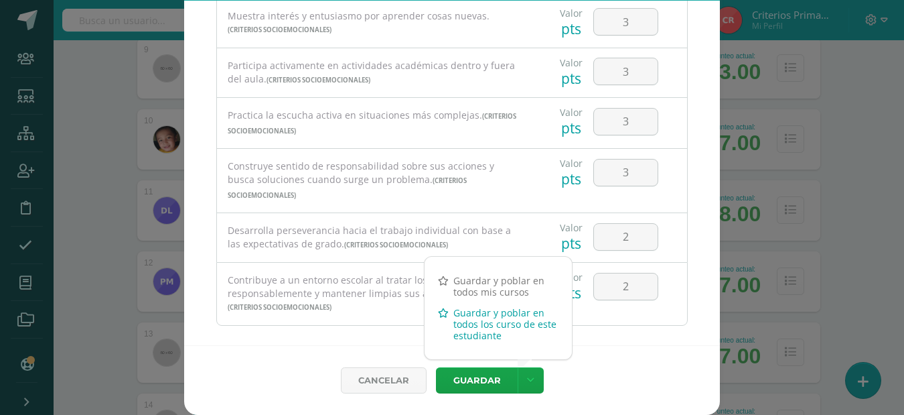
click at [504, 326] on link "Guardar y poblar en todos los curso de este estudiante" at bounding box center [498, 324] width 147 height 44
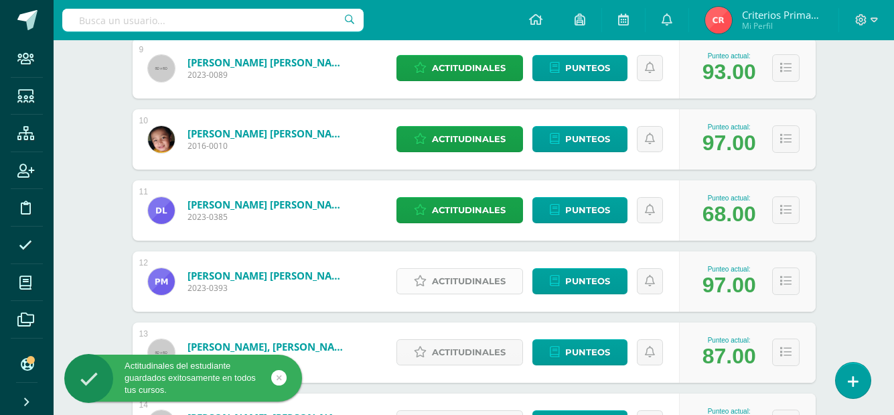
click at [413, 281] on link "Actitudinales" at bounding box center [460, 281] width 127 height 26
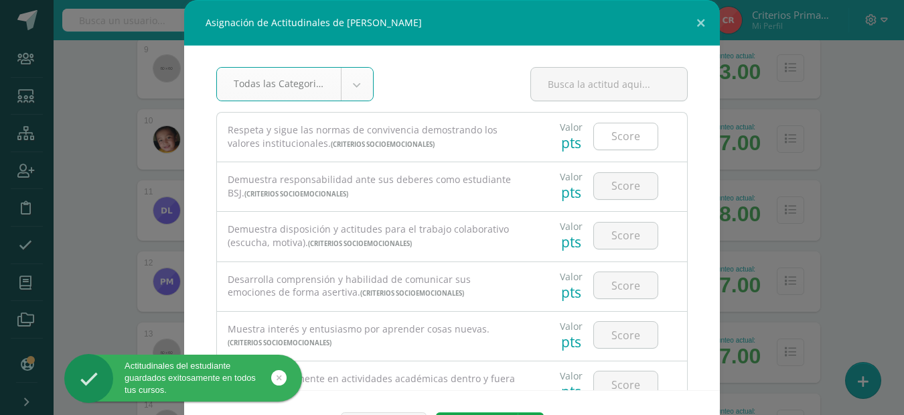
click at [597, 144] on input "number" at bounding box center [626, 136] width 64 height 26
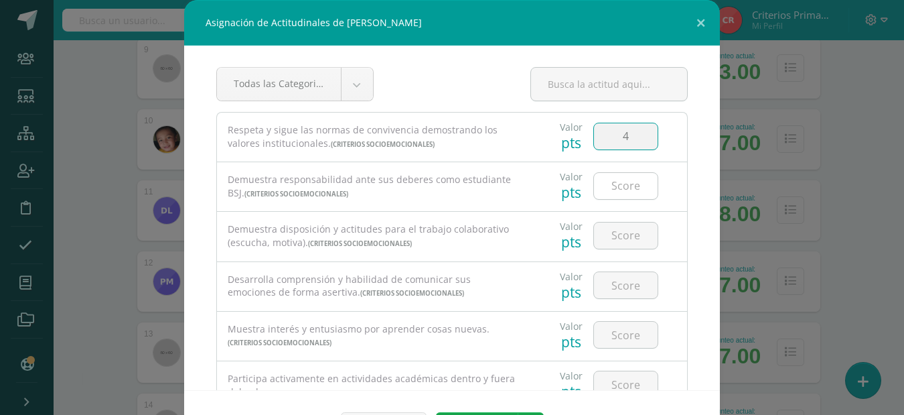
type input "4"
click at [632, 192] on input "number" at bounding box center [626, 186] width 64 height 26
type input "4"
click at [618, 234] on input "number" at bounding box center [626, 235] width 64 height 26
type input "4"
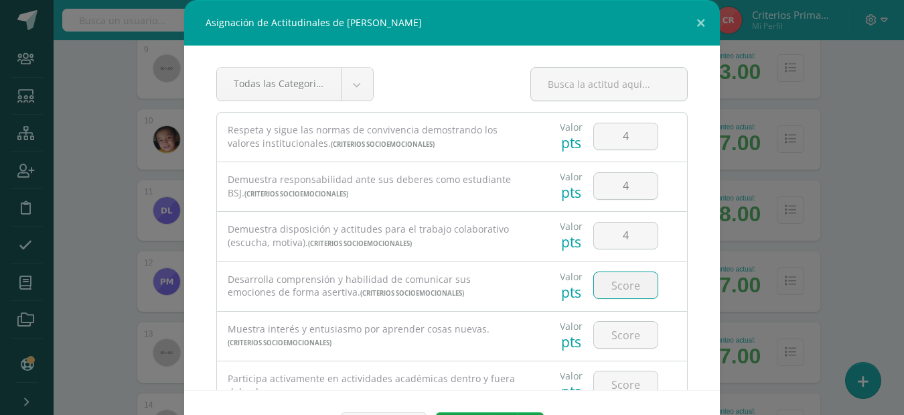
click at [624, 283] on input "number" at bounding box center [626, 285] width 64 height 26
type input "4"
click at [610, 337] on input "number" at bounding box center [626, 335] width 64 height 26
type input "4"
click at [610, 376] on input "number" at bounding box center [626, 384] width 64 height 26
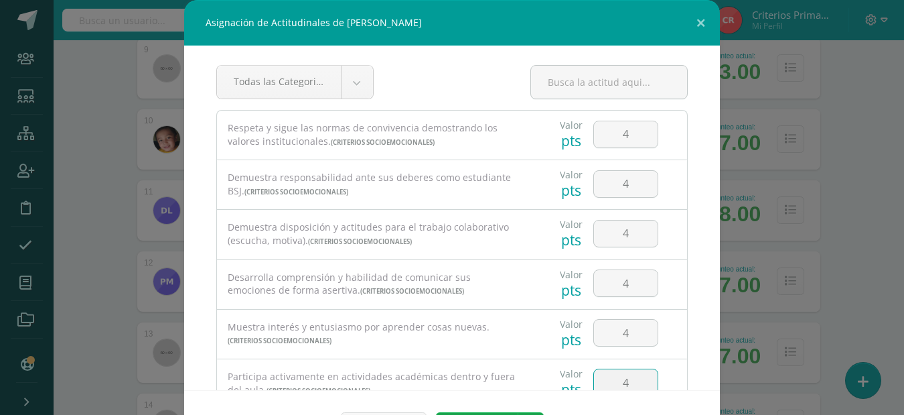
type input "4"
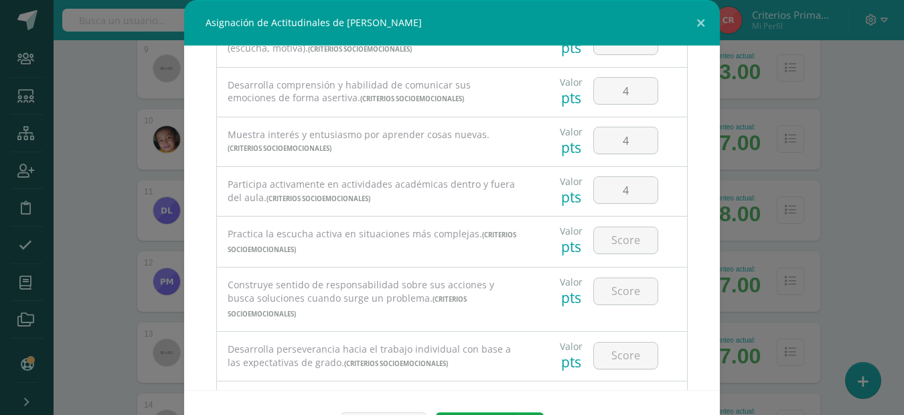
scroll to position [243, 0]
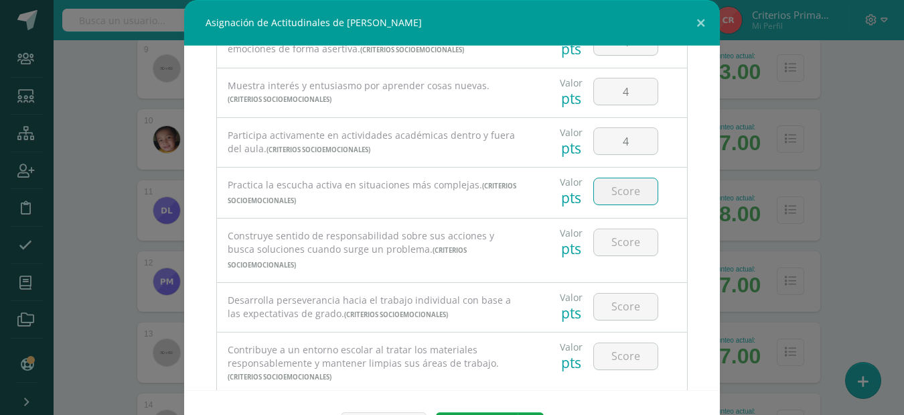
click at [614, 189] on input "number" at bounding box center [626, 191] width 64 height 26
type input "4"
click at [632, 245] on input "number" at bounding box center [626, 242] width 64 height 26
type input "4"
click at [594, 293] on input "number" at bounding box center [626, 306] width 64 height 26
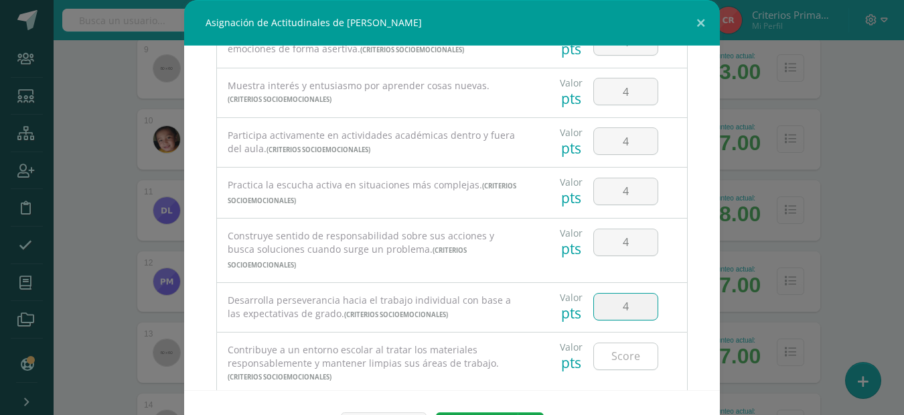
type input "4"
click at [600, 348] on input "number" at bounding box center [626, 356] width 64 height 26
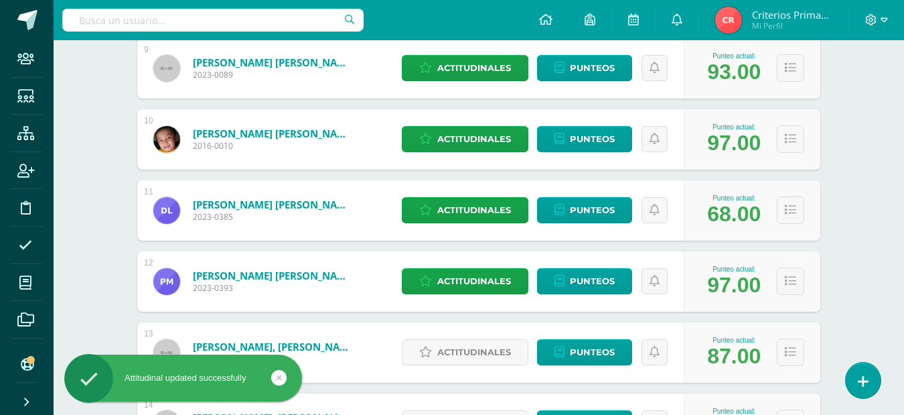
scroll to position [245, 0]
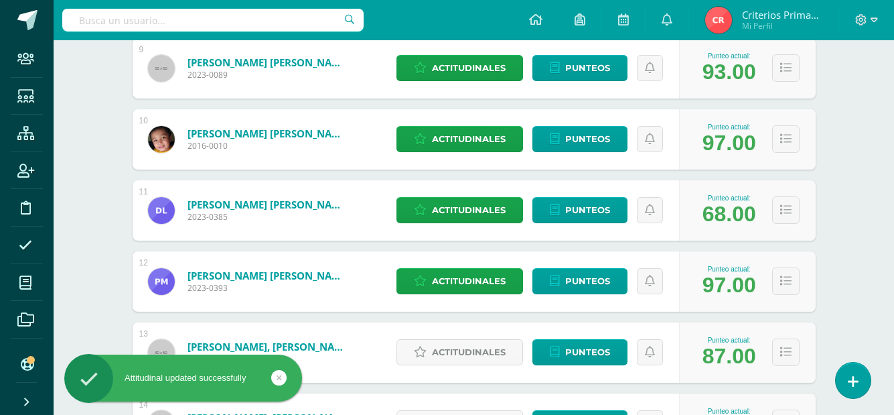
click at [472, 298] on div "Actitudinales Punteos" at bounding box center [534, 281] width 289 height 60
click at [470, 277] on span "Actitudinales" at bounding box center [469, 281] width 74 height 25
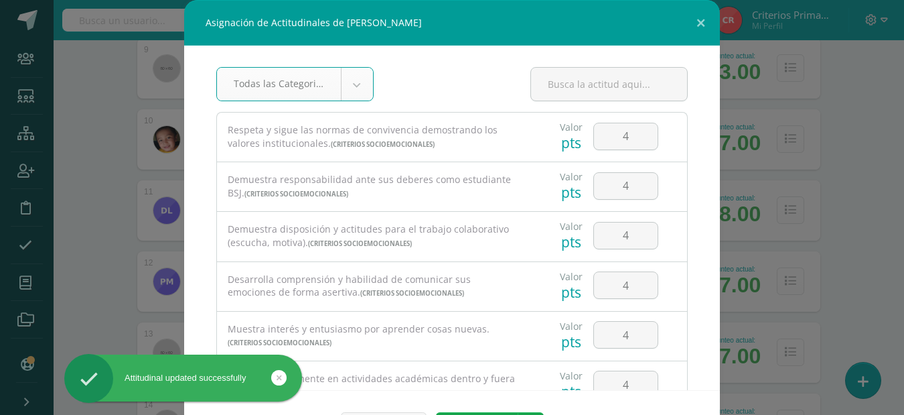
scroll to position [268, 0]
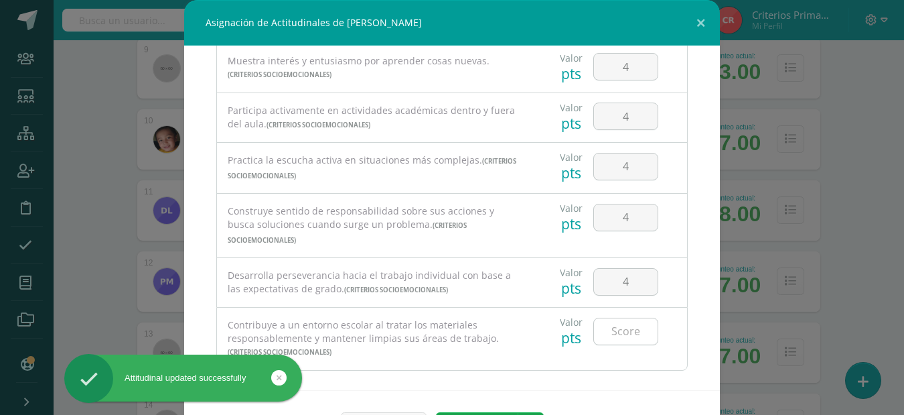
click at [611, 318] on input "number" at bounding box center [626, 331] width 64 height 26
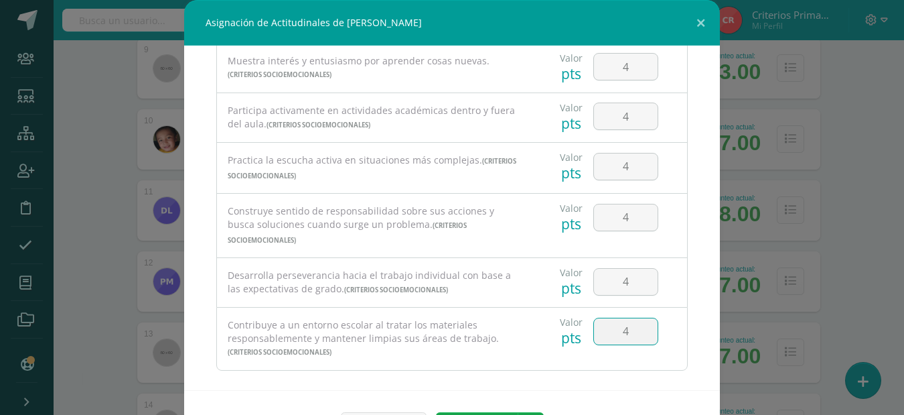
type input "4"
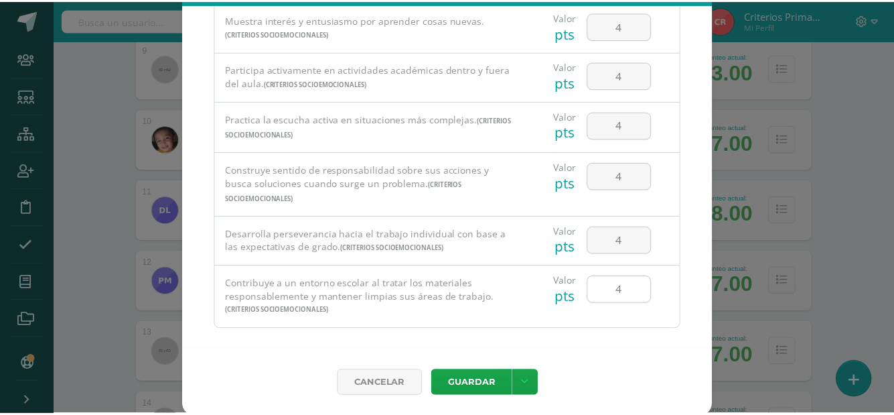
scroll to position [45, 0]
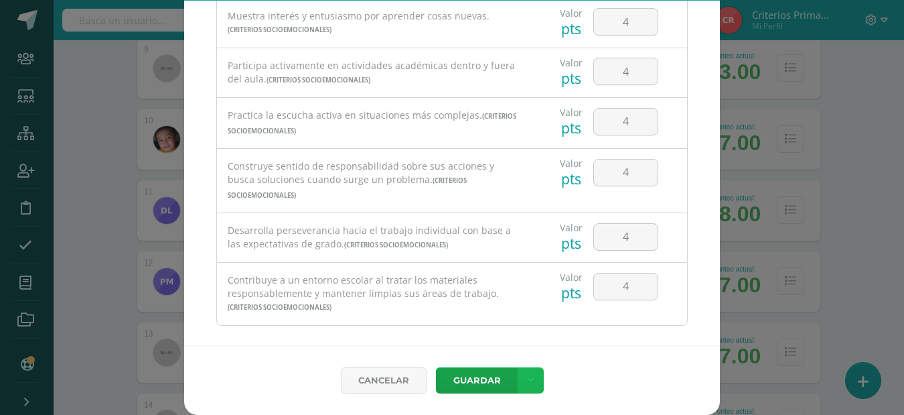
click at [527, 382] on icon at bounding box center [530, 379] width 7 height 11
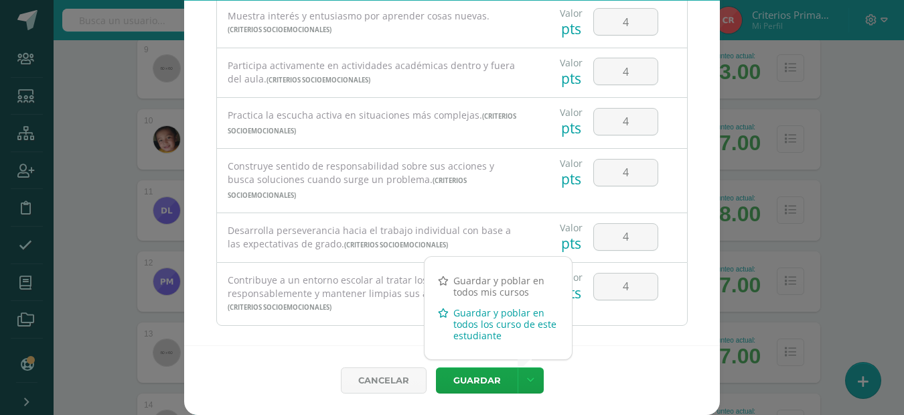
click at [489, 316] on link "Guardar y poblar en todos los curso de este estudiante" at bounding box center [498, 324] width 147 height 44
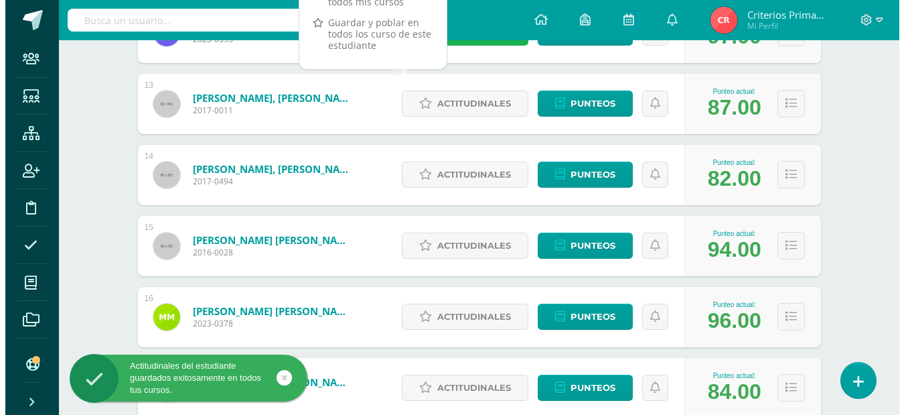
scroll to position [1070, 0]
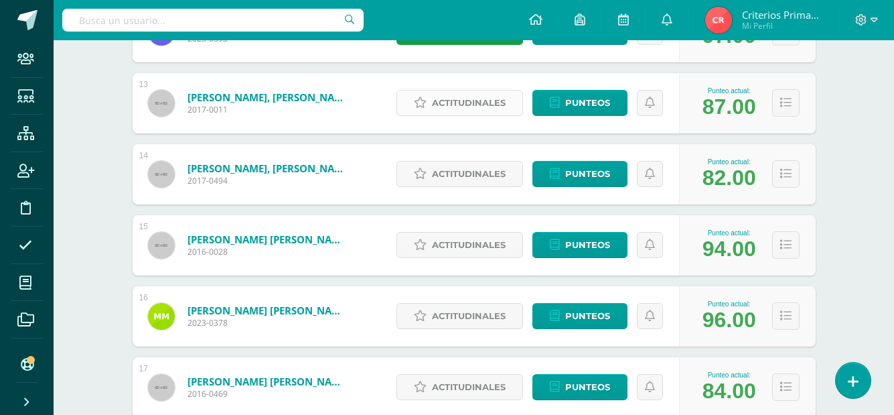
click at [429, 105] on link "Actitudinales" at bounding box center [460, 103] width 127 height 26
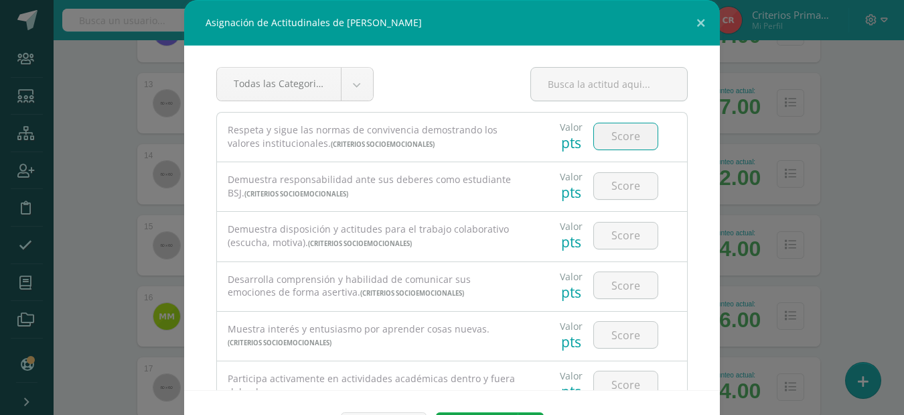
click at [628, 131] on input "number" at bounding box center [626, 136] width 64 height 26
click at [622, 137] on input "number" at bounding box center [626, 136] width 64 height 26
type input "4"
click at [608, 190] on input "number" at bounding box center [626, 186] width 64 height 26
type input "4"
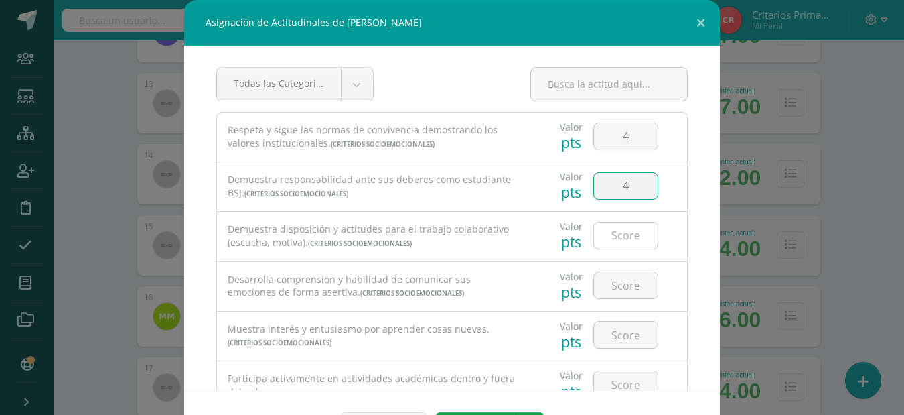
click at [630, 228] on input "number" at bounding box center [626, 235] width 64 height 26
type input "4"
click at [632, 295] on input "number" at bounding box center [626, 285] width 64 height 26
type input "4"
click at [628, 338] on input "number" at bounding box center [626, 335] width 64 height 26
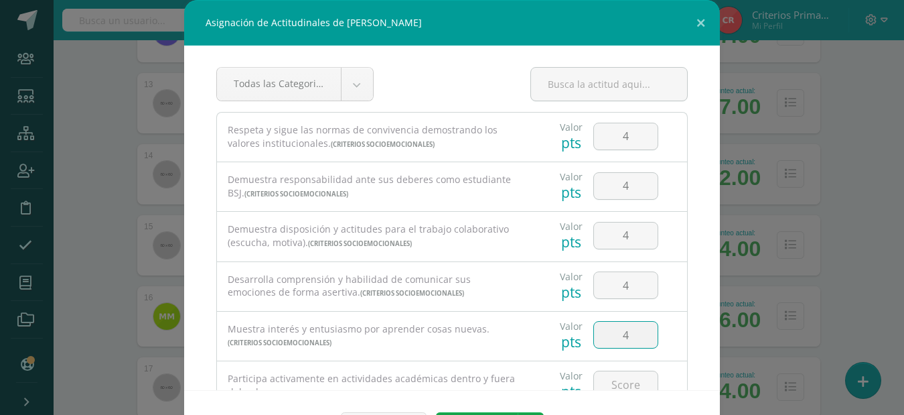
type input "4"
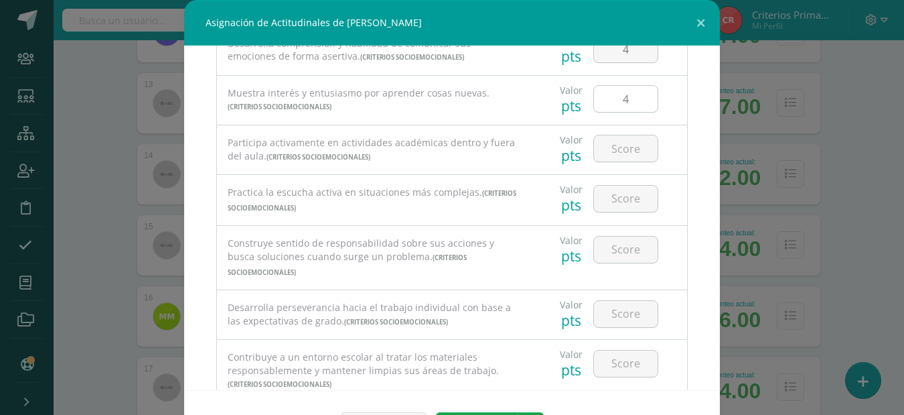
scroll to position [268, 0]
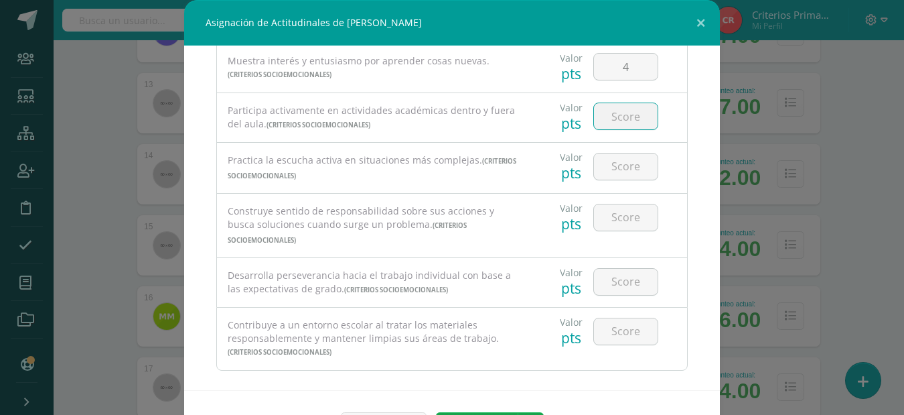
click at [607, 108] on input "number" at bounding box center [626, 116] width 64 height 26
type input "4"
click at [616, 161] on input "number" at bounding box center [626, 166] width 64 height 26
type input "4"
click at [618, 226] on input "number" at bounding box center [626, 217] width 64 height 26
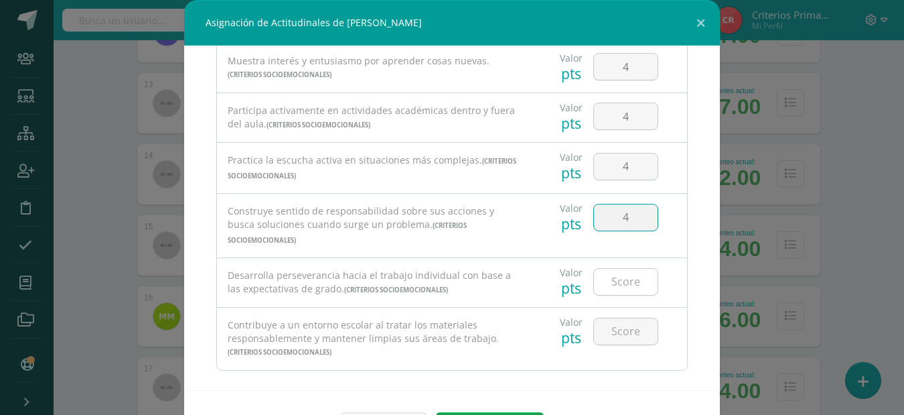
type input "4"
click at [624, 269] on input "number" at bounding box center [626, 282] width 64 height 26
type input "4"
click at [617, 322] on input "number" at bounding box center [626, 331] width 64 height 26
type input "4"
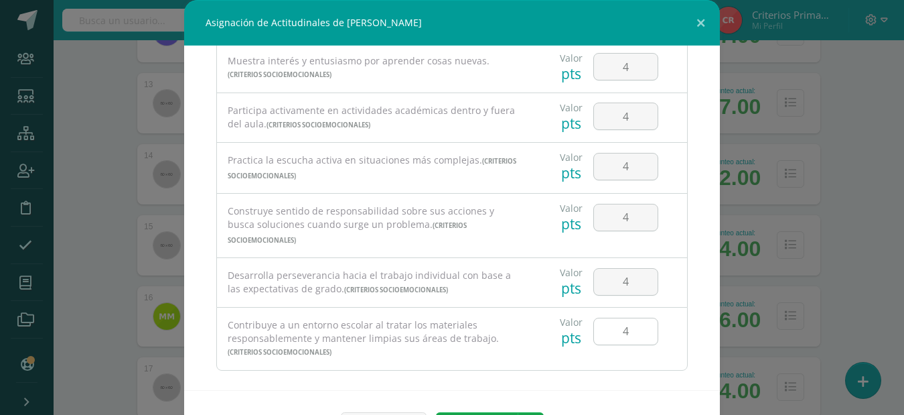
scroll to position [45, 0]
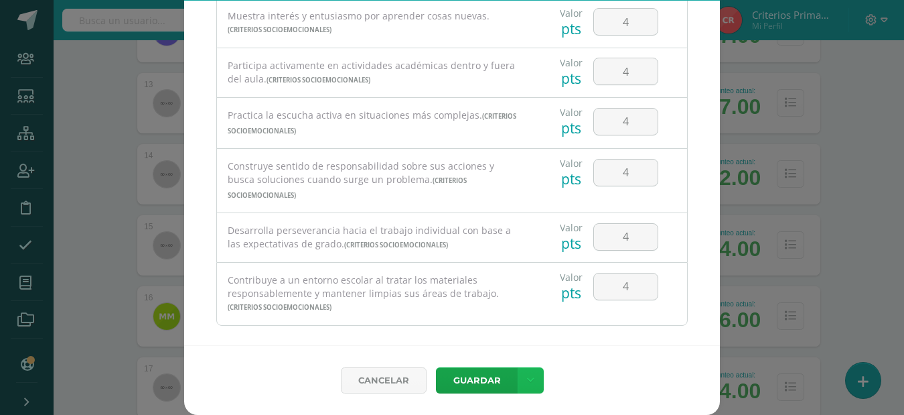
click at [527, 377] on icon at bounding box center [530, 379] width 7 height 11
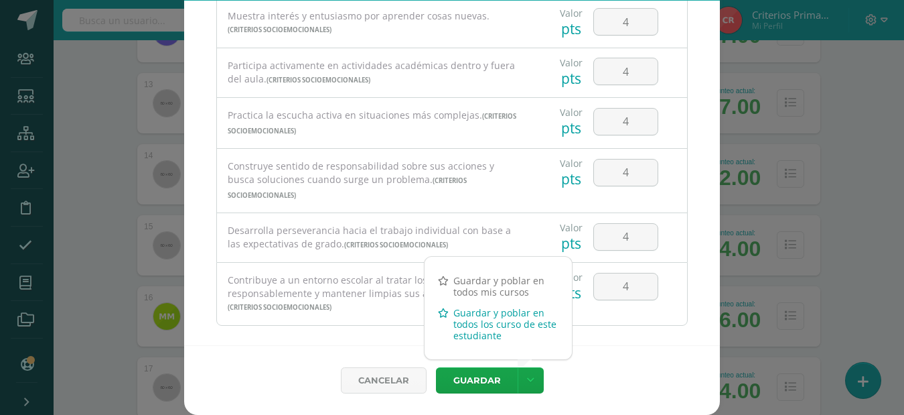
click at [484, 321] on link "Guardar y poblar en todos los curso de este estudiante" at bounding box center [498, 324] width 147 height 44
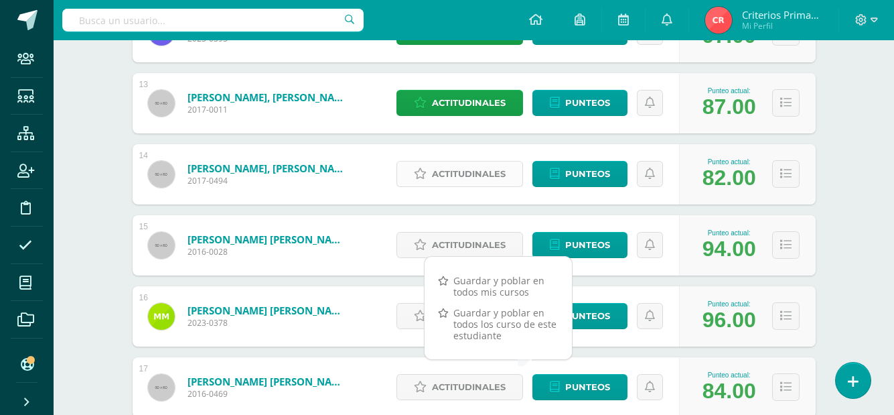
click at [478, 167] on span "Actitudinales" at bounding box center [469, 173] width 74 height 25
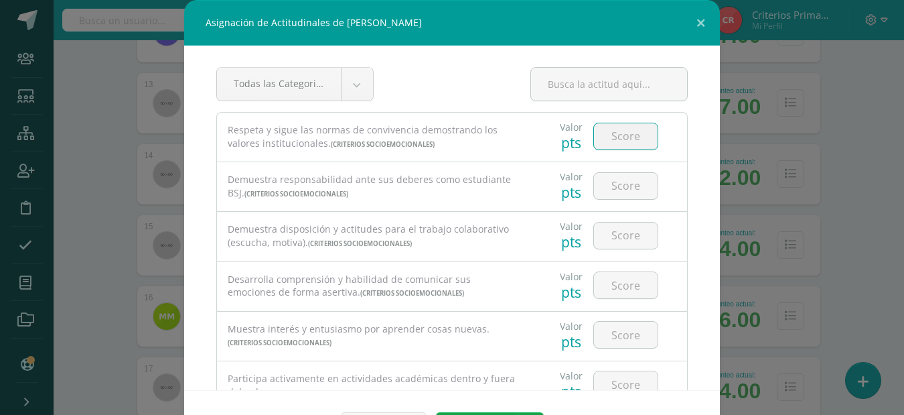
click at [607, 144] on input "number" at bounding box center [626, 136] width 64 height 26
type input "4"
click at [626, 184] on input "number" at bounding box center [626, 186] width 64 height 26
type input "4"
click at [614, 233] on input "number" at bounding box center [626, 235] width 64 height 26
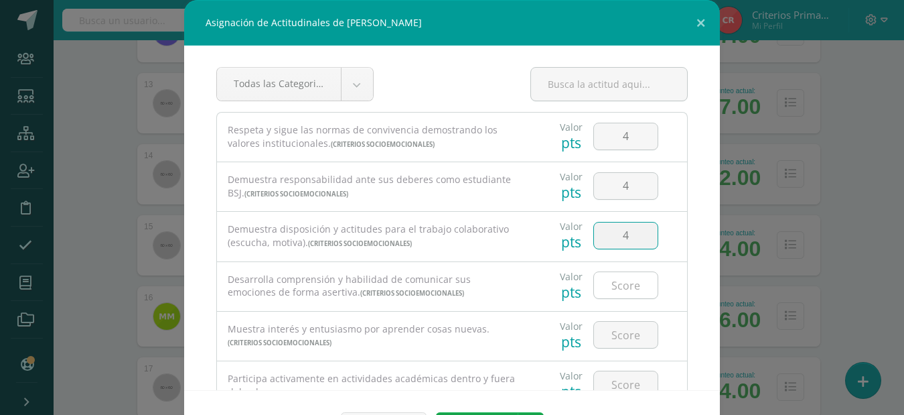
type input "4"
click at [607, 289] on input "number" at bounding box center [626, 285] width 64 height 26
type input "4"
click at [608, 339] on input "number" at bounding box center [626, 335] width 64 height 26
type input "4"
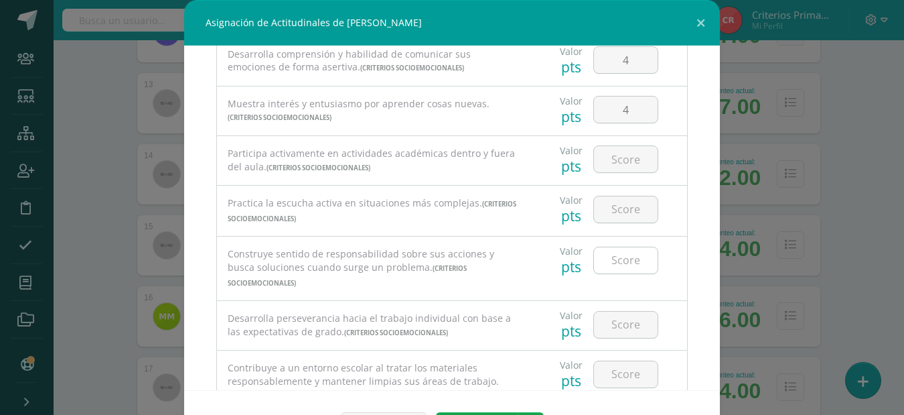
scroll to position [226, 0]
click at [605, 167] on input "number" at bounding box center [626, 158] width 64 height 26
type input "4"
click at [619, 208] on input "number" at bounding box center [626, 209] width 64 height 26
type input "4"
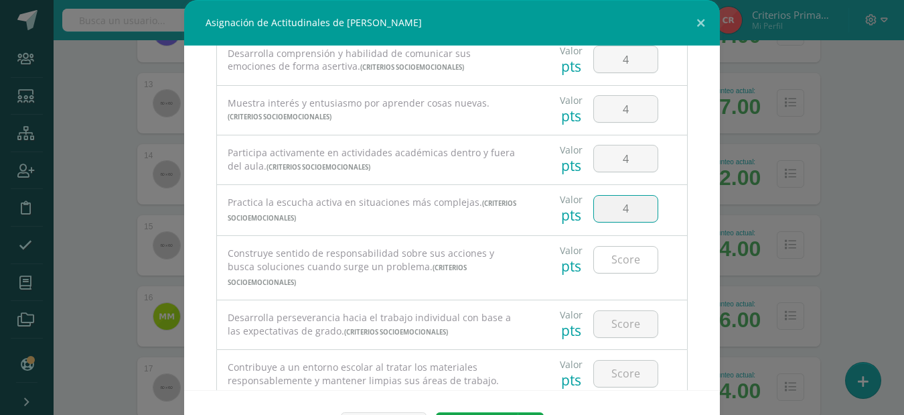
click at [612, 257] on input "number" at bounding box center [626, 260] width 64 height 26
type input "4"
click at [611, 319] on input "number" at bounding box center [626, 324] width 64 height 26
type input "4"
click at [619, 360] on input "number" at bounding box center [626, 373] width 64 height 26
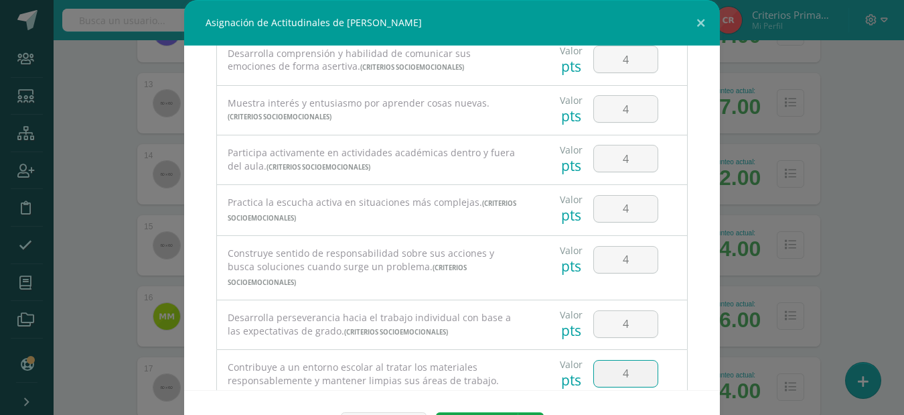
type input "4"
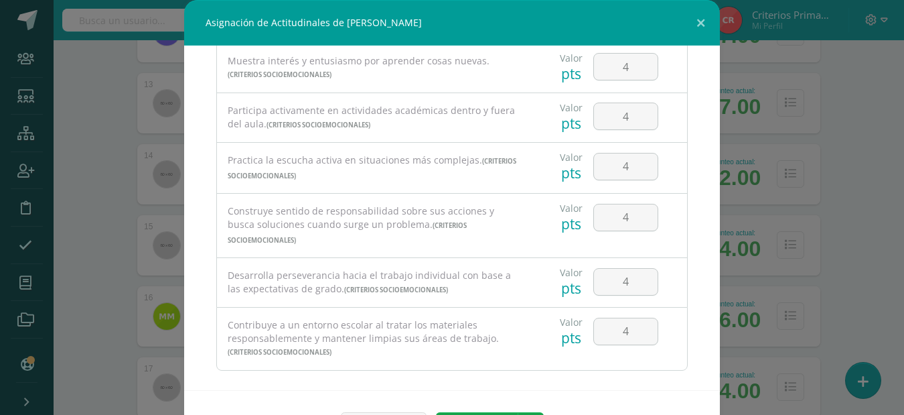
scroll to position [45, 0]
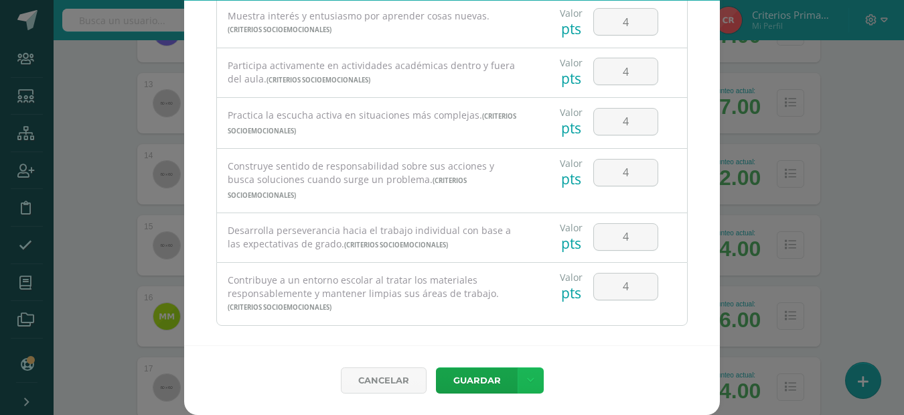
click at [527, 374] on icon at bounding box center [530, 379] width 7 height 11
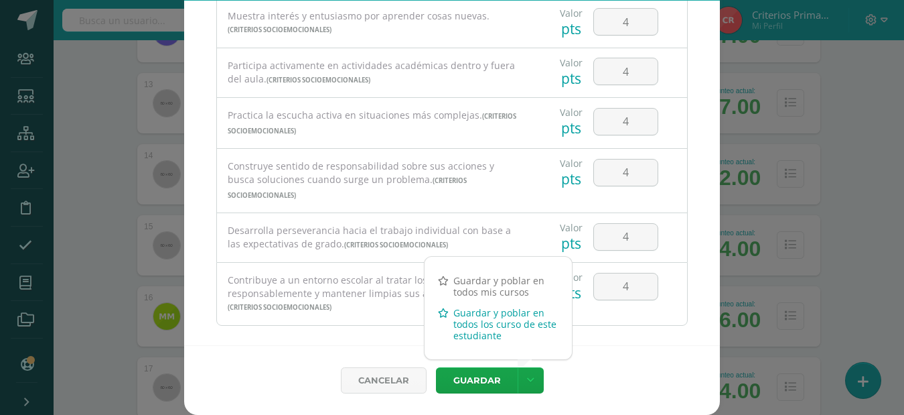
click at [466, 313] on link "Guardar y poblar en todos los curso de este estudiante" at bounding box center [498, 324] width 147 height 44
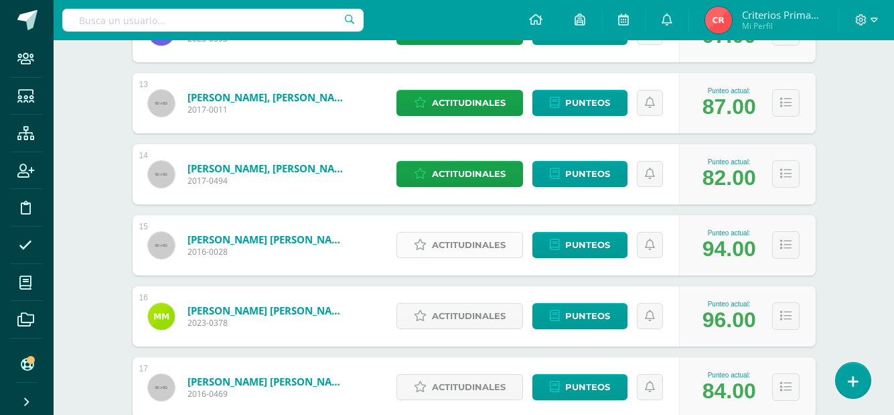
click at [478, 248] on span "Actitudinales" at bounding box center [469, 244] width 74 height 25
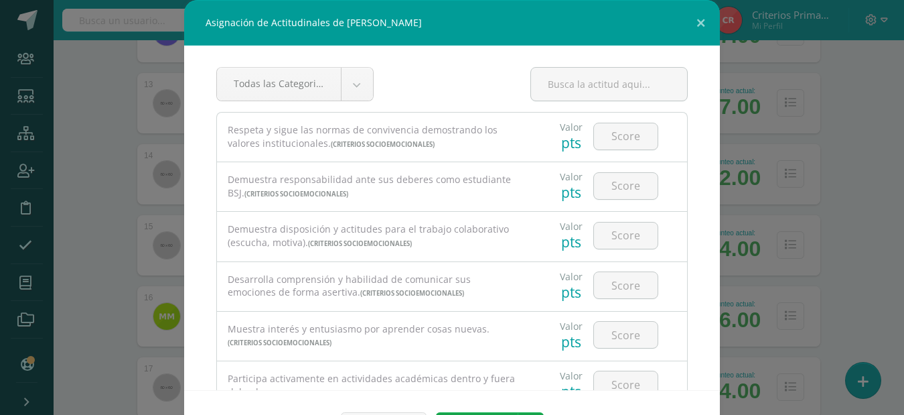
click at [478, 248] on div "Demuestra disposición y actitudes para el trabajo colaborativo (escucha, motiva…" at bounding box center [374, 235] width 292 height 27
click at [620, 133] on input "number" at bounding box center [626, 136] width 64 height 26
type input "4"
click at [634, 178] on input "number" at bounding box center [626, 186] width 64 height 26
type input "4"
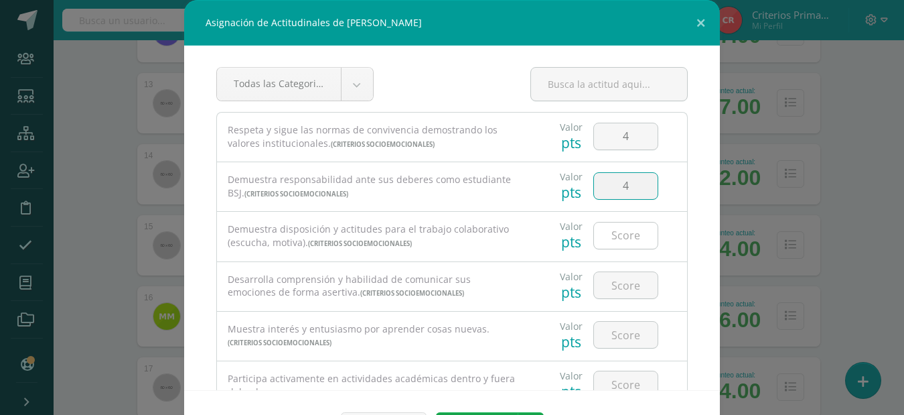
click at [620, 238] on input "number" at bounding box center [626, 235] width 64 height 26
type input "4"
click at [618, 283] on input "number" at bounding box center [626, 285] width 64 height 26
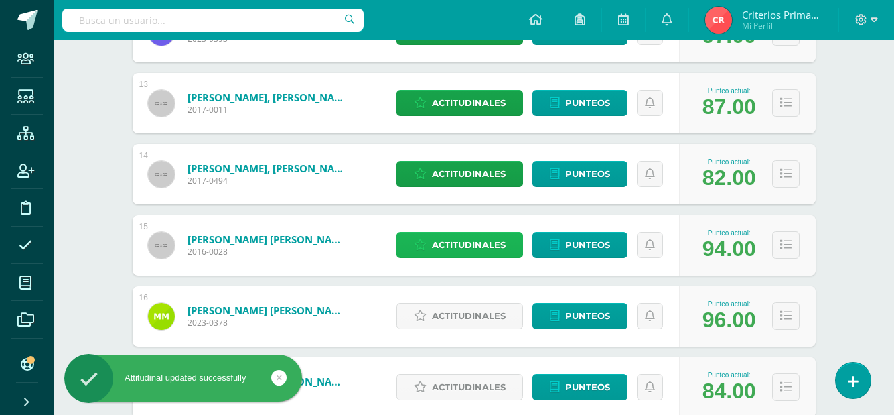
click at [488, 249] on span "Actitudinales" at bounding box center [469, 244] width 74 height 25
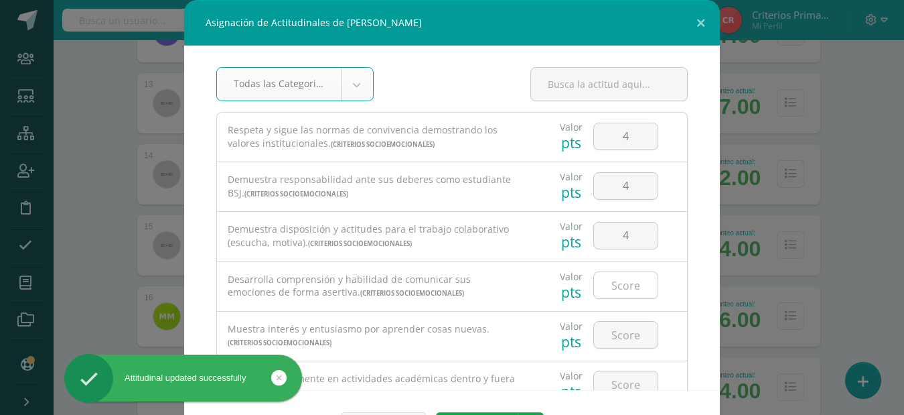
click at [601, 285] on input "number" at bounding box center [626, 285] width 64 height 26
type input "4"
click at [614, 332] on input "number" at bounding box center [626, 335] width 64 height 26
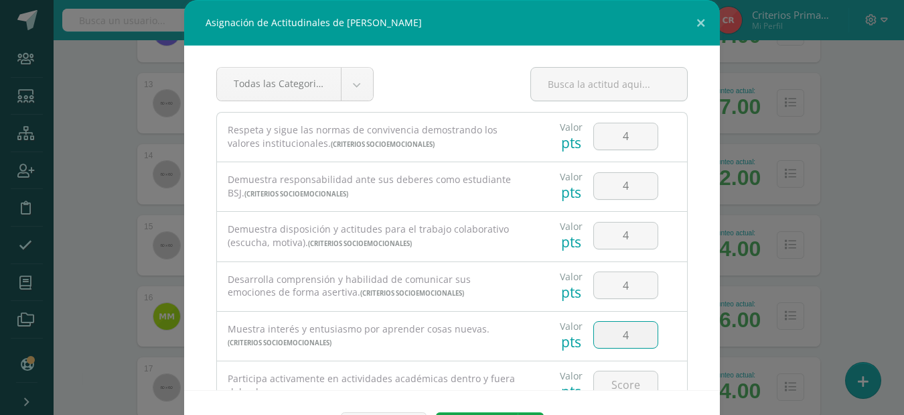
type input "4"
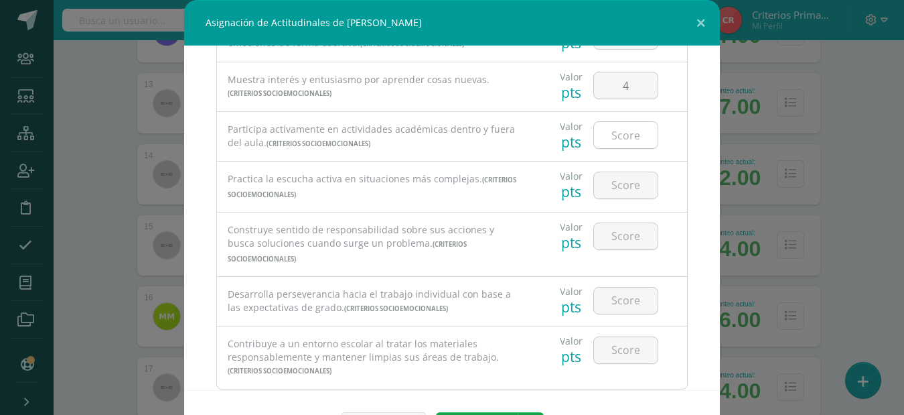
click at [607, 130] on input "number" at bounding box center [626, 135] width 64 height 26
type input "4"
click at [604, 196] on input "number" at bounding box center [626, 185] width 64 height 26
type input "4"
click at [613, 244] on input "number" at bounding box center [626, 236] width 64 height 26
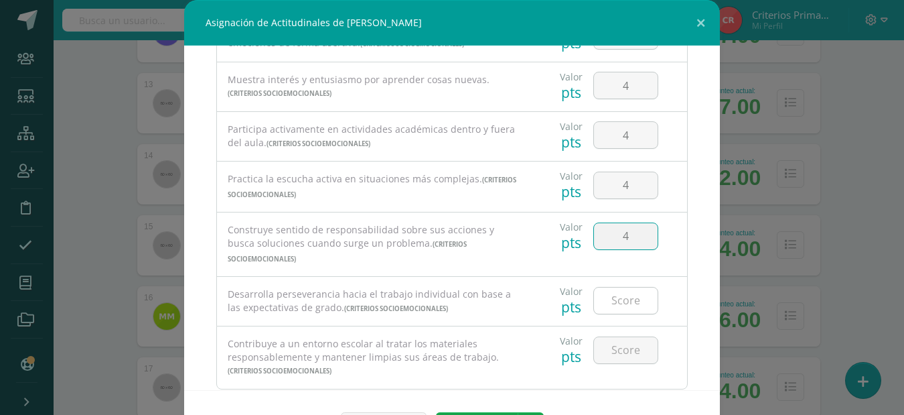
type input "4"
click at [620, 287] on input "number" at bounding box center [626, 300] width 64 height 26
type input "4"
click at [622, 337] on input "number" at bounding box center [626, 350] width 64 height 26
type input "4"
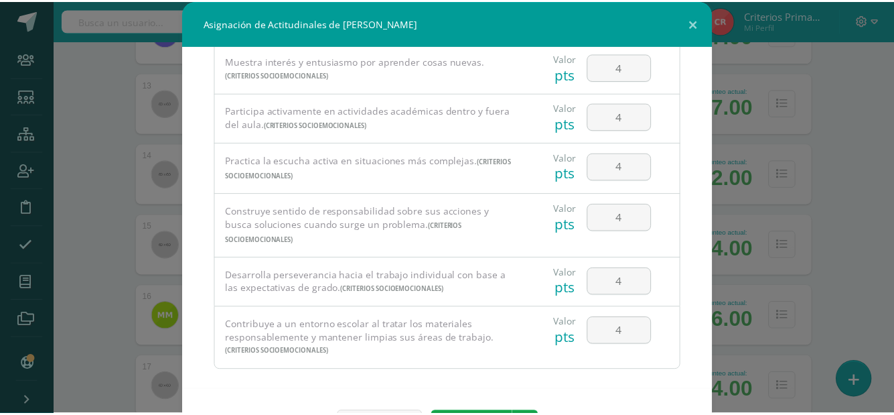
scroll to position [45, 0]
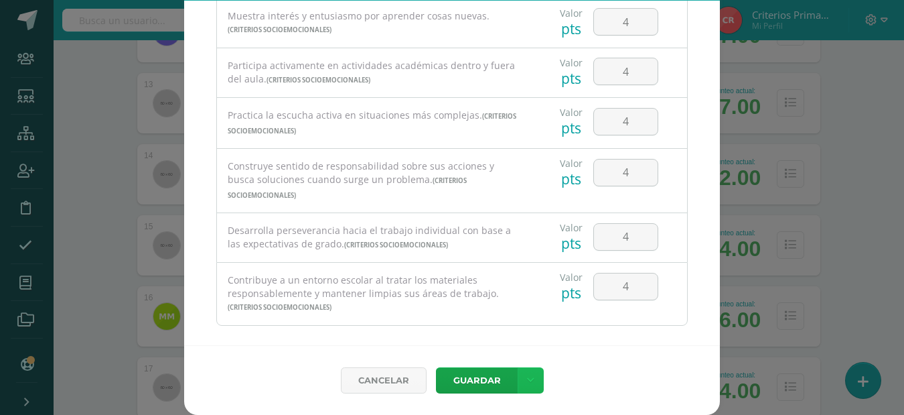
click at [532, 368] on link at bounding box center [531, 380] width 26 height 26
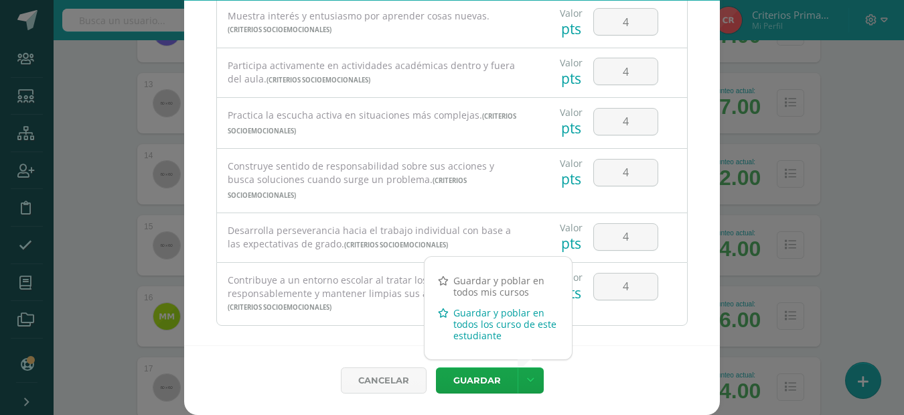
click at [494, 327] on link "Guardar y poblar en todos los curso de este estudiante" at bounding box center [498, 324] width 147 height 44
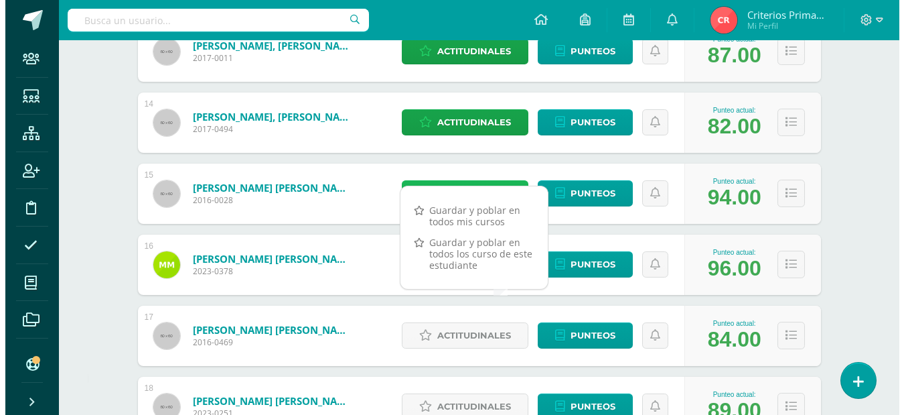
scroll to position [1153, 0]
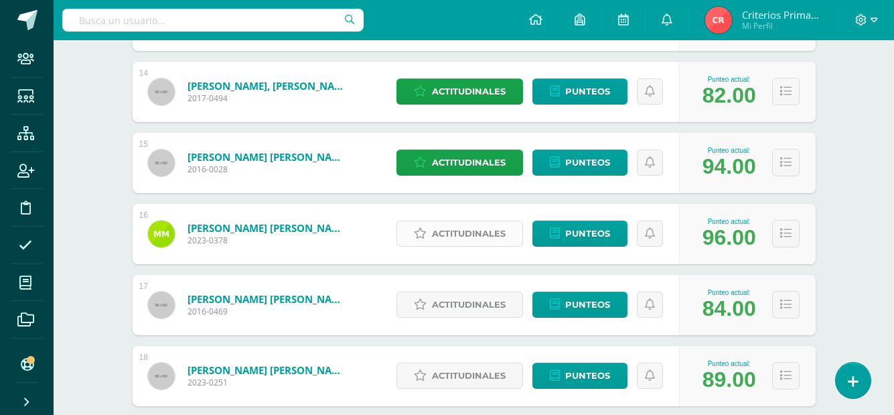
click at [463, 239] on span "Actitudinales" at bounding box center [469, 233] width 74 height 25
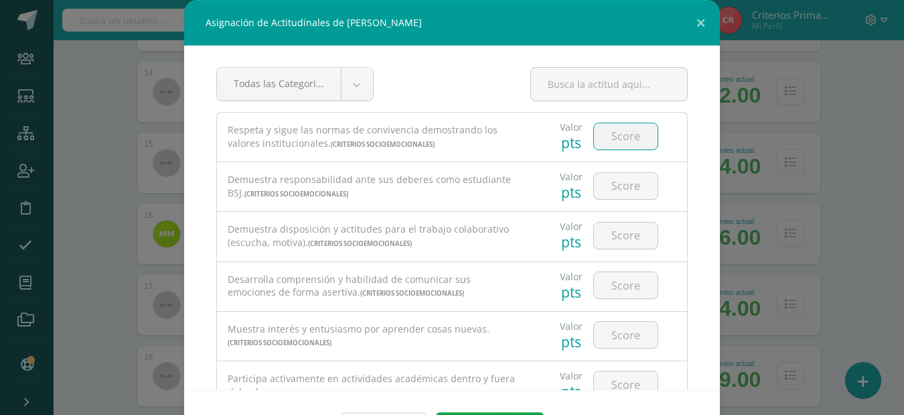
click at [608, 134] on input "number" at bounding box center [626, 136] width 64 height 26
type input "4"
click at [628, 190] on input "number" at bounding box center [626, 186] width 64 height 26
type input "4"
click at [625, 230] on input "number" at bounding box center [626, 235] width 64 height 26
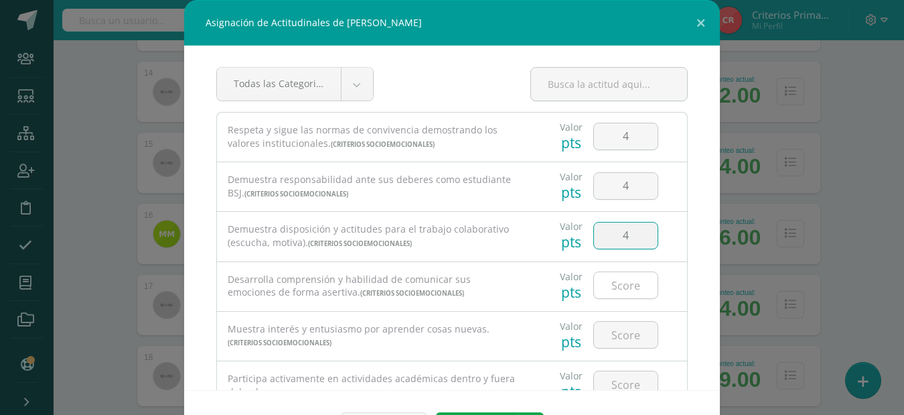
type input "4"
click at [616, 293] on input "number" at bounding box center [626, 285] width 64 height 26
type input "4"
click at [616, 325] on input "number" at bounding box center [626, 335] width 64 height 26
type input "4"
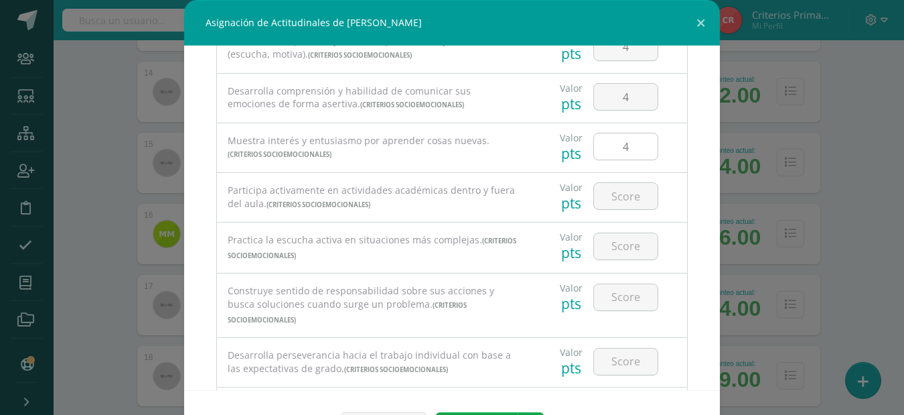
scroll to position [189, 0]
click at [632, 188] on input "number" at bounding box center [626, 195] width 64 height 26
type input "4"
click at [617, 247] on input "number" at bounding box center [626, 245] width 64 height 26
type input "4"
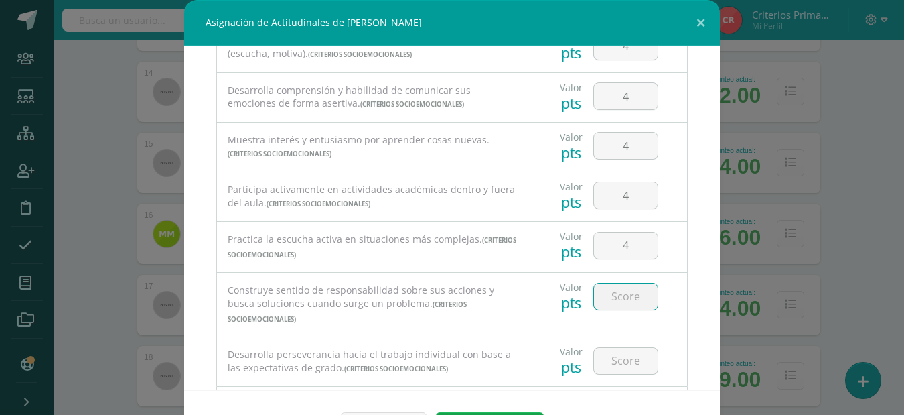
click at [612, 298] on input "number" at bounding box center [626, 296] width 64 height 26
type input "4"
click at [610, 353] on input "number" at bounding box center [626, 361] width 64 height 26
type input "4"
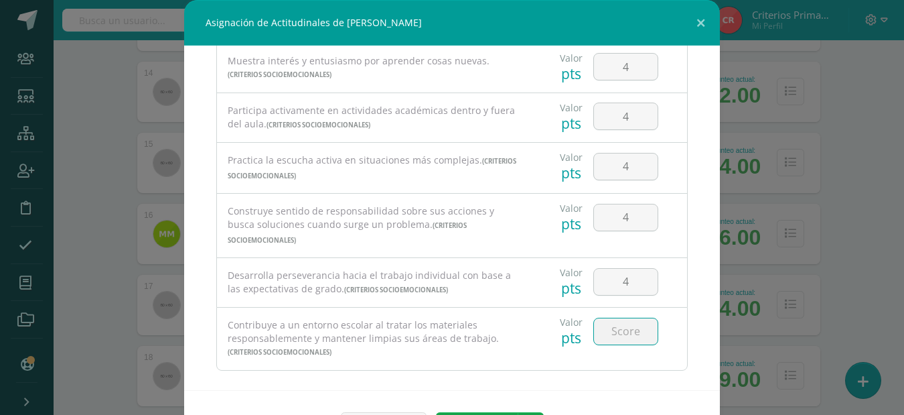
click at [615, 324] on input "number" at bounding box center [626, 331] width 64 height 26
type input "4"
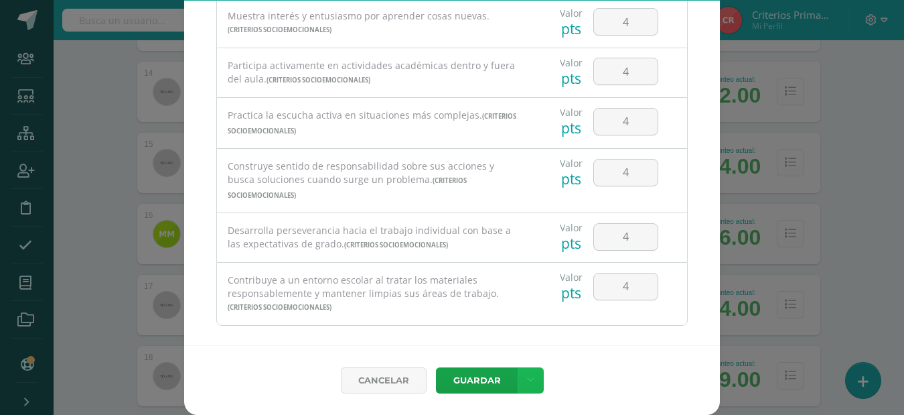
click at [526, 370] on link at bounding box center [531, 380] width 26 height 26
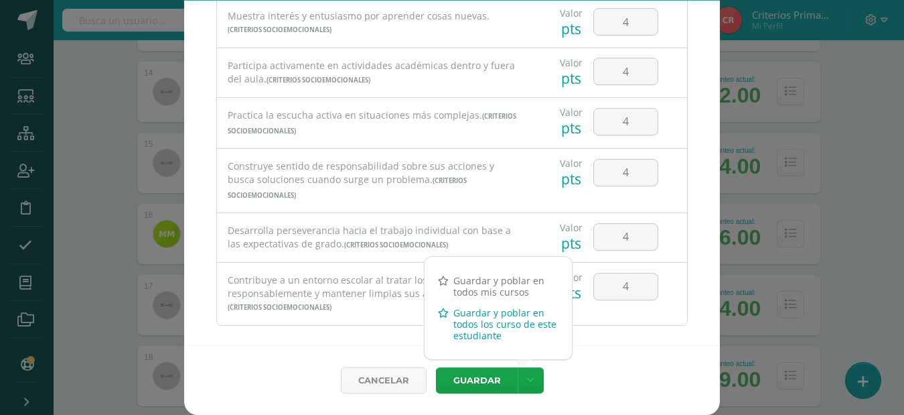
click at [476, 325] on link "Guardar y poblar en todos los curso de este estudiante" at bounding box center [498, 324] width 147 height 44
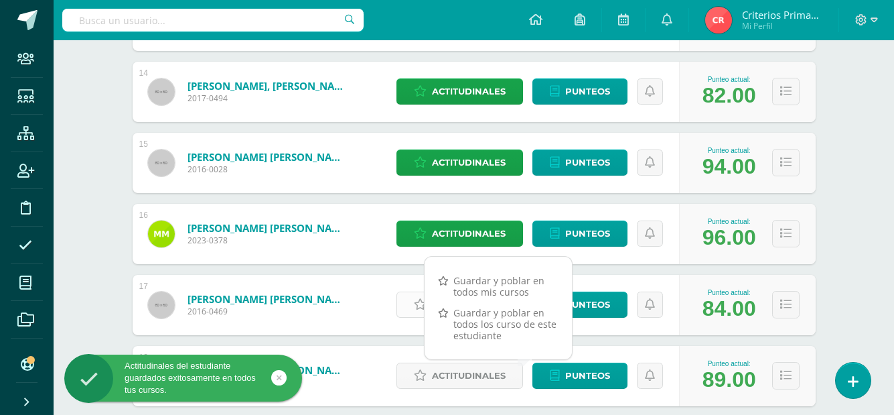
click at [405, 301] on link "Actitudinales" at bounding box center [460, 304] width 127 height 26
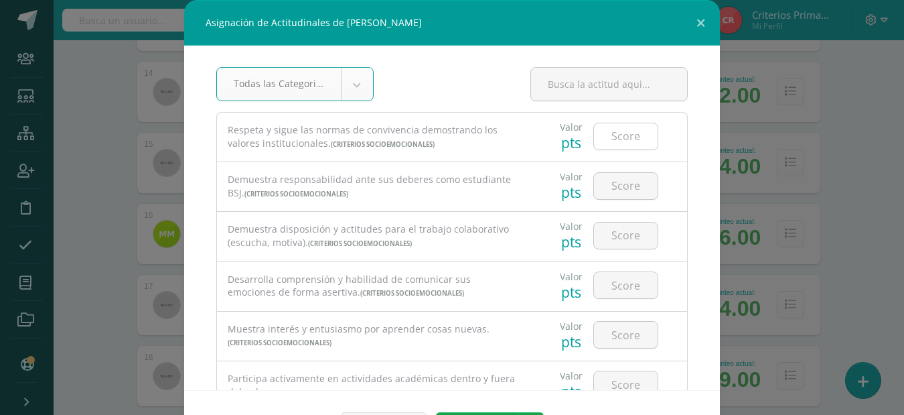
click at [613, 140] on input "number" at bounding box center [626, 136] width 64 height 26
type input "4"
type input "3"
click at [627, 192] on input "number" at bounding box center [626, 186] width 64 height 26
type input "3"
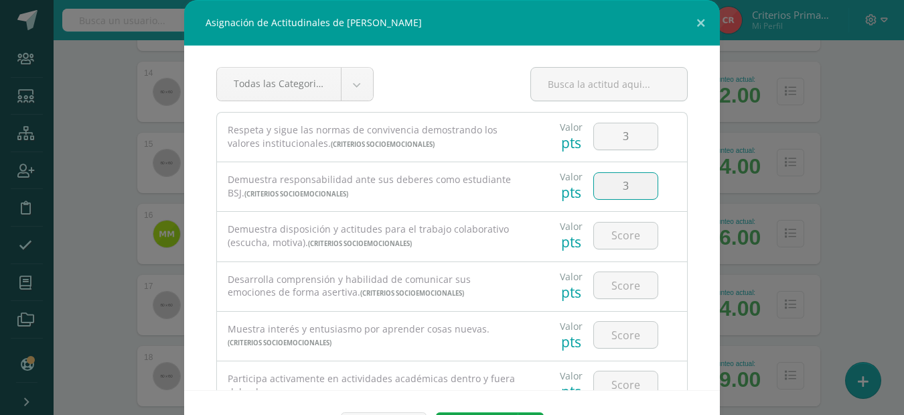
click at [619, 249] on div at bounding box center [626, 235] width 76 height 47
click at [616, 236] on input "number" at bounding box center [626, 235] width 64 height 26
type input "3"
click at [627, 273] on input "number" at bounding box center [626, 285] width 64 height 26
type input "4"
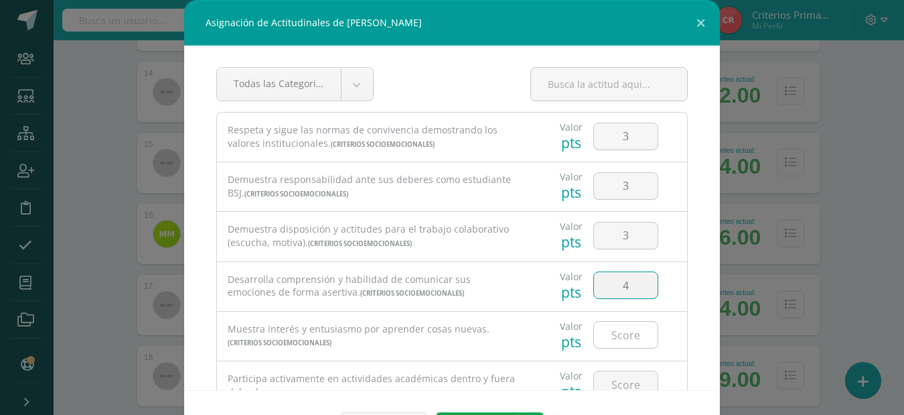
click at [625, 339] on input "number" at bounding box center [626, 335] width 64 height 26
type input "4"
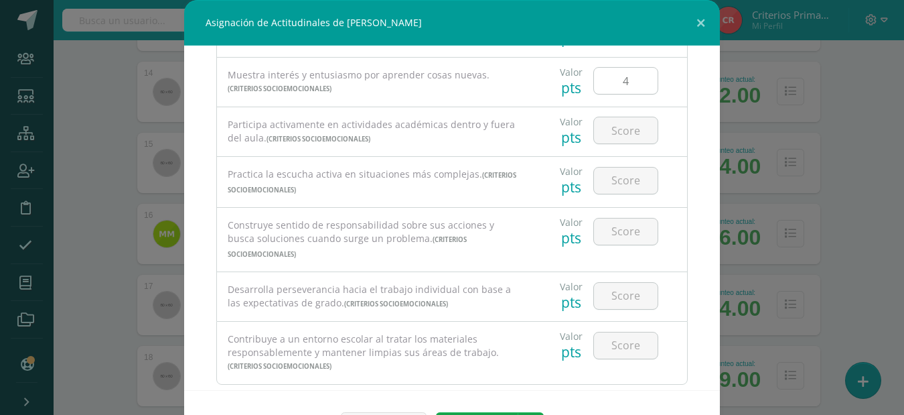
scroll to position [268, 0]
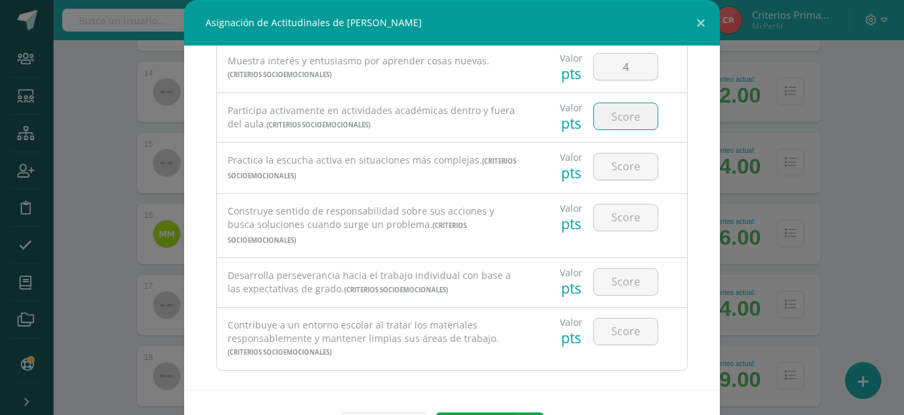
drag, startPoint x: 610, startPoint y: 127, endPoint x: 599, endPoint y: 119, distance: 13.9
click at [599, 119] on input "number" at bounding box center [626, 116] width 64 height 26
type input "4"
click at [604, 155] on input "number" at bounding box center [626, 166] width 64 height 26
type input "4"
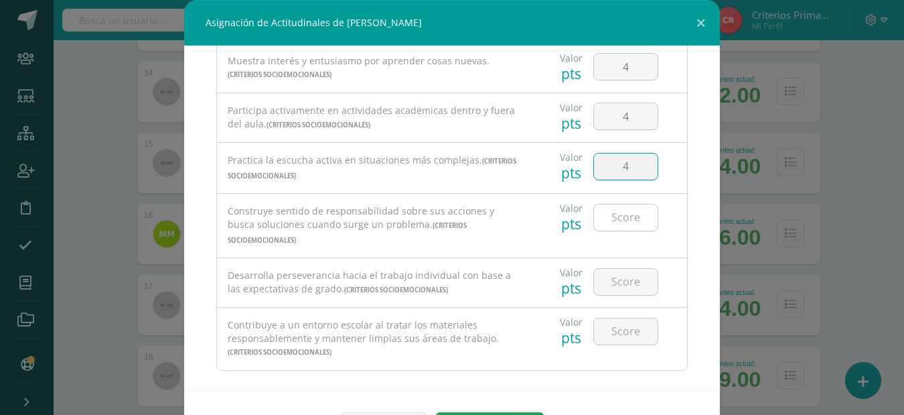
click at [620, 213] on input "number" at bounding box center [626, 217] width 64 height 26
type input "4"
click at [618, 270] on input "number" at bounding box center [626, 282] width 64 height 26
type input "4"
click at [618, 318] on input "number" at bounding box center [626, 331] width 64 height 26
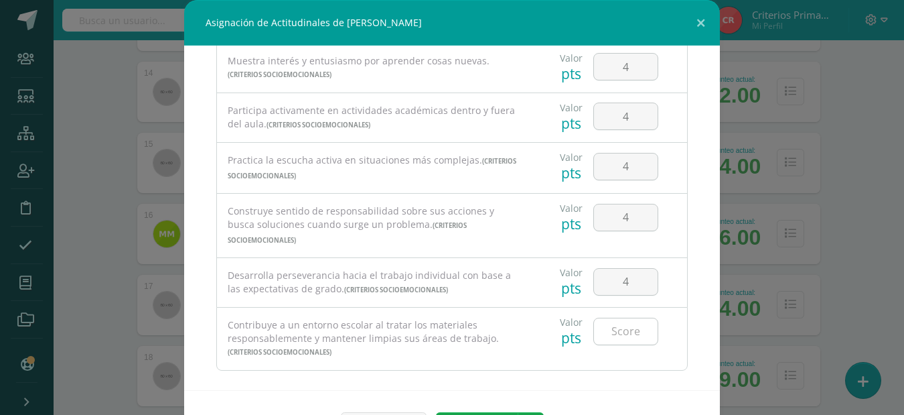
scroll to position [45, 0]
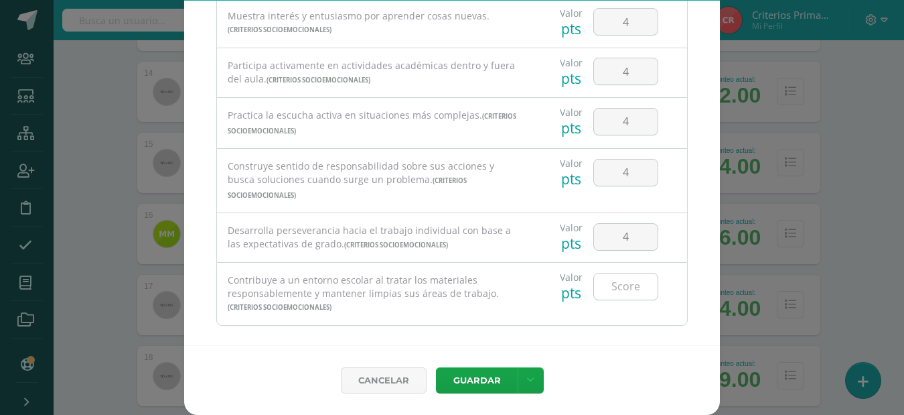
click at [631, 273] on input "number" at bounding box center [626, 286] width 64 height 26
type input "4"
click at [527, 382] on icon at bounding box center [530, 379] width 7 height 11
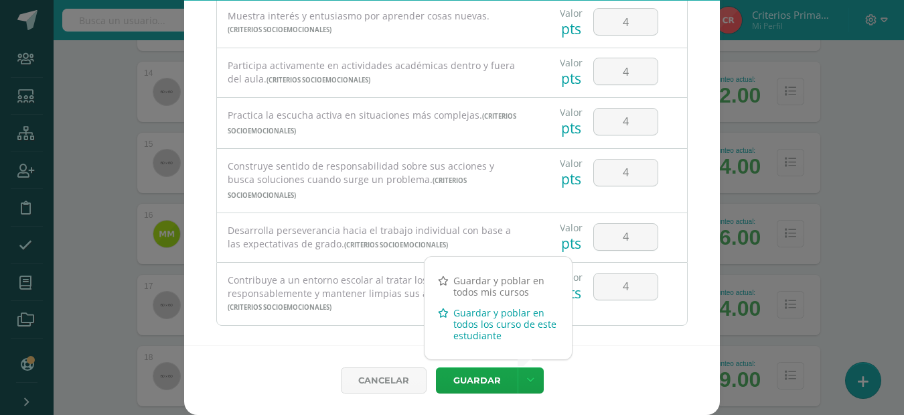
click at [493, 324] on link "Guardar y poblar en todos los curso de este estudiante" at bounding box center [498, 324] width 147 height 44
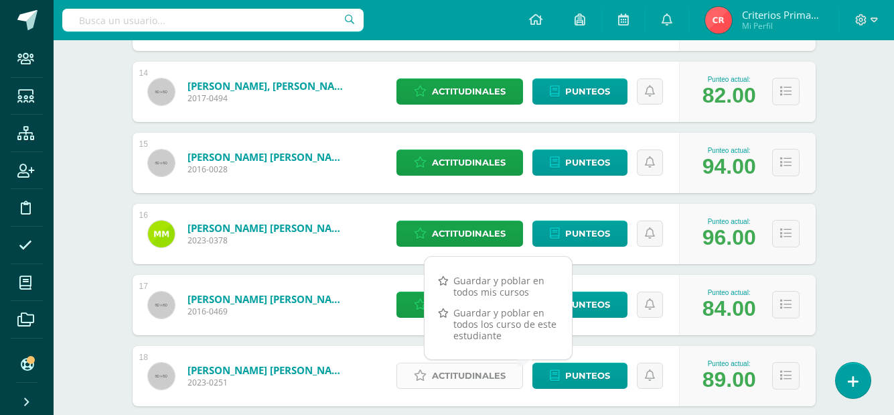
click at [420, 375] on icon at bounding box center [420, 375] width 13 height 11
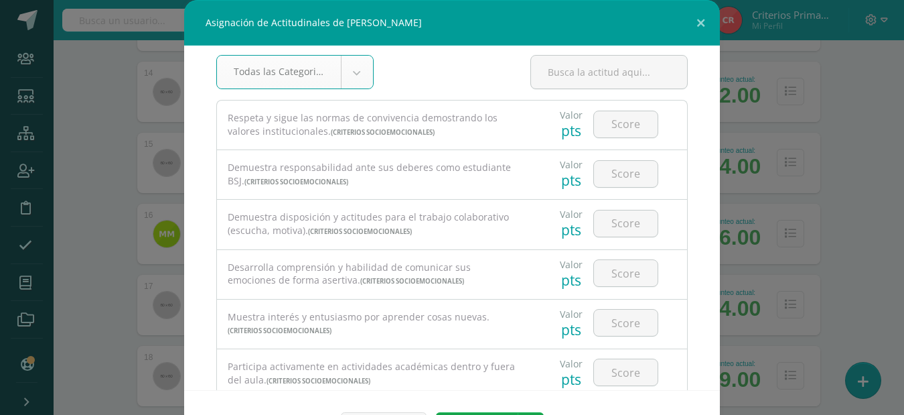
scroll to position [11, 0]
click at [622, 125] on input "number" at bounding box center [626, 125] width 64 height 26
type input "4"
click at [594, 183] on input "number" at bounding box center [626, 174] width 64 height 26
type input "4"
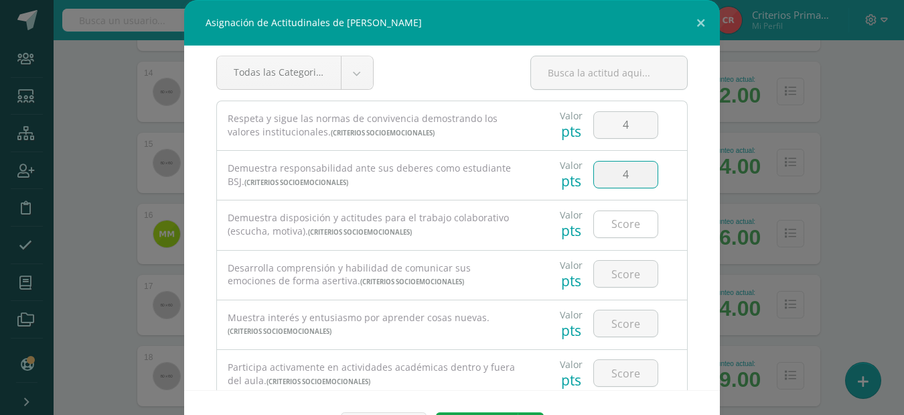
click at [604, 231] on input "number" at bounding box center [626, 224] width 64 height 26
type input "4"
click at [610, 289] on div at bounding box center [626, 274] width 76 height 47
click at [606, 273] on input "number" at bounding box center [626, 274] width 64 height 26
type input "4"
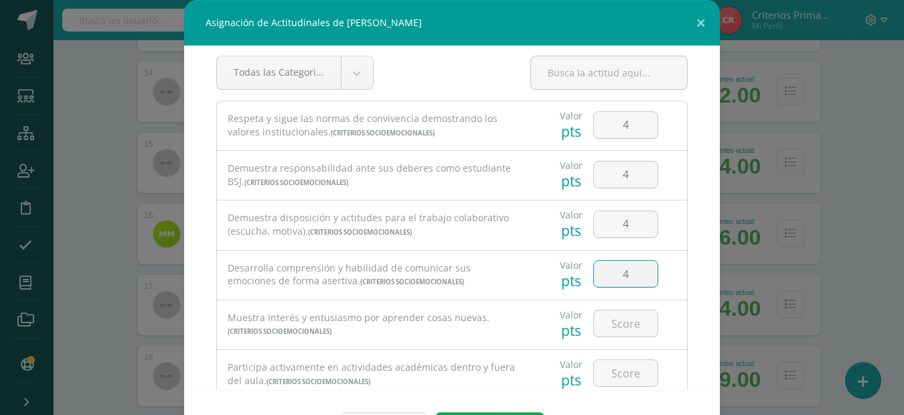
click at [600, 338] on div at bounding box center [626, 323] width 76 height 47
click at [614, 326] on input "number" at bounding box center [626, 323] width 64 height 26
type input "4"
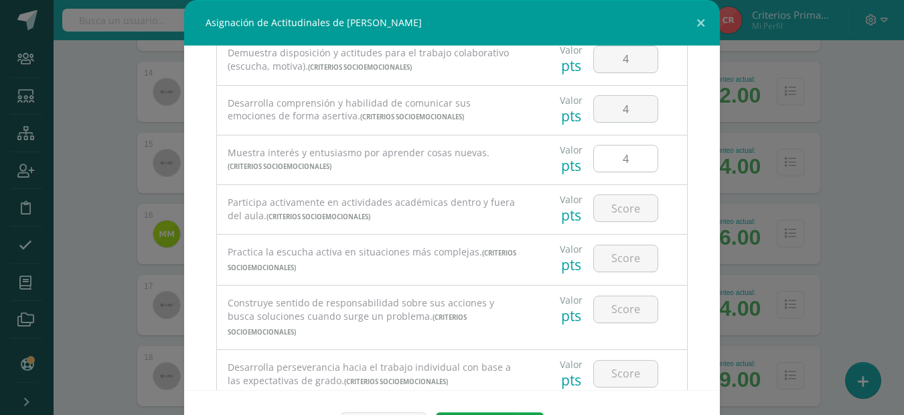
scroll to position [177, 0]
click at [594, 202] on input "number" at bounding box center [626, 207] width 64 height 26
type input "4"
click at [608, 267] on input "number" at bounding box center [626, 258] width 64 height 26
type input "4"
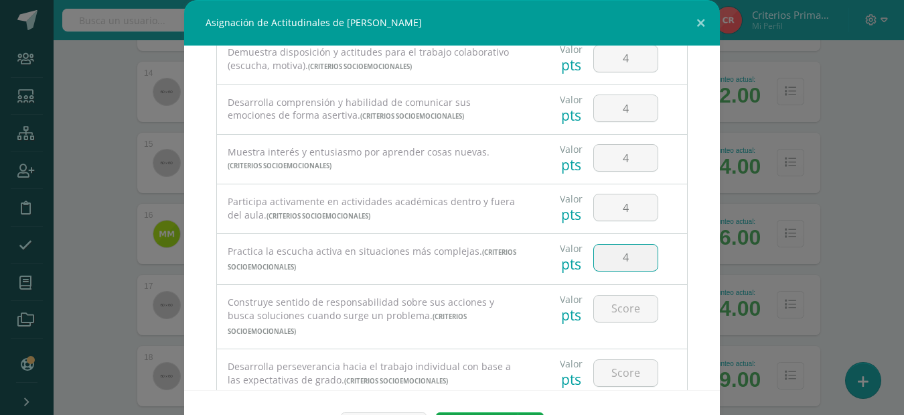
click at [620, 293] on div at bounding box center [626, 308] width 76 height 47
click at [628, 306] on input "number" at bounding box center [626, 308] width 64 height 26
type input "4"
click at [615, 360] on input "number" at bounding box center [626, 373] width 64 height 26
type input "4"
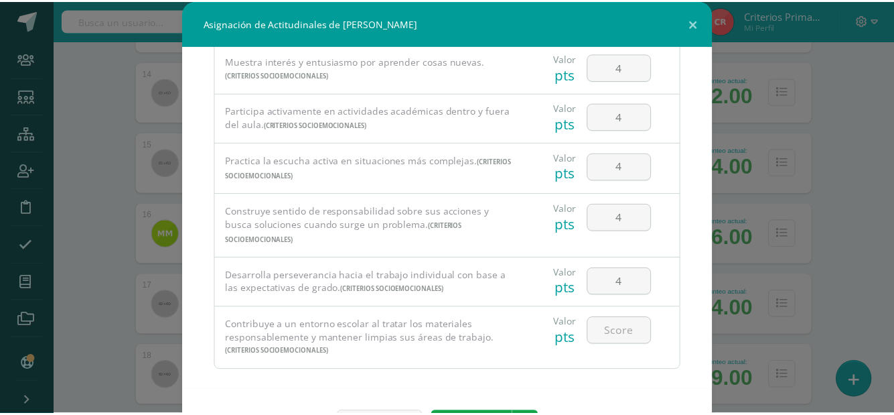
scroll to position [45, 0]
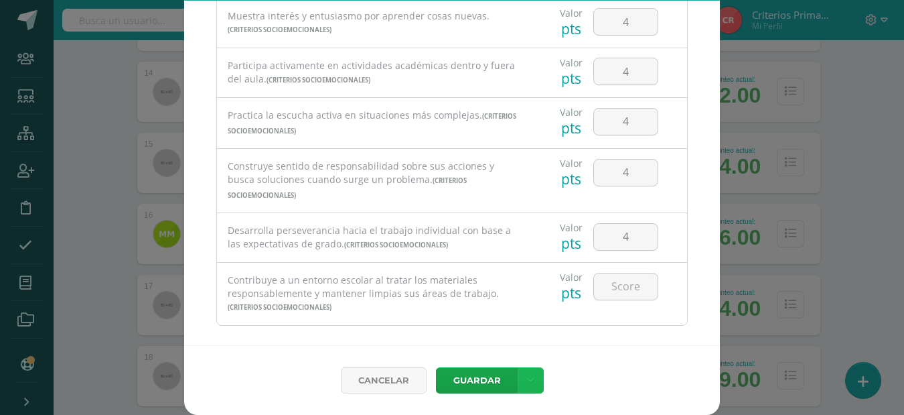
click at [528, 381] on icon at bounding box center [530, 379] width 7 height 11
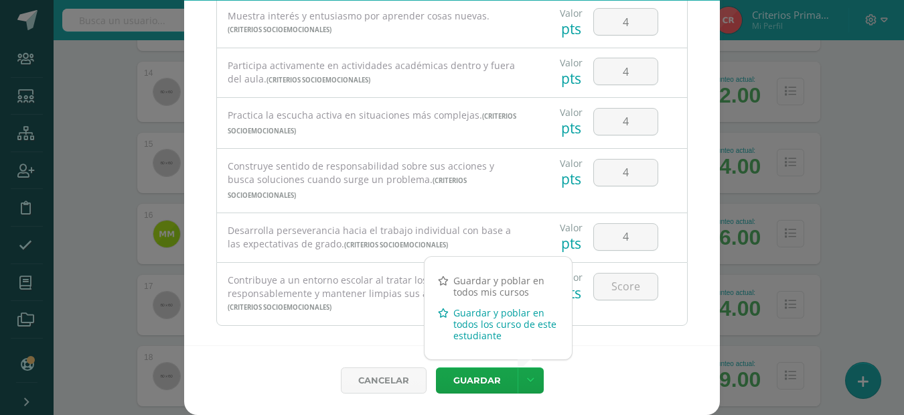
click at [486, 324] on link "Guardar y poblar en todos los curso de este estudiante" at bounding box center [498, 324] width 147 height 44
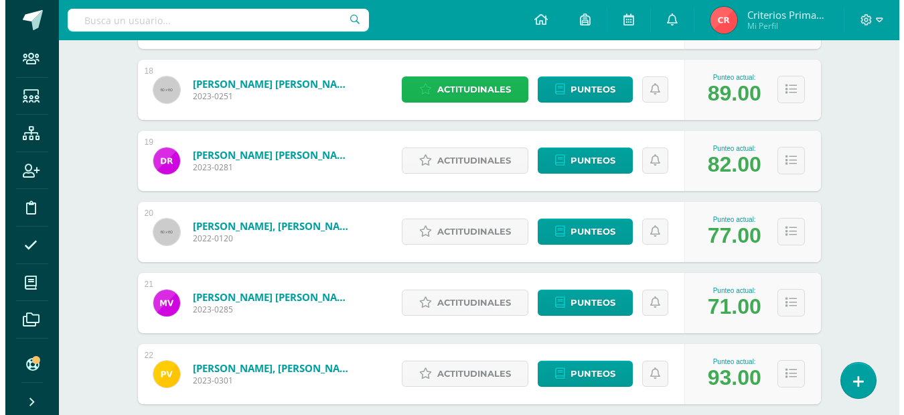
scroll to position [1440, 0]
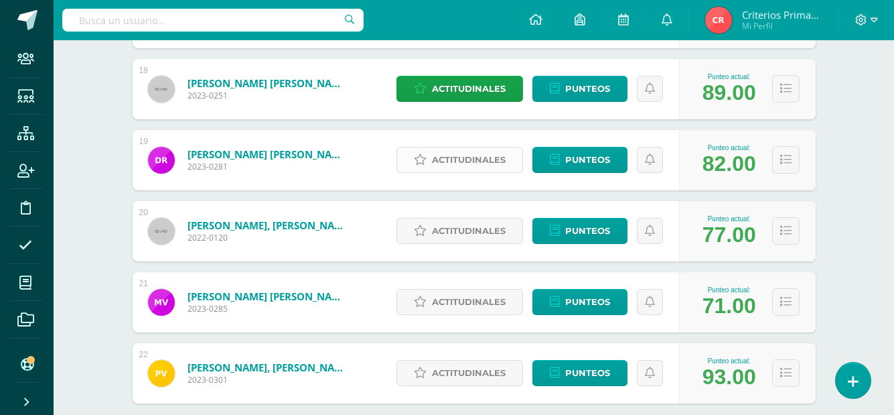
click at [500, 165] on span "Actitudinales" at bounding box center [469, 159] width 74 height 25
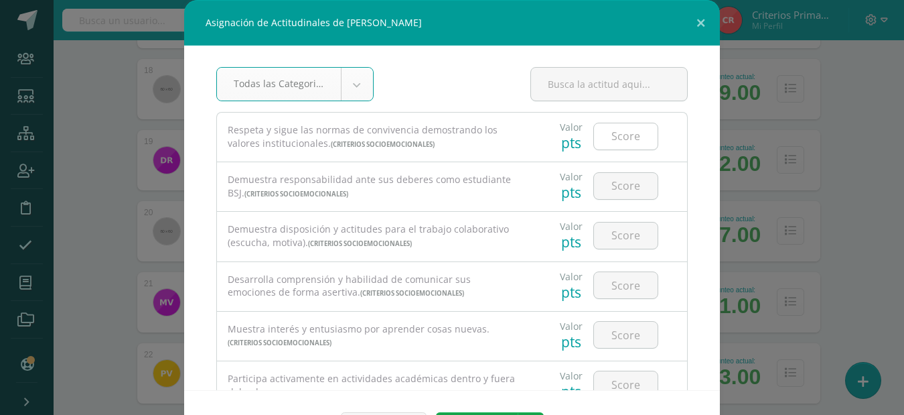
click at [617, 134] on input "number" at bounding box center [626, 136] width 64 height 26
type input "4"
click at [624, 181] on input "number" at bounding box center [626, 186] width 64 height 26
type input "4"
click at [612, 230] on input "number" at bounding box center [626, 235] width 64 height 26
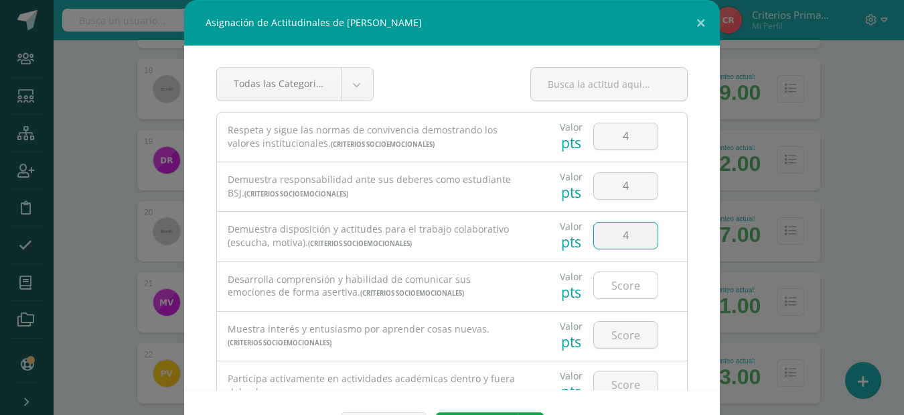
type input "4"
click at [600, 293] on input "number" at bounding box center [626, 285] width 64 height 26
type input "4"
click at [611, 334] on input "number" at bounding box center [626, 335] width 64 height 26
type input "4"
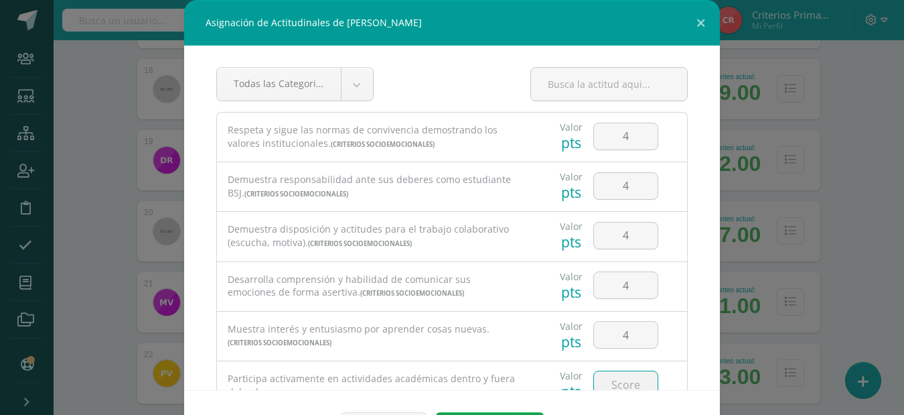
click at [622, 376] on input "number" at bounding box center [626, 384] width 64 height 26
type input "4"
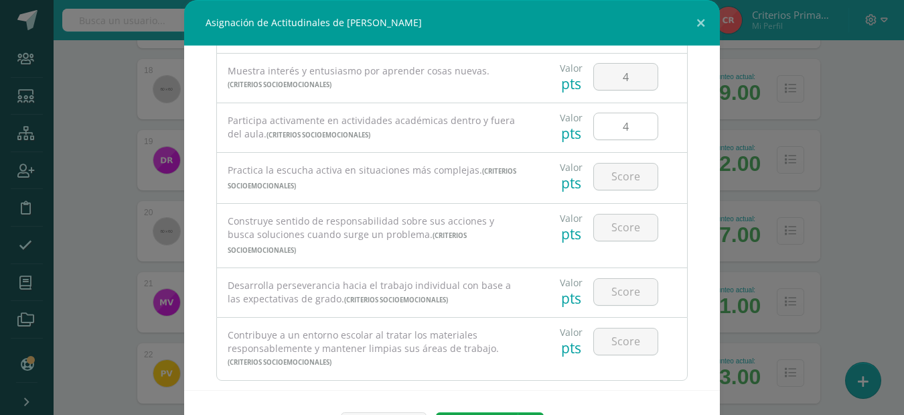
scroll to position [259, 0]
click at [624, 174] on input "number" at bounding box center [626, 176] width 64 height 26
type input "4"
click at [618, 217] on input "number" at bounding box center [626, 227] width 64 height 26
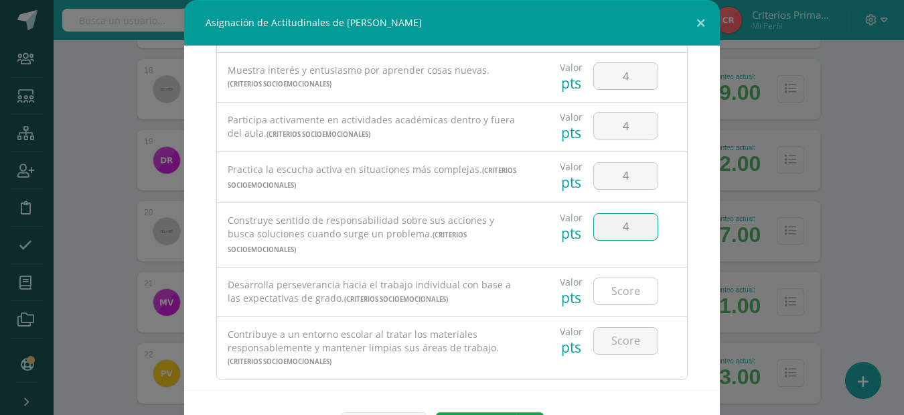
type input "4"
click at [634, 278] on input "number" at bounding box center [626, 291] width 64 height 26
type input "4"
click at [605, 342] on div at bounding box center [626, 340] width 76 height 47
click at [606, 331] on input "number" at bounding box center [626, 341] width 64 height 26
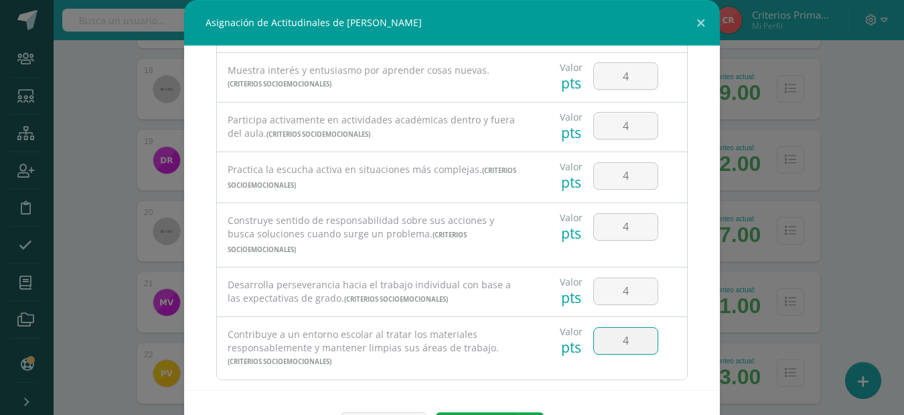
type input "4"
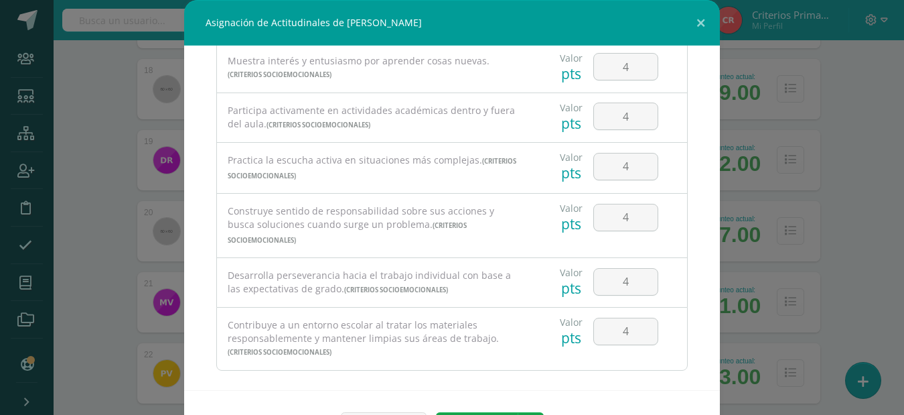
scroll to position [45, 0]
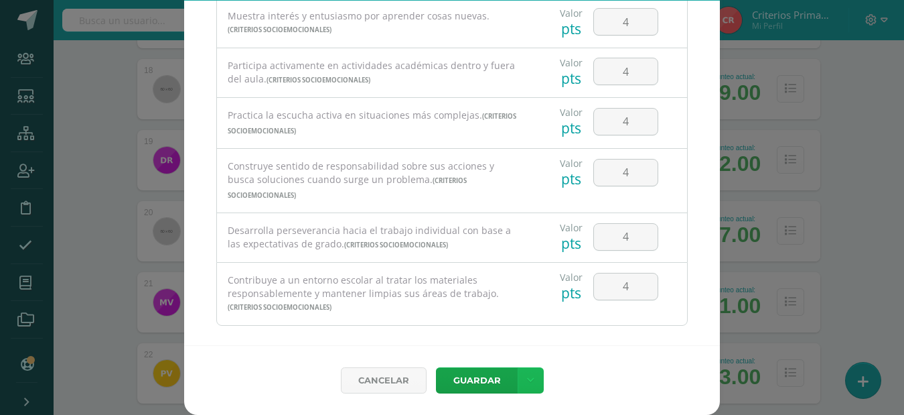
click at [528, 383] on icon at bounding box center [530, 379] width 7 height 11
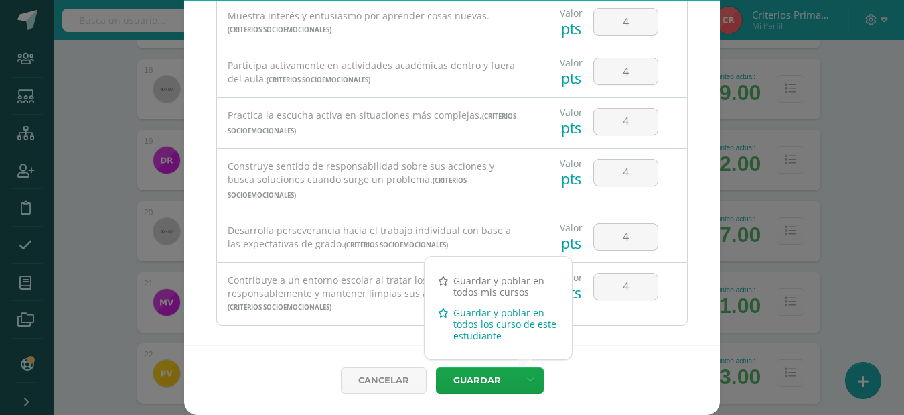
click at [468, 322] on link "Guardar y poblar en todos los curso de este estudiante" at bounding box center [498, 324] width 147 height 44
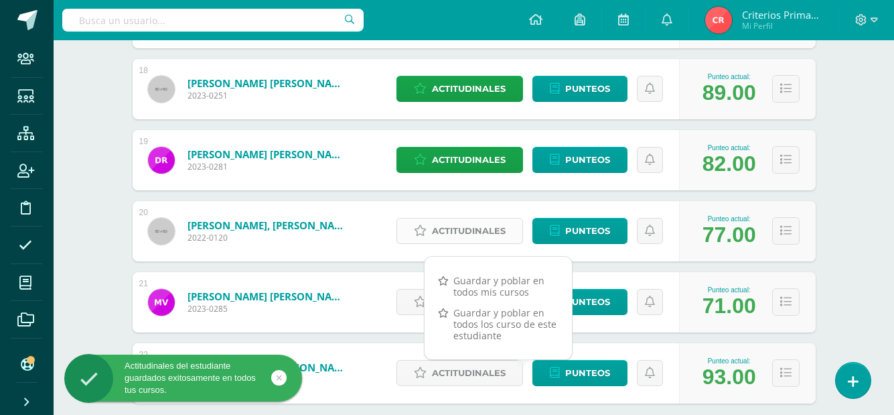
click at [460, 226] on span "Actitudinales" at bounding box center [469, 230] width 74 height 25
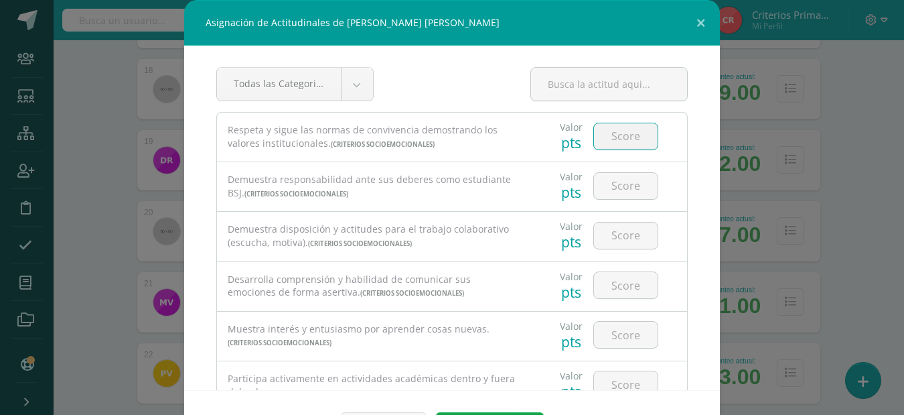
click at [600, 137] on input "number" at bounding box center [626, 136] width 64 height 26
type input "3"
click at [630, 185] on input "number" at bounding box center [626, 186] width 64 height 26
type input "4"
click at [629, 245] on input "number" at bounding box center [626, 235] width 64 height 26
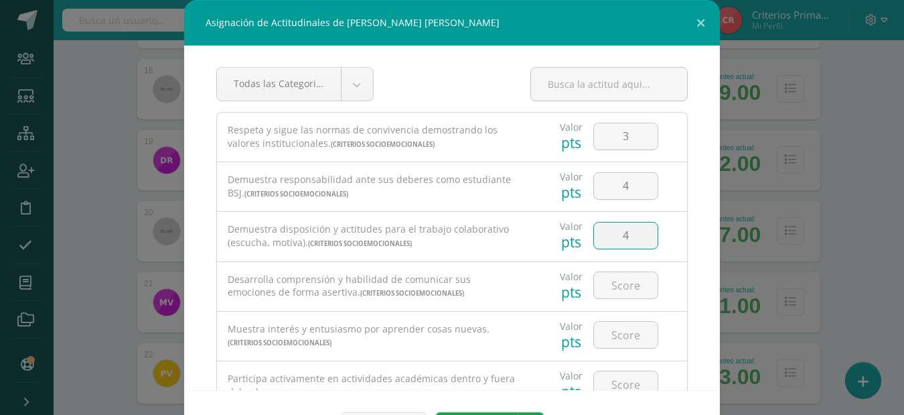
type input "4"
click at [624, 301] on div at bounding box center [626, 285] width 76 height 47
click at [614, 290] on input "number" at bounding box center [626, 285] width 64 height 26
type input "4"
click at [614, 330] on input "number" at bounding box center [626, 335] width 64 height 26
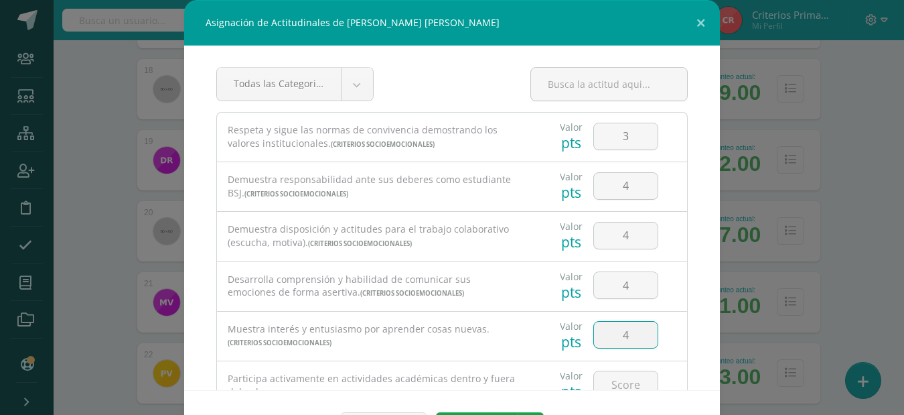
type input "4"
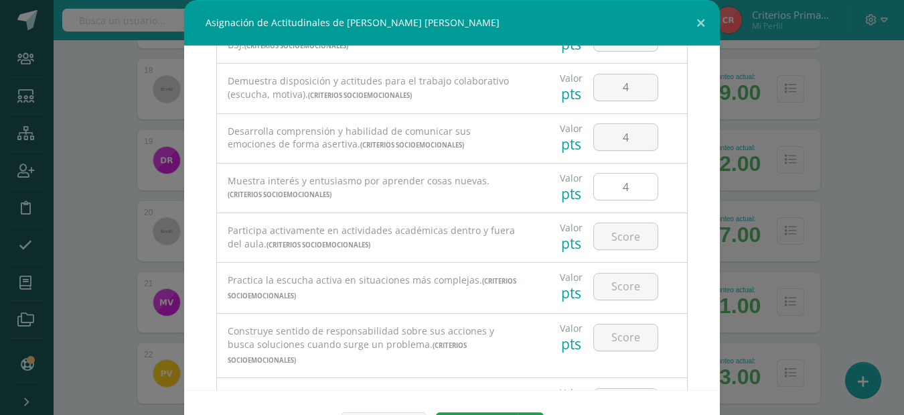
scroll to position [149, 0]
click at [598, 234] on input "number" at bounding box center [626, 235] width 64 height 26
type input "4"
click at [634, 291] on input "number" at bounding box center [626, 286] width 64 height 26
type input "3"
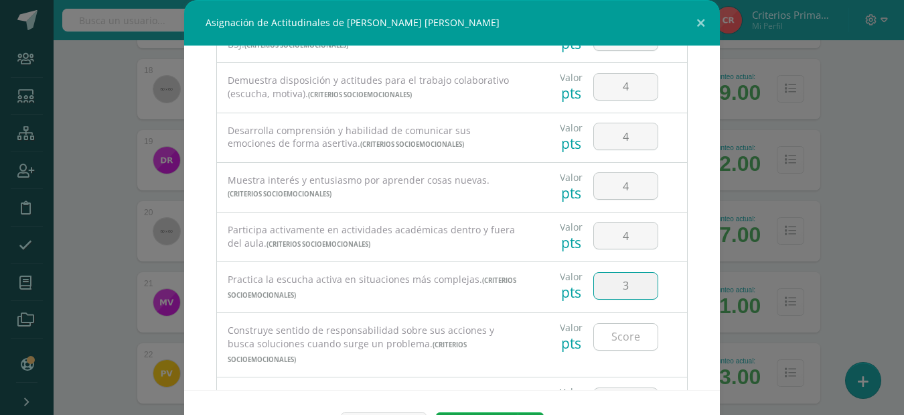
click at [633, 333] on input "number" at bounding box center [626, 337] width 64 height 26
click at [627, 388] on input "number" at bounding box center [626, 401] width 64 height 26
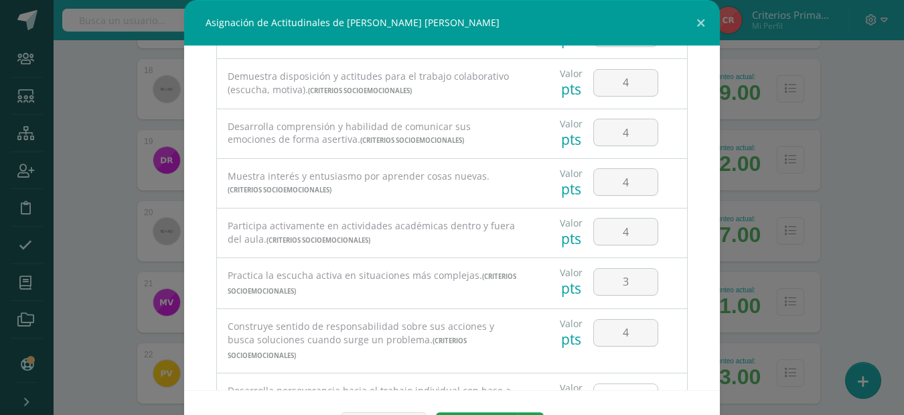
scroll to position [268, 0]
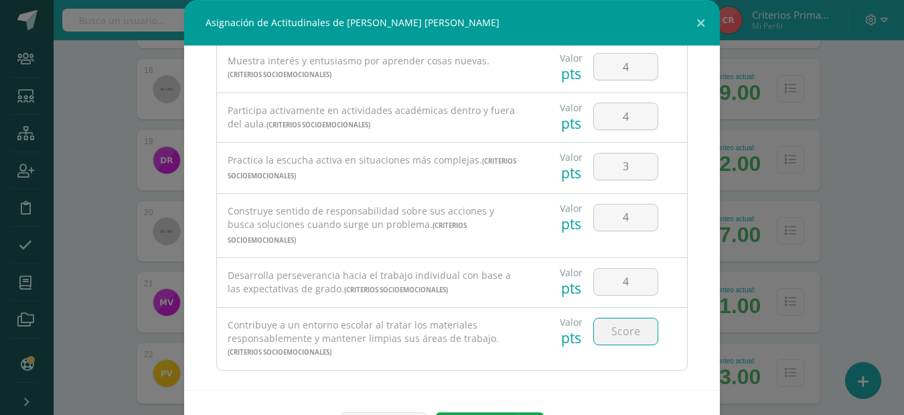
click at [604, 318] on input "number" at bounding box center [626, 331] width 64 height 26
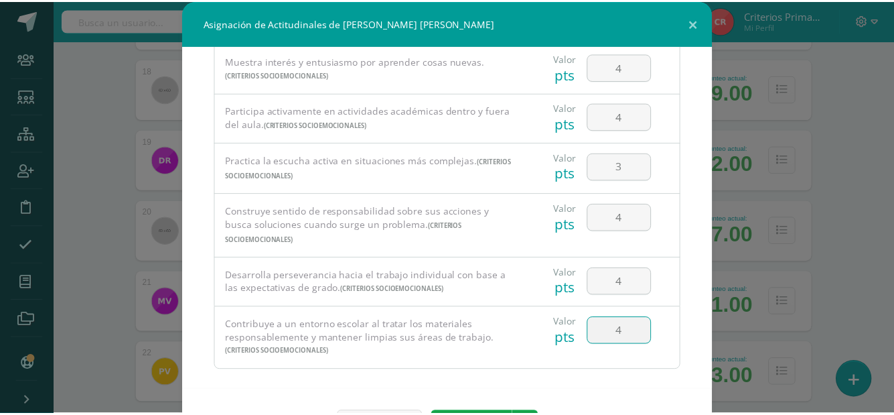
scroll to position [45, 0]
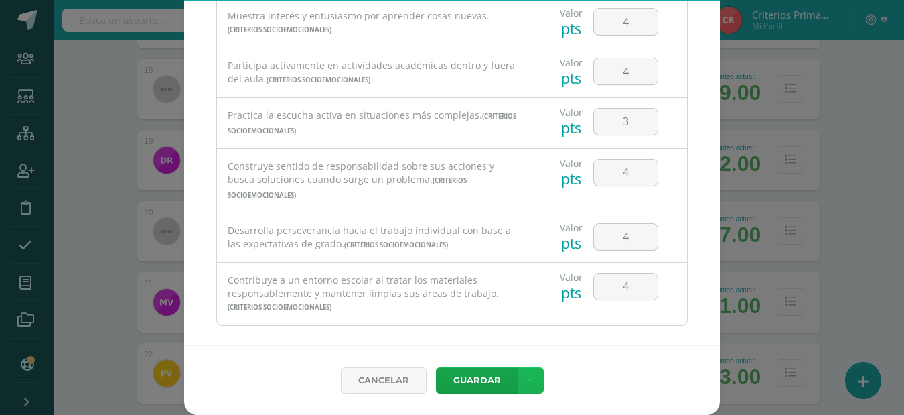
click at [528, 381] on icon at bounding box center [530, 379] width 7 height 11
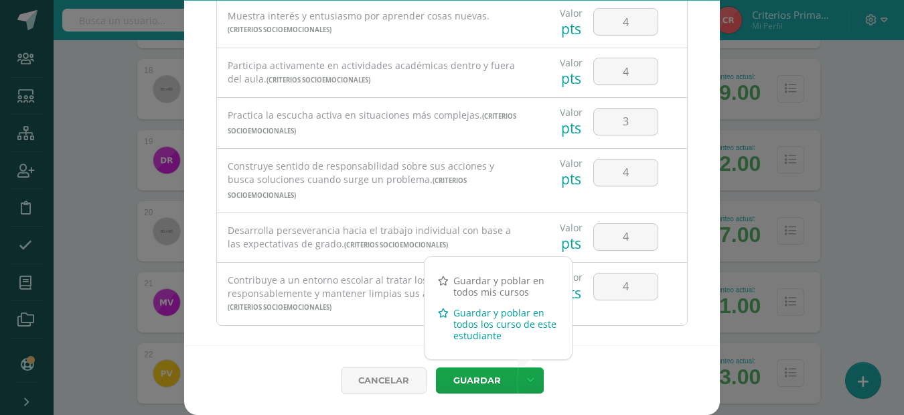
click at [458, 318] on link "Guardar y poblar en todos los curso de este estudiante" at bounding box center [498, 324] width 147 height 44
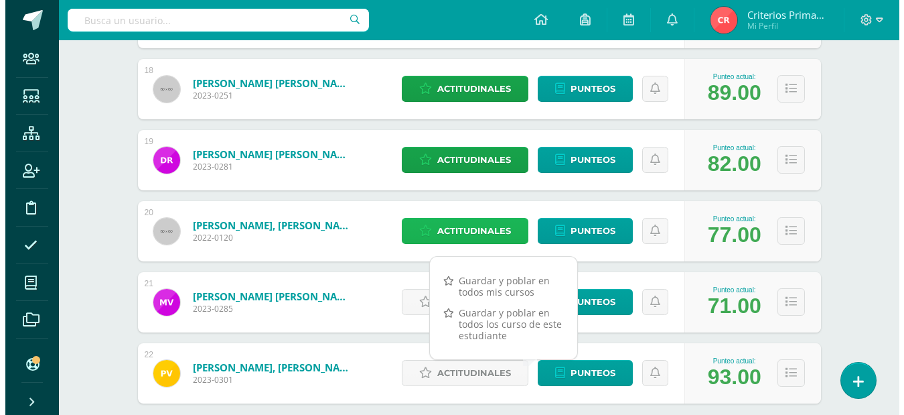
scroll to position [1517, 0]
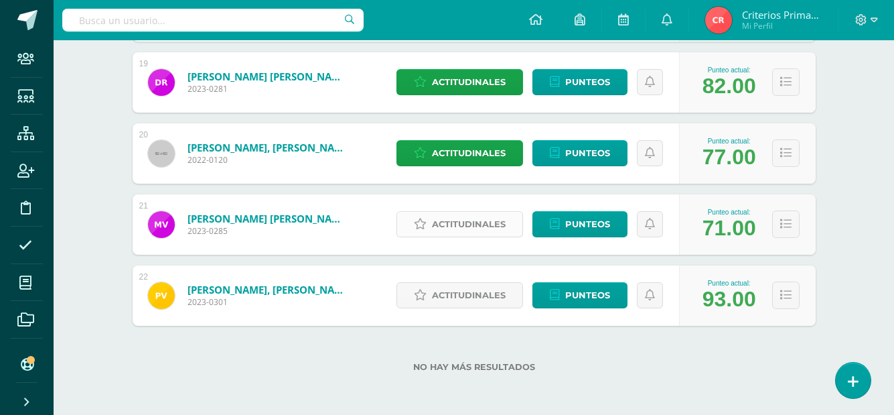
click at [488, 220] on span "Actitudinales" at bounding box center [469, 224] width 74 height 25
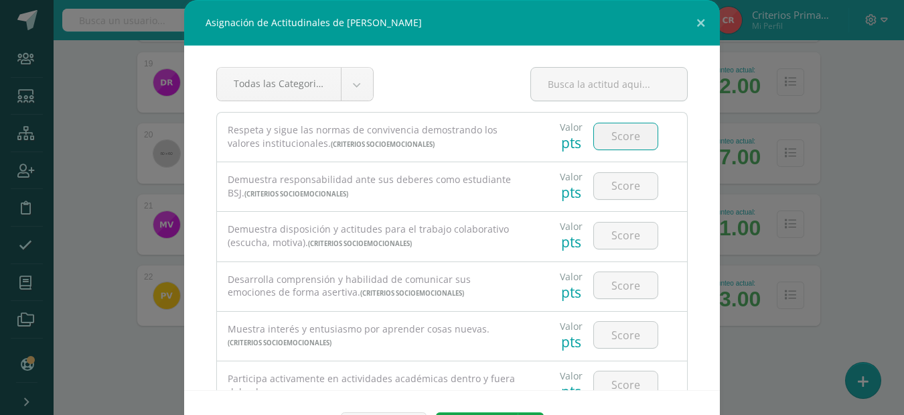
click at [596, 136] on input "number" at bounding box center [626, 136] width 64 height 26
click at [620, 180] on input "number" at bounding box center [626, 186] width 64 height 26
click at [640, 143] on input "4" at bounding box center [626, 136] width 64 height 26
click at [628, 241] on input "number" at bounding box center [626, 235] width 64 height 26
click at [602, 295] on input "number" at bounding box center [626, 285] width 64 height 26
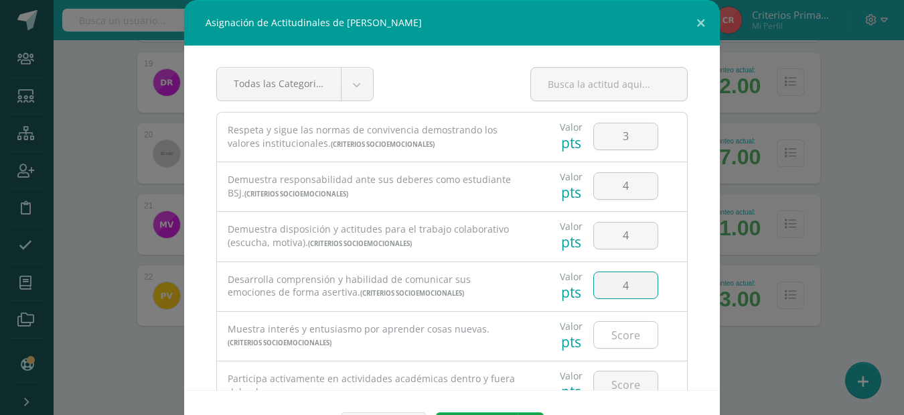
click at [624, 333] on input "number" at bounding box center [626, 335] width 64 height 26
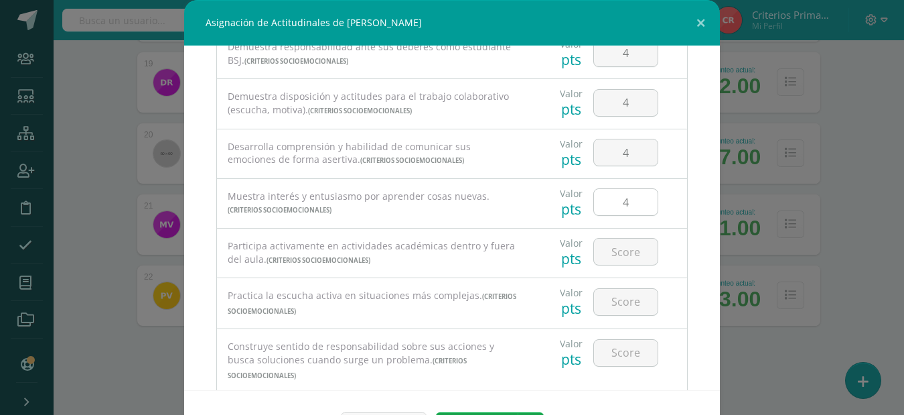
scroll to position [133, 0]
click at [625, 259] on input "number" at bounding box center [626, 251] width 64 height 26
click at [618, 312] on input "number" at bounding box center [626, 301] width 64 height 26
click at [624, 349] on input "number" at bounding box center [626, 352] width 64 height 26
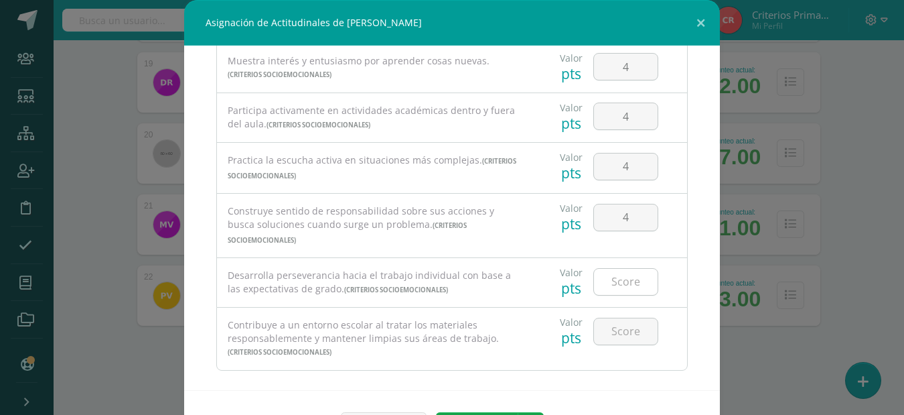
click at [616, 273] on input "number" at bounding box center [626, 282] width 64 height 26
click at [615, 319] on input "number" at bounding box center [626, 331] width 64 height 26
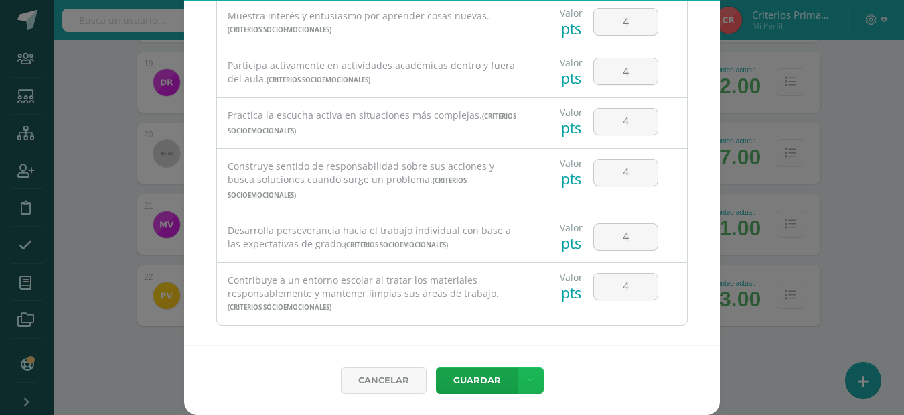
click at [527, 380] on icon at bounding box center [530, 379] width 7 height 11
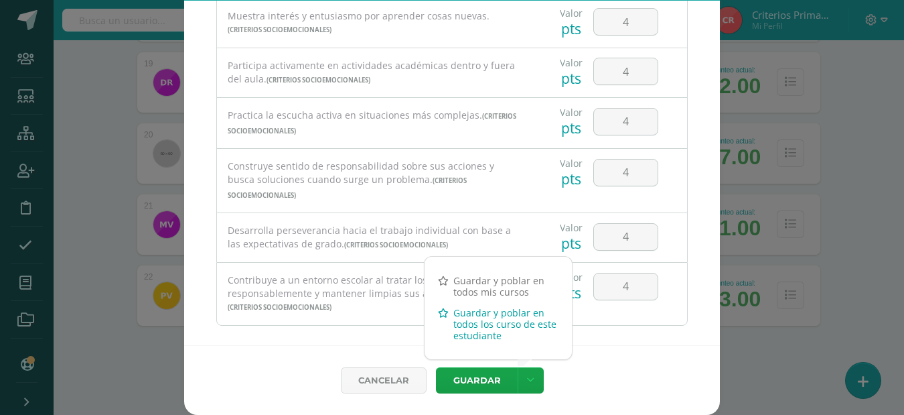
click at [447, 318] on link "Guardar y poblar en todos los curso de este estudiante" at bounding box center [498, 324] width 147 height 44
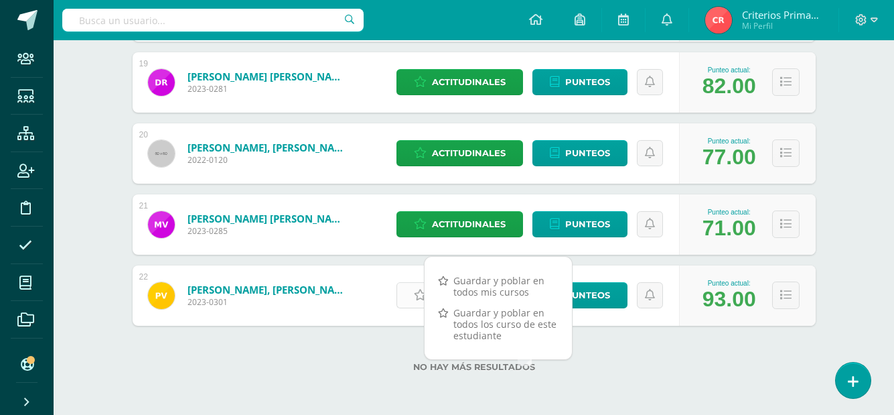
click at [417, 296] on icon at bounding box center [420, 294] width 13 height 11
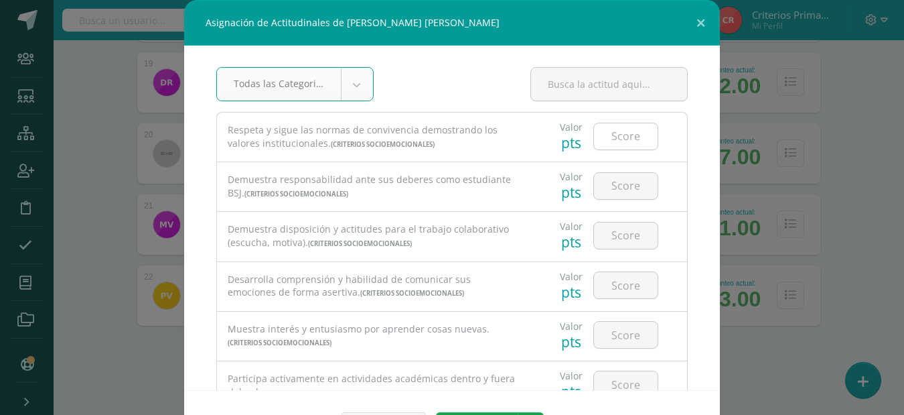
click at [609, 139] on input "number" at bounding box center [626, 136] width 64 height 26
click at [633, 176] on input "number" at bounding box center [626, 186] width 64 height 26
click at [625, 234] on input "number" at bounding box center [626, 235] width 64 height 26
click at [632, 281] on input "number" at bounding box center [626, 285] width 64 height 26
click at [626, 332] on input "number" at bounding box center [626, 335] width 64 height 26
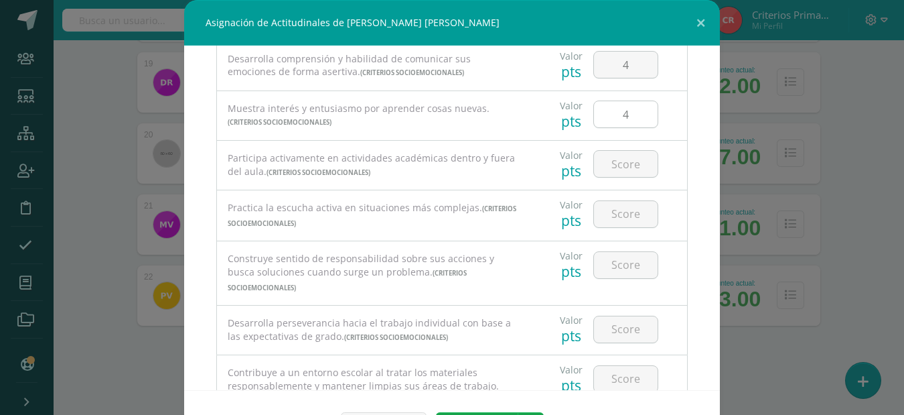
scroll to position [222, 0]
click at [604, 167] on input "number" at bounding box center [626, 162] width 64 height 26
click at [612, 213] on input "number" at bounding box center [626, 213] width 64 height 26
click at [623, 253] on input "number" at bounding box center [626, 264] width 64 height 26
click at [612, 315] on input "number" at bounding box center [626, 328] width 64 height 26
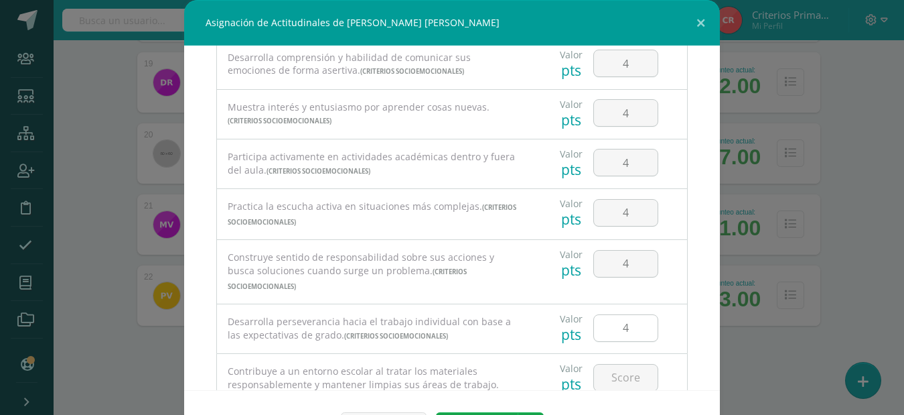
scroll to position [268, 0]
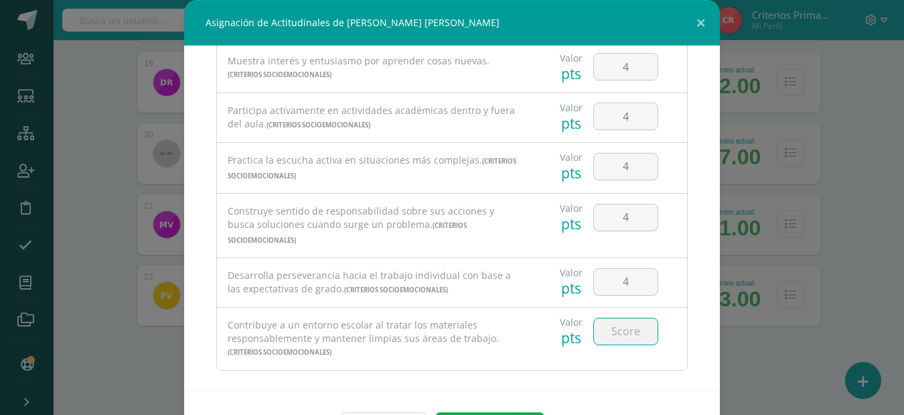
click at [613, 319] on input "number" at bounding box center [626, 331] width 64 height 26
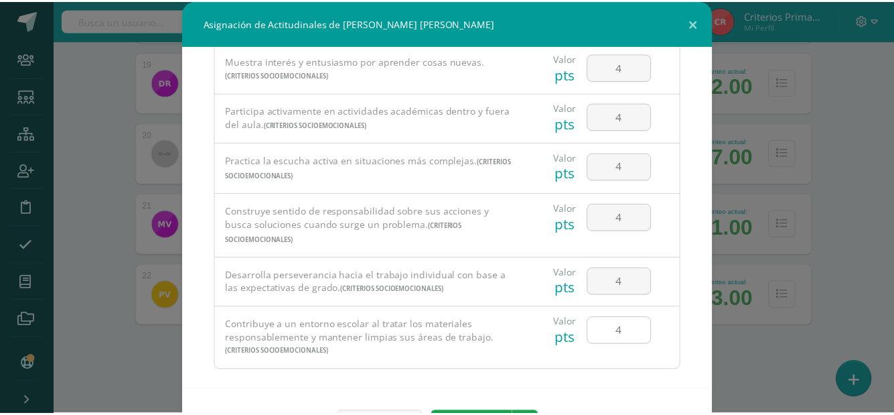
scroll to position [45, 0]
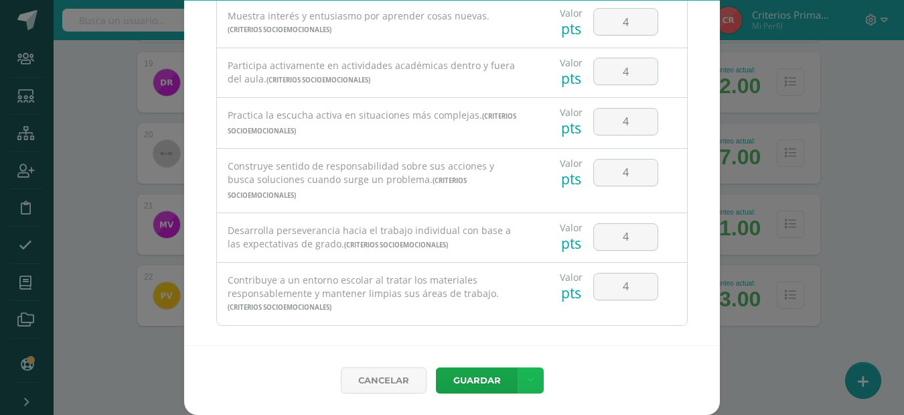
click at [529, 375] on link at bounding box center [531, 380] width 26 height 26
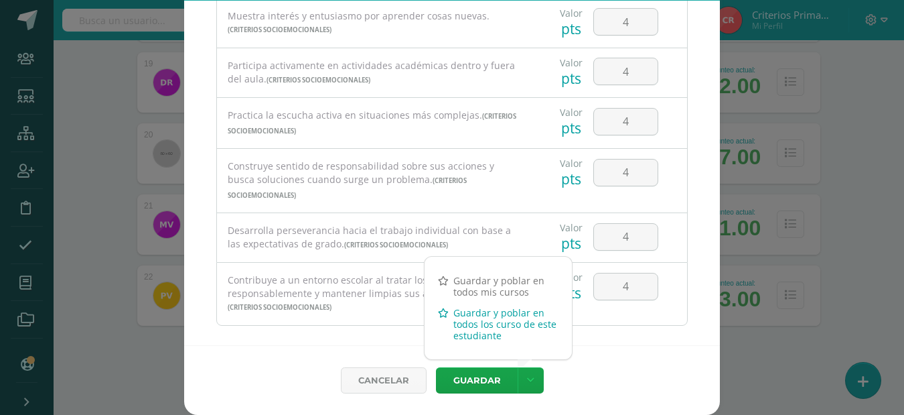
click at [497, 333] on link "Guardar y poblar en todos los curso de este estudiante" at bounding box center [498, 324] width 147 height 44
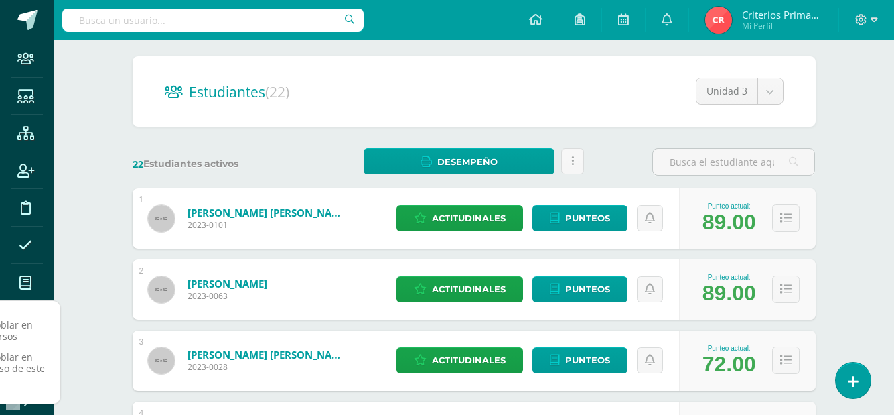
scroll to position [0, 0]
